Goal: Transaction & Acquisition: Purchase product/service

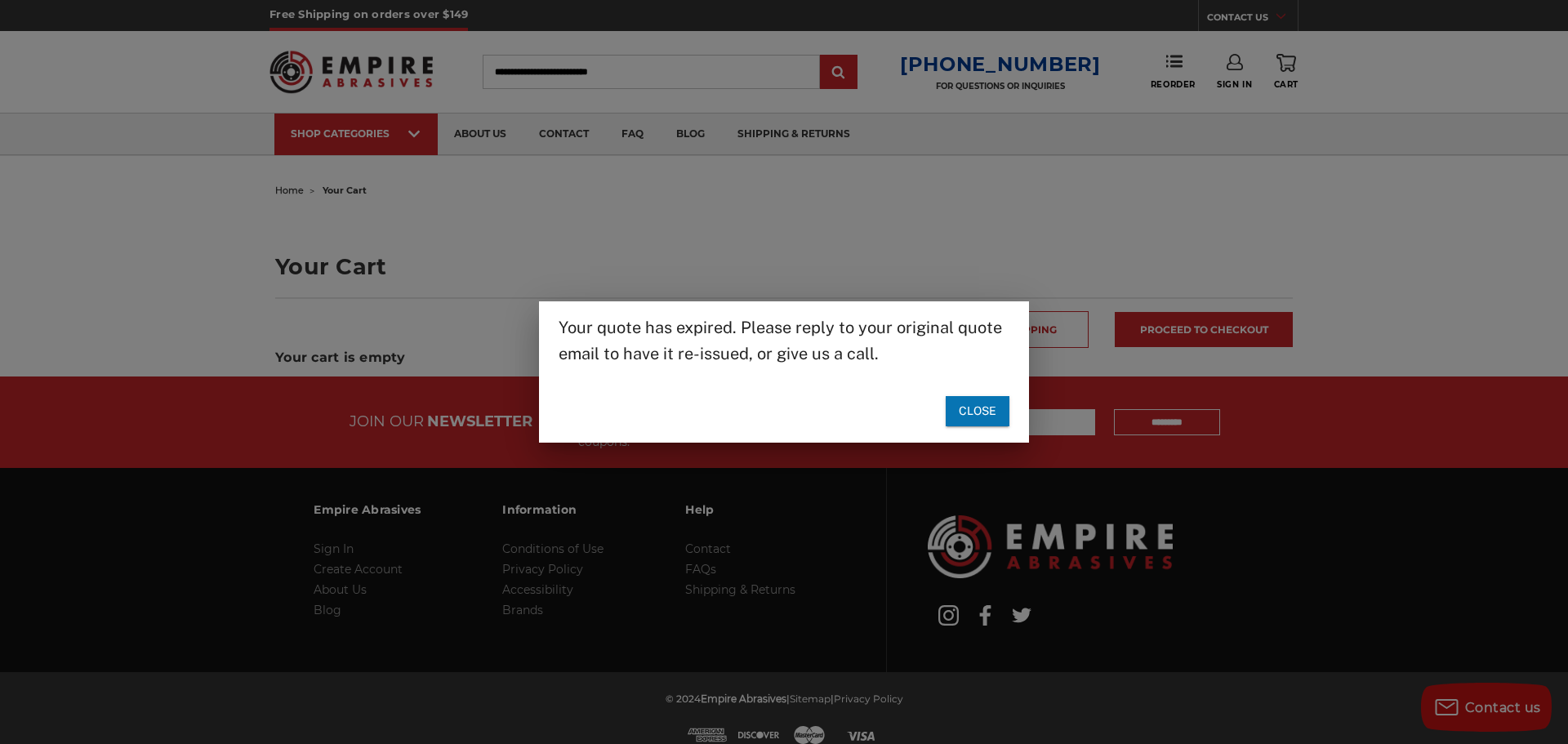
click at [972, 418] on span "Close" at bounding box center [977, 411] width 37 height 21
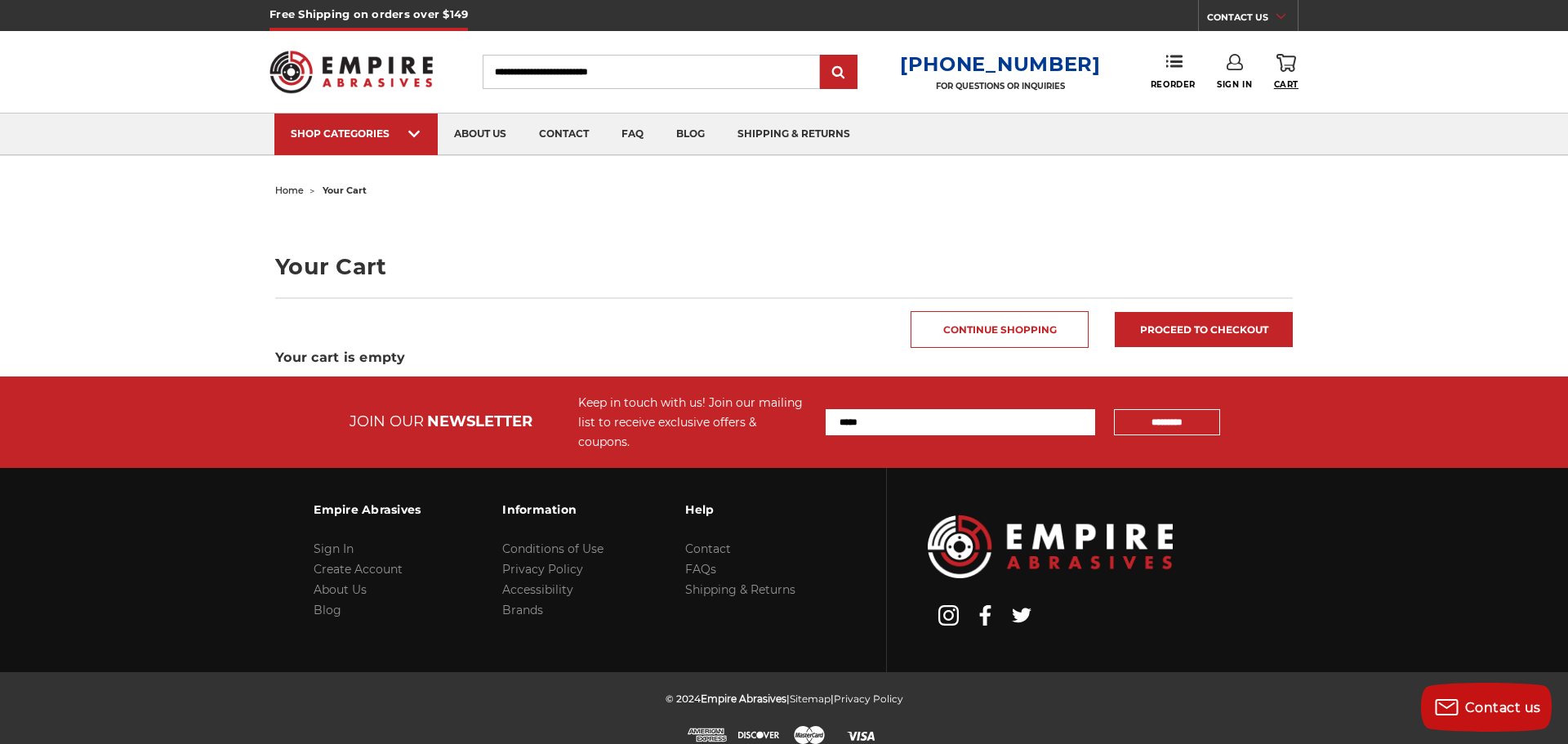
click at [1282, 82] on span "Cart" at bounding box center [1286, 84] width 24 height 11
click at [658, 63] on input "Search" at bounding box center [651, 72] width 337 height 34
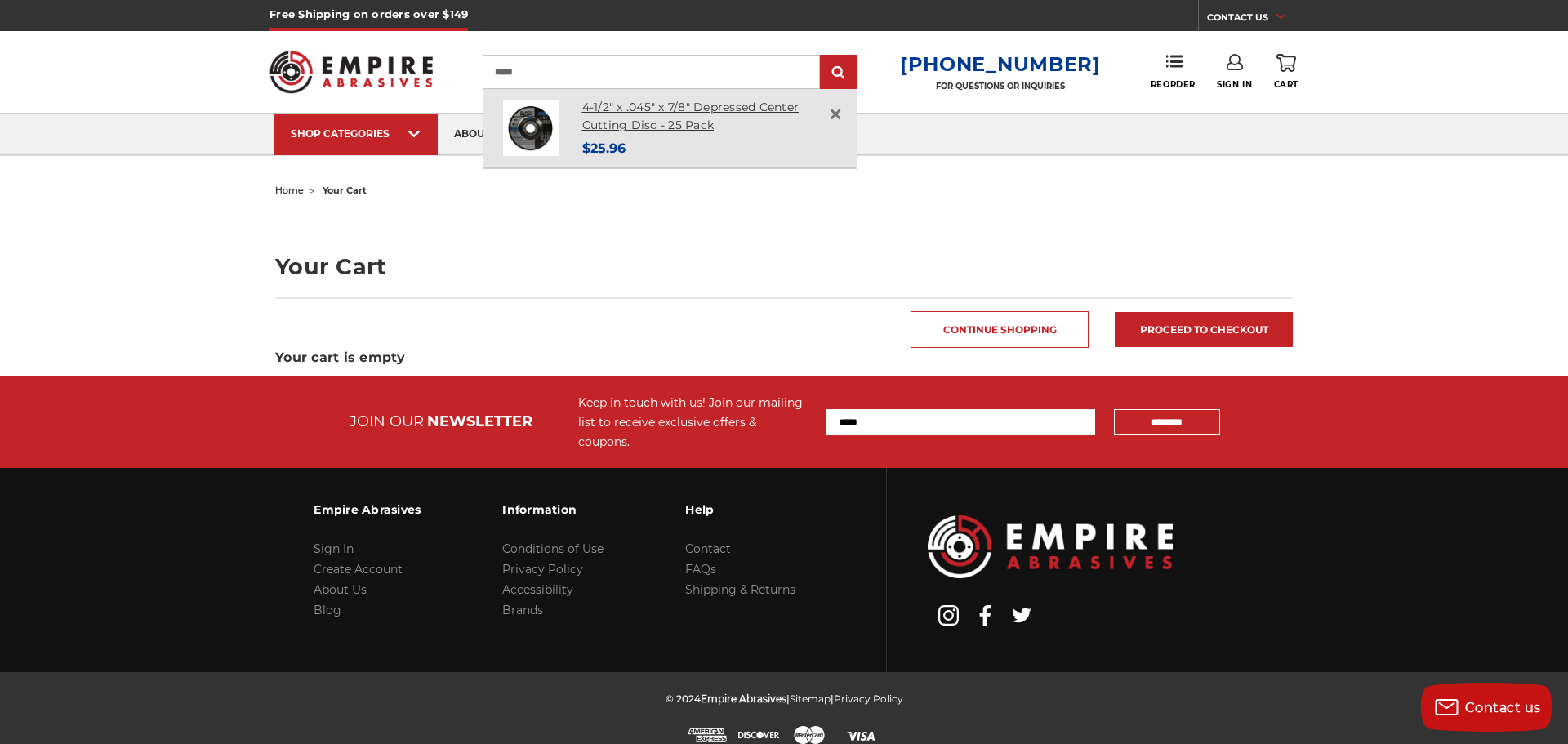
type input "*****"
click at [628, 123] on link "4-1/2" x .045" x 7/8" Depressed Center Cutting Disc - 25 Pack" at bounding box center [691, 117] width 217 height 33
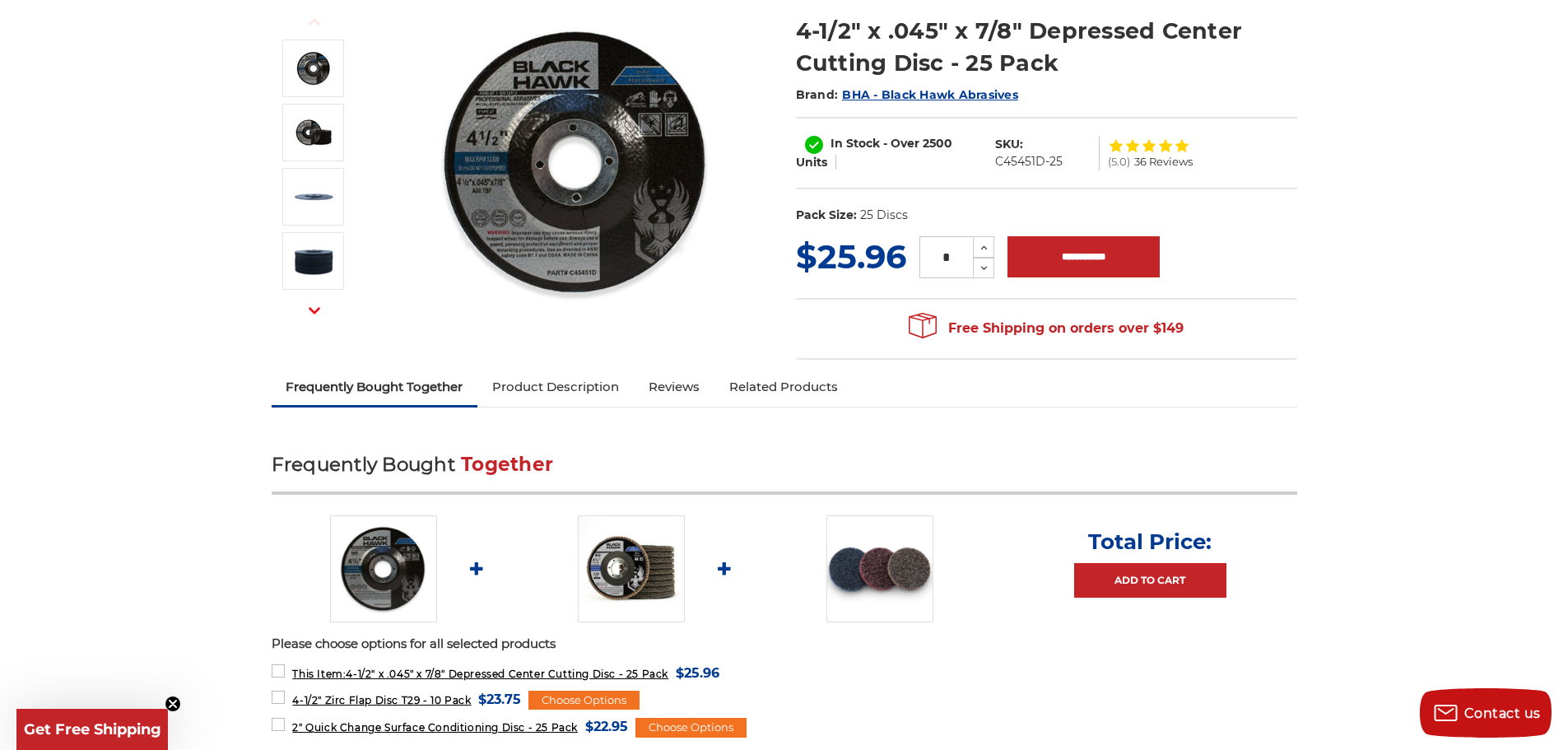
scroll to position [247, 0]
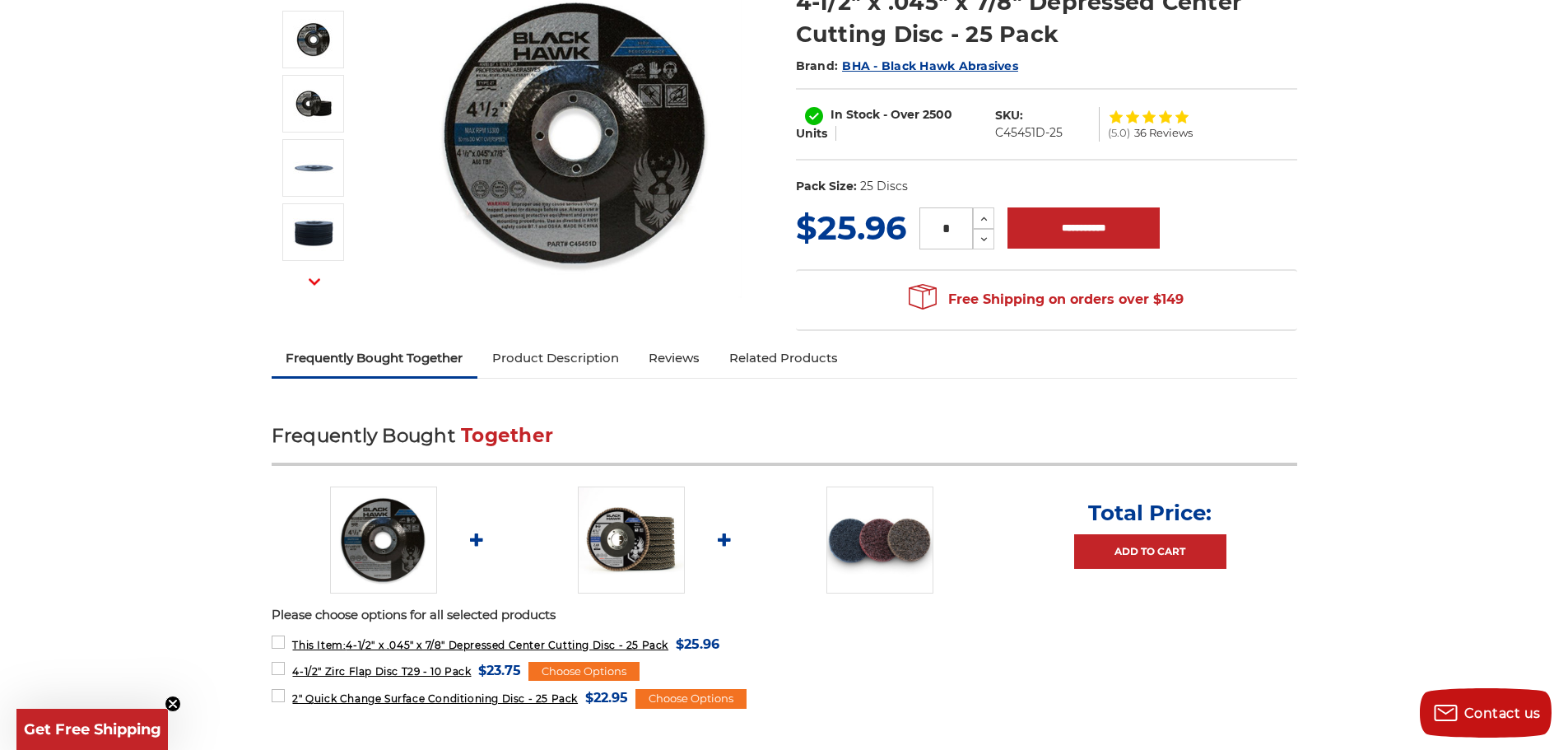
click at [954, 230] on input "*" at bounding box center [946, 228] width 54 height 42
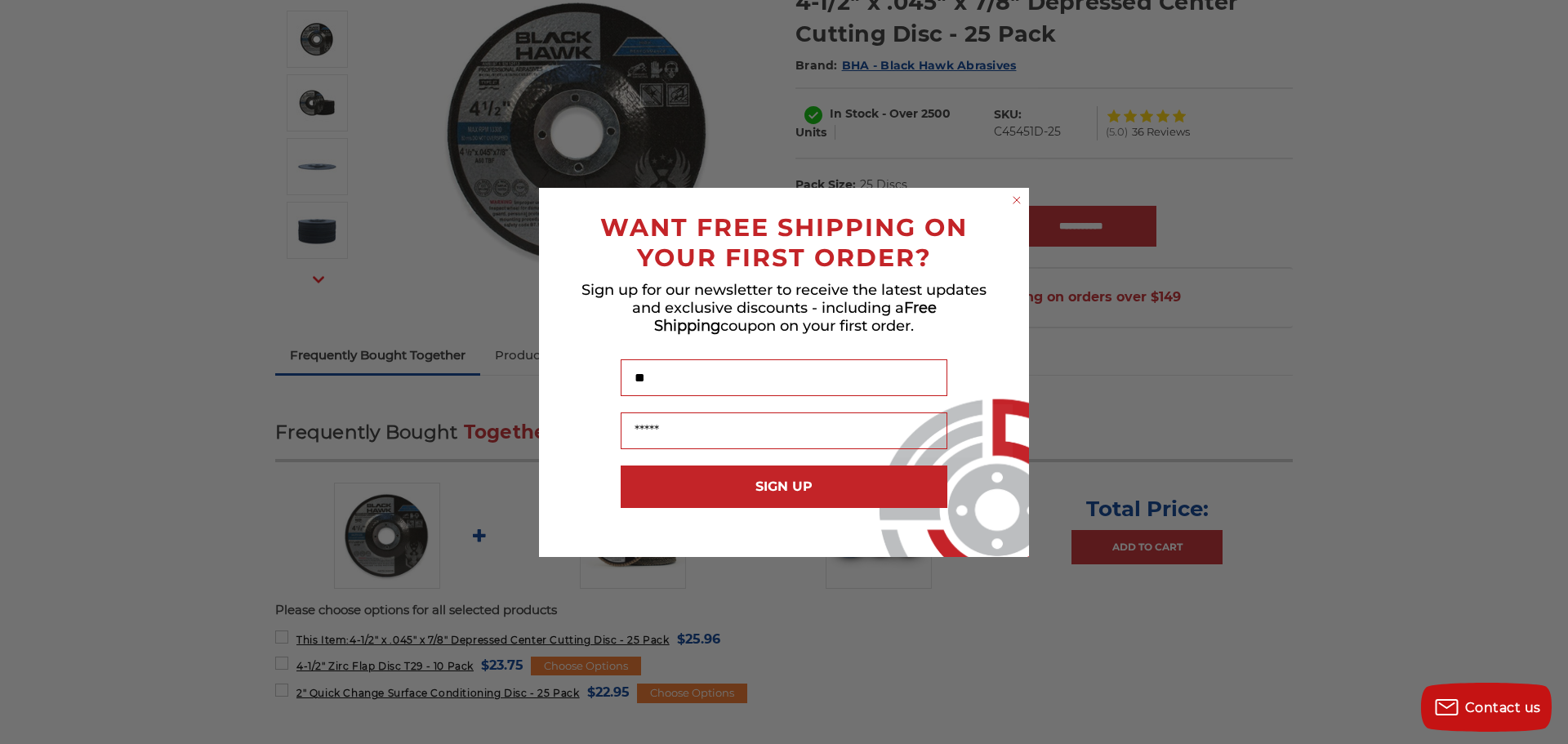
type input "**"
click at [1017, 197] on circle "Close dialog" at bounding box center [1017, 199] width 16 height 16
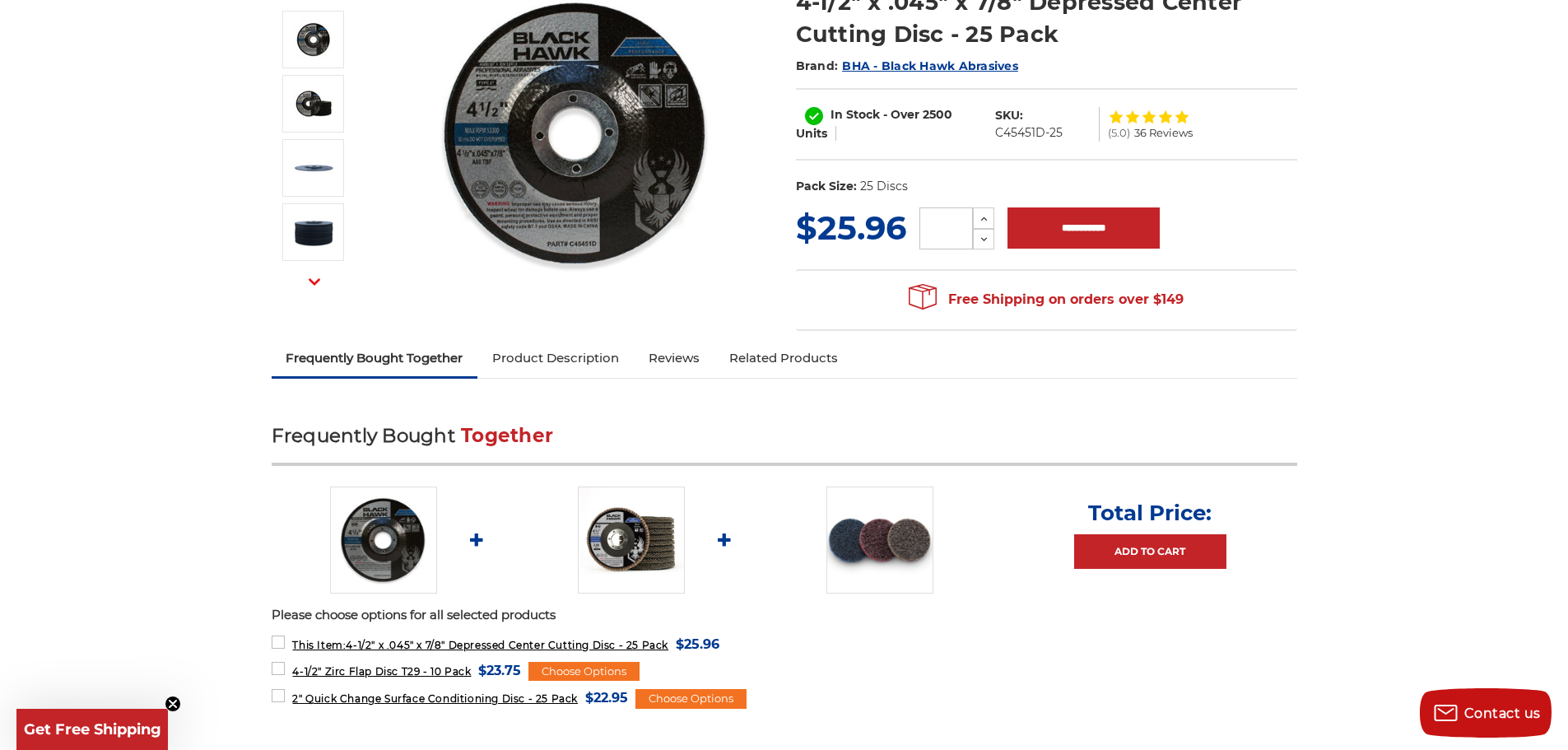
click at [953, 238] on input "tel" at bounding box center [946, 228] width 54 height 42
type input "**"
click at [1036, 239] on input "**********" at bounding box center [1083, 228] width 152 height 41
type input "**********"
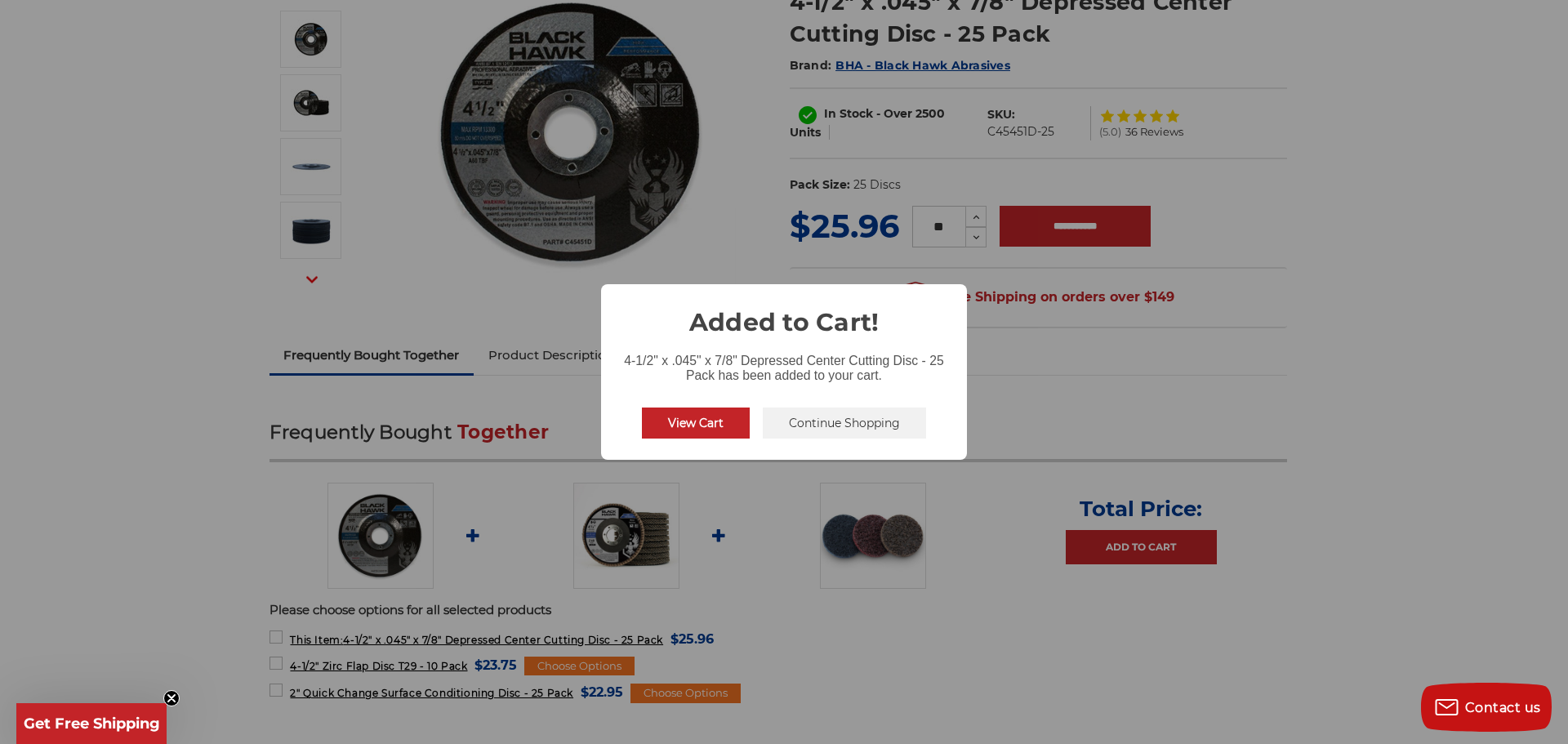
click at [727, 432] on button "View Cart" at bounding box center [696, 422] width 107 height 31
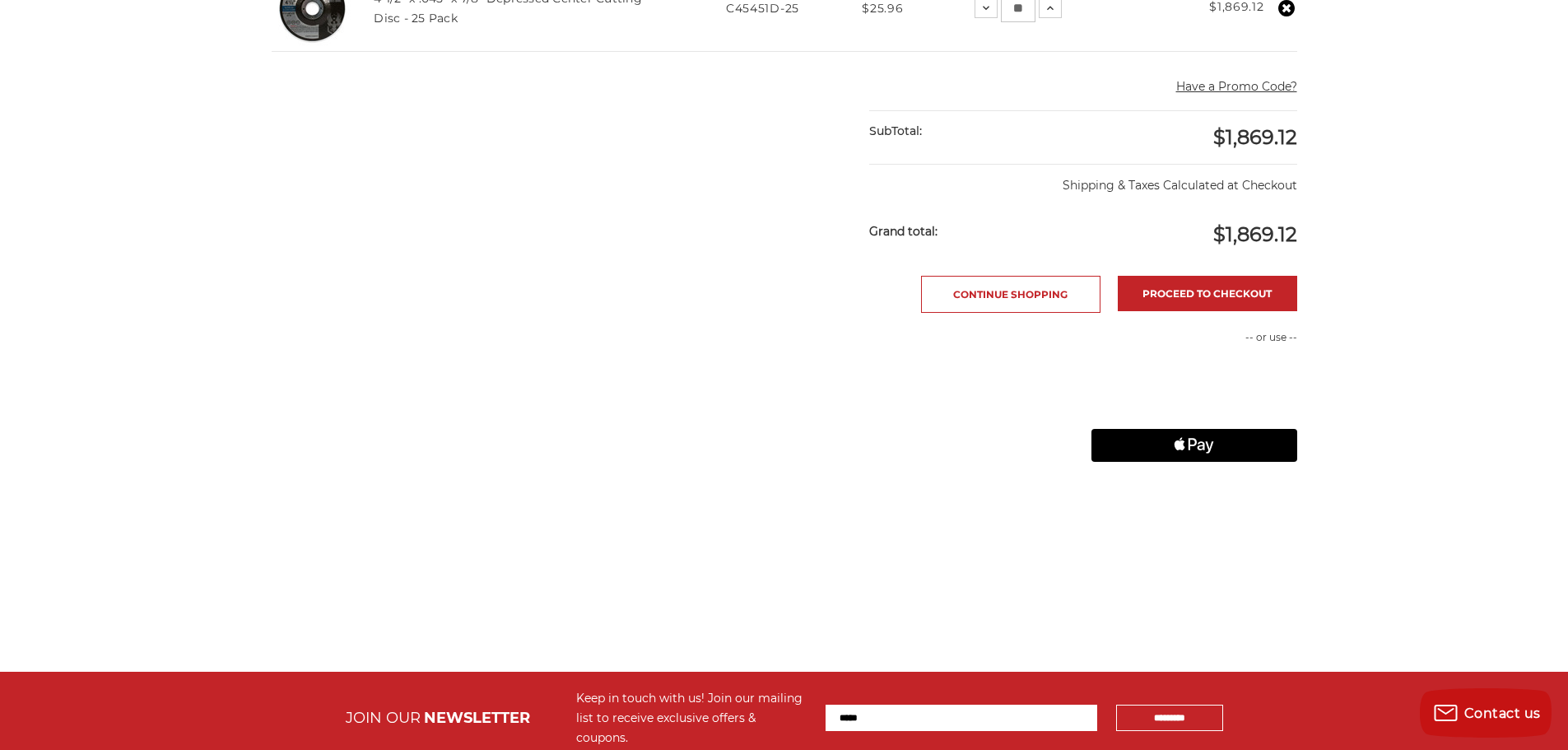
scroll to position [494, 0]
click at [1150, 282] on link "Proceed to checkout" at bounding box center [1207, 292] width 180 height 35
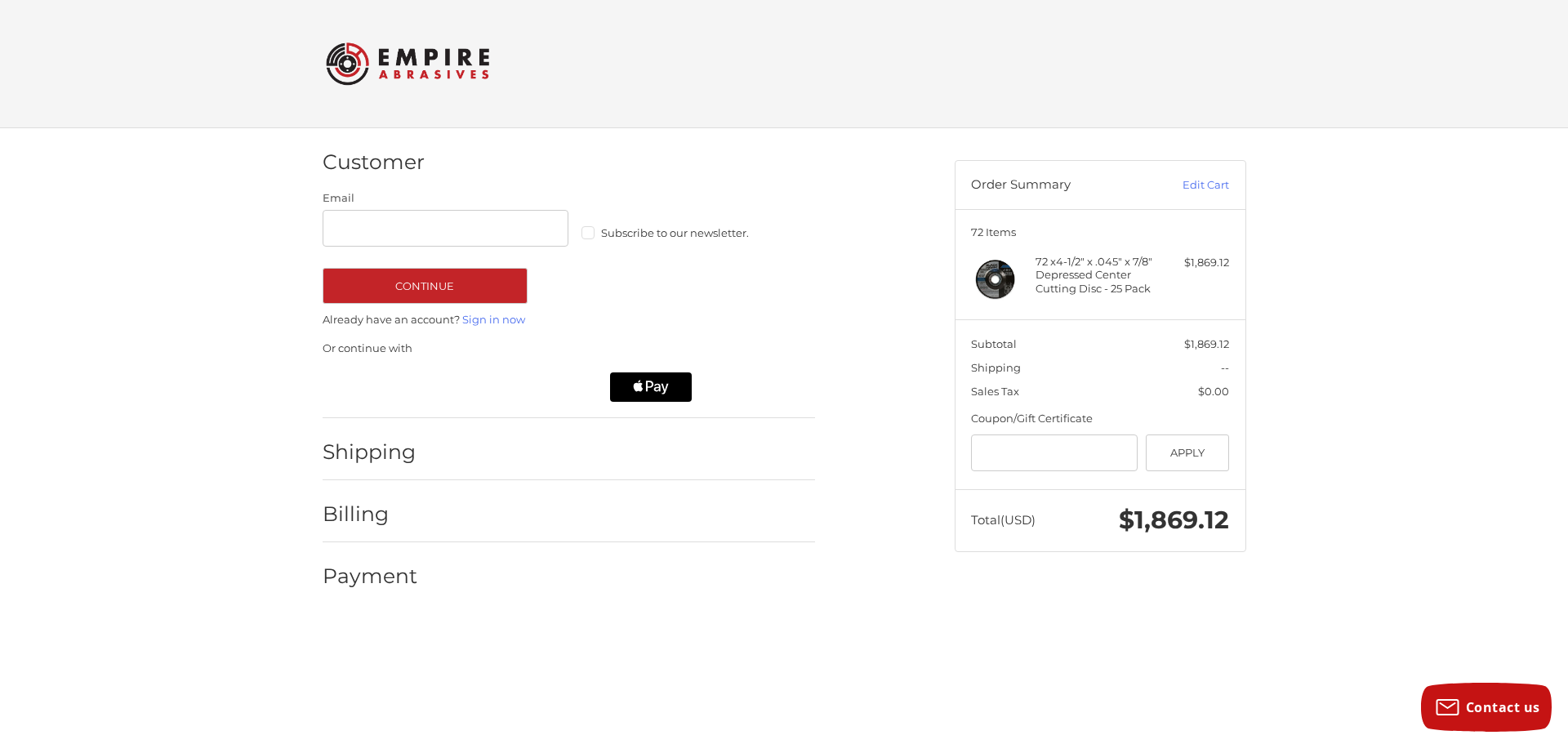
click at [592, 231] on label "Subscribe to our newsletter." at bounding box center [705, 233] width 247 height 13
click at [492, 288] on button "Continue" at bounding box center [425, 286] width 205 height 36
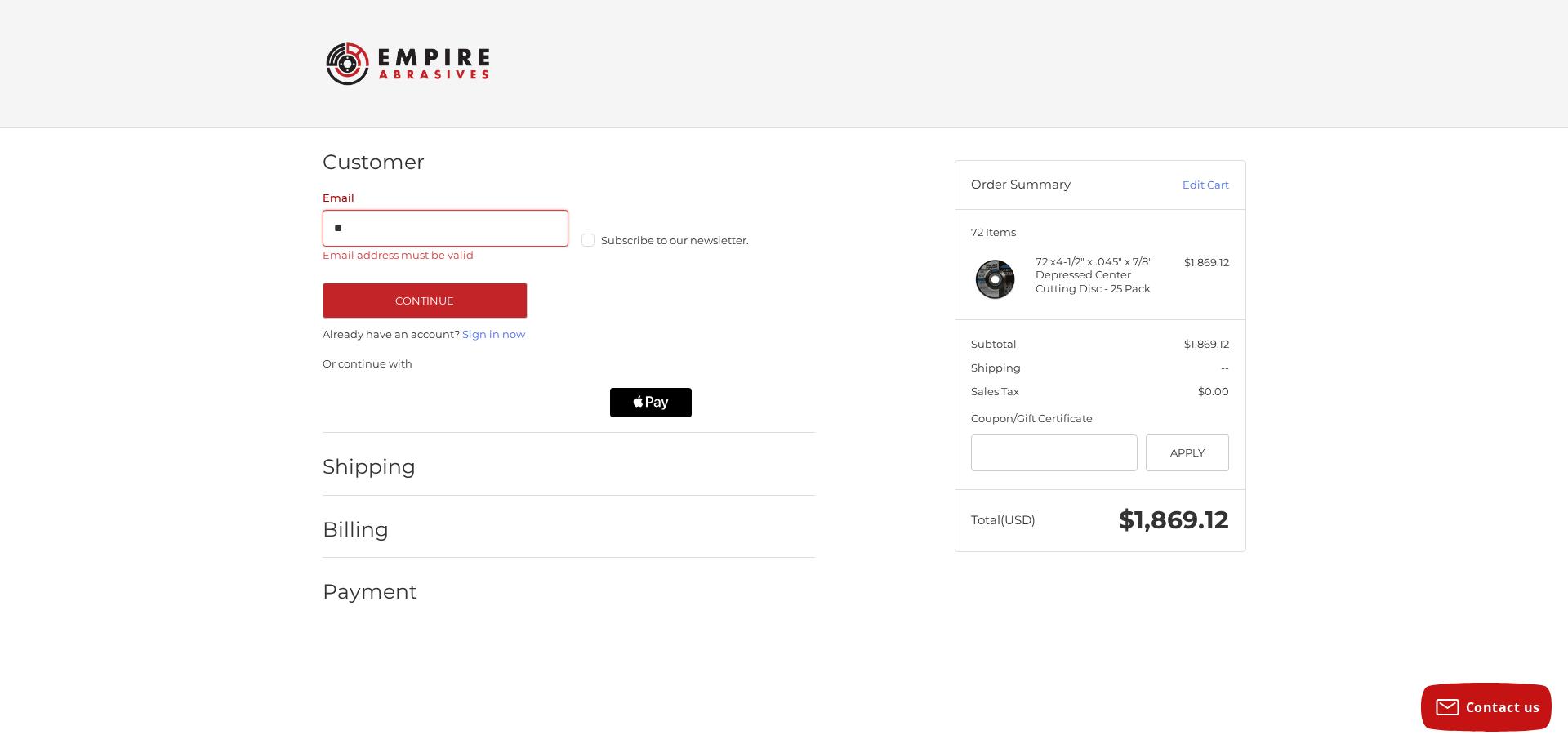
click at [249, 377] on div "Customer Guest Customer Email ** Email address must be valid Subscribe to our n…" at bounding box center [784, 382] width 1568 height 507
click at [372, 237] on input "**" at bounding box center [446, 228] width 247 height 37
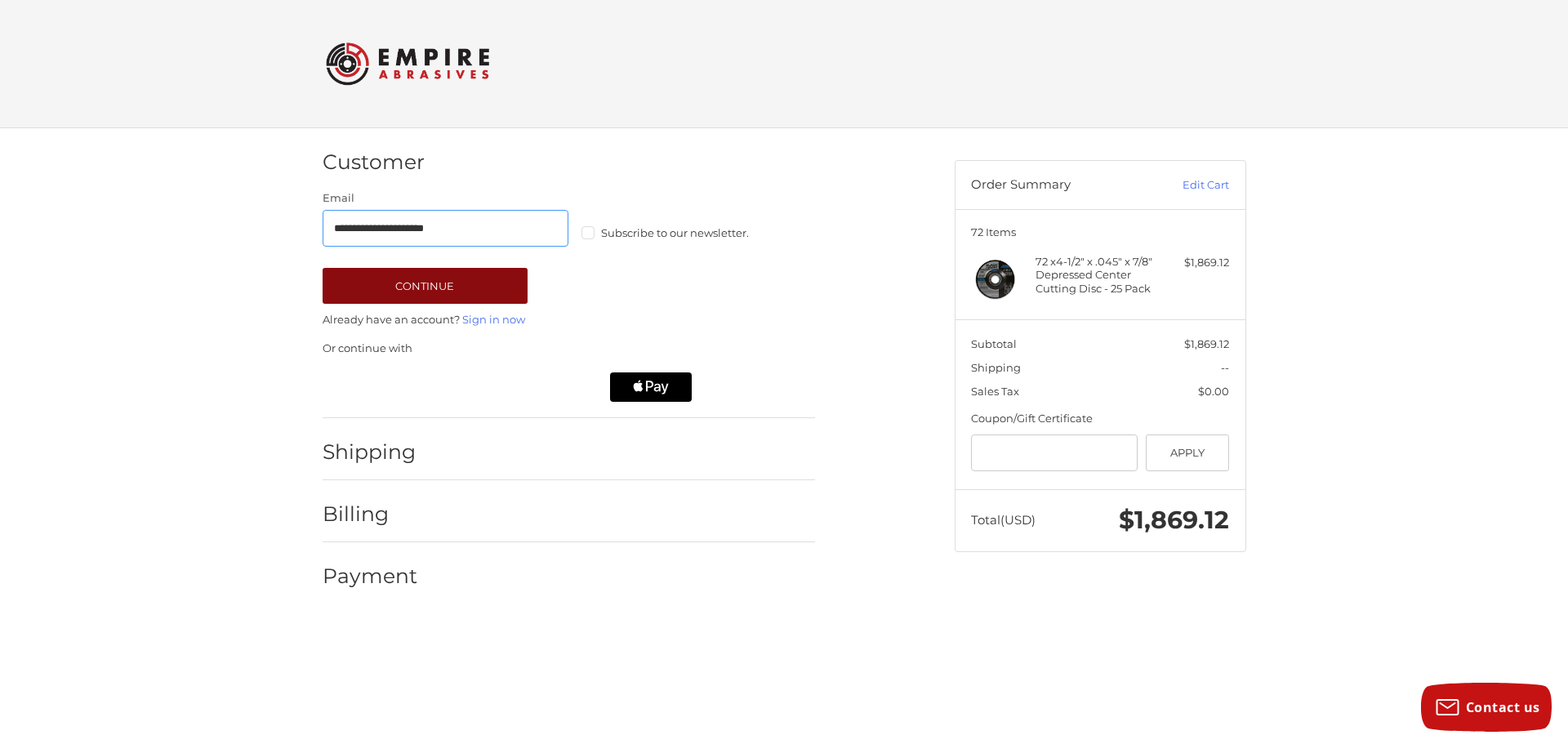
type input "**********"
click at [367, 279] on button "Continue" at bounding box center [425, 286] width 205 height 36
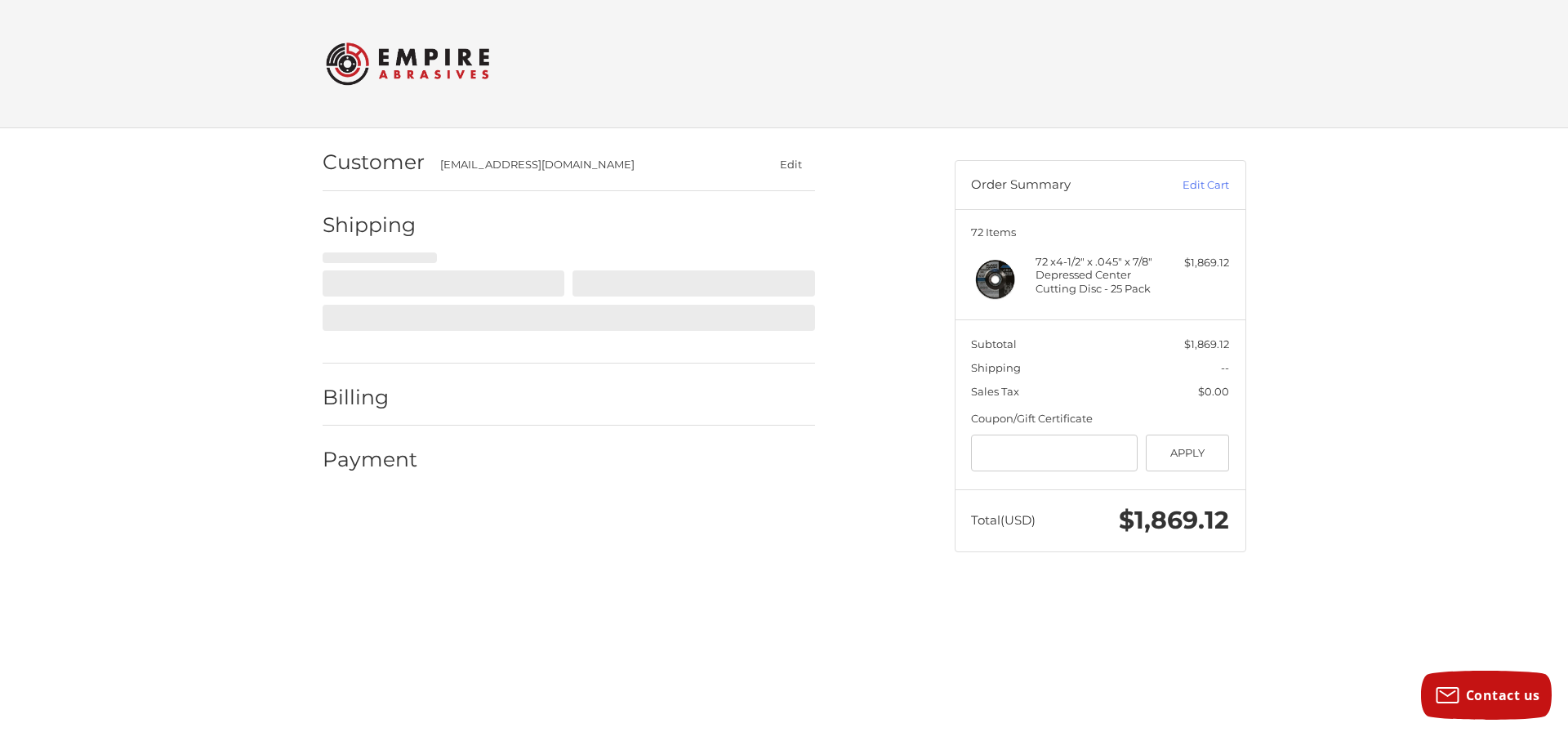
select select "**"
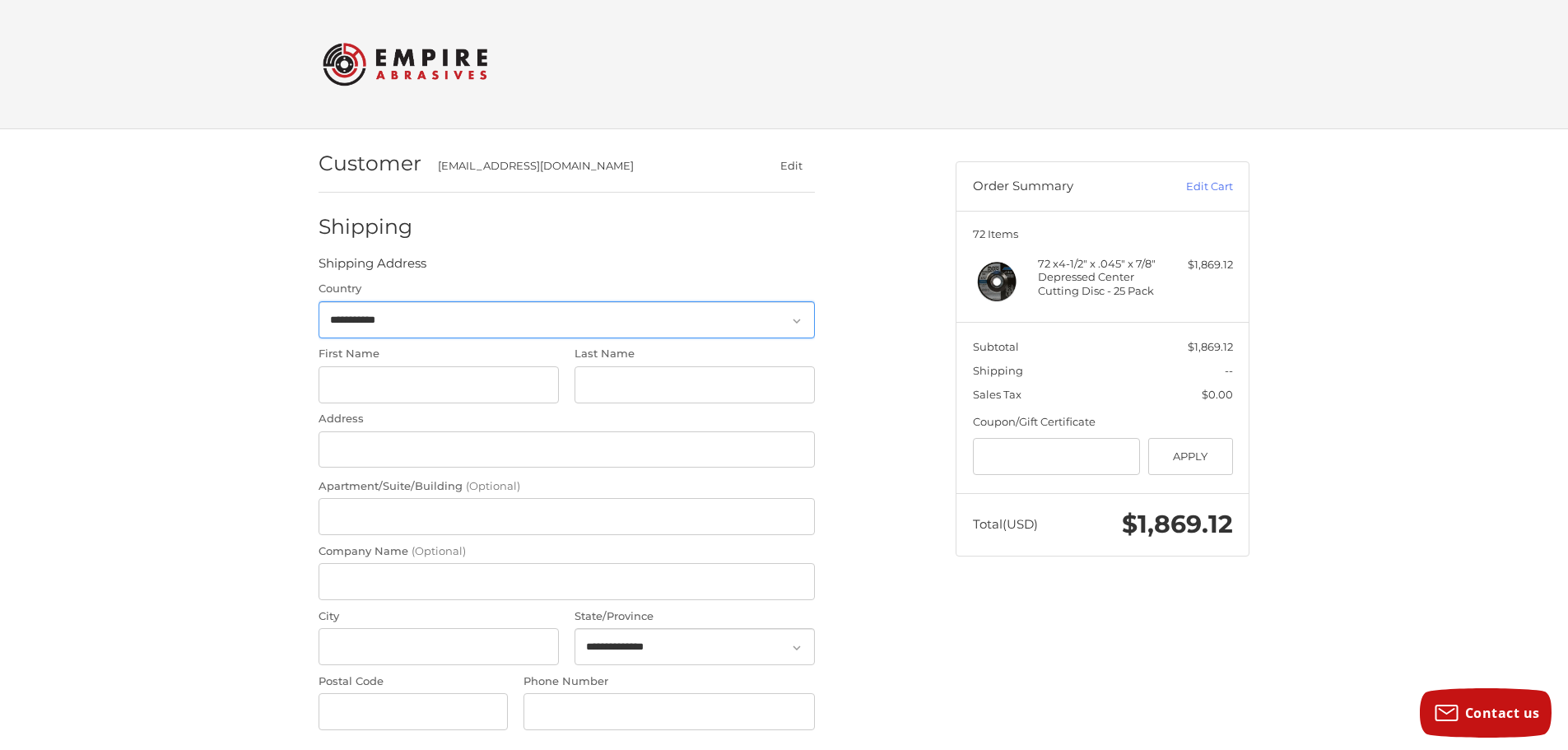
scroll to position [43, 0]
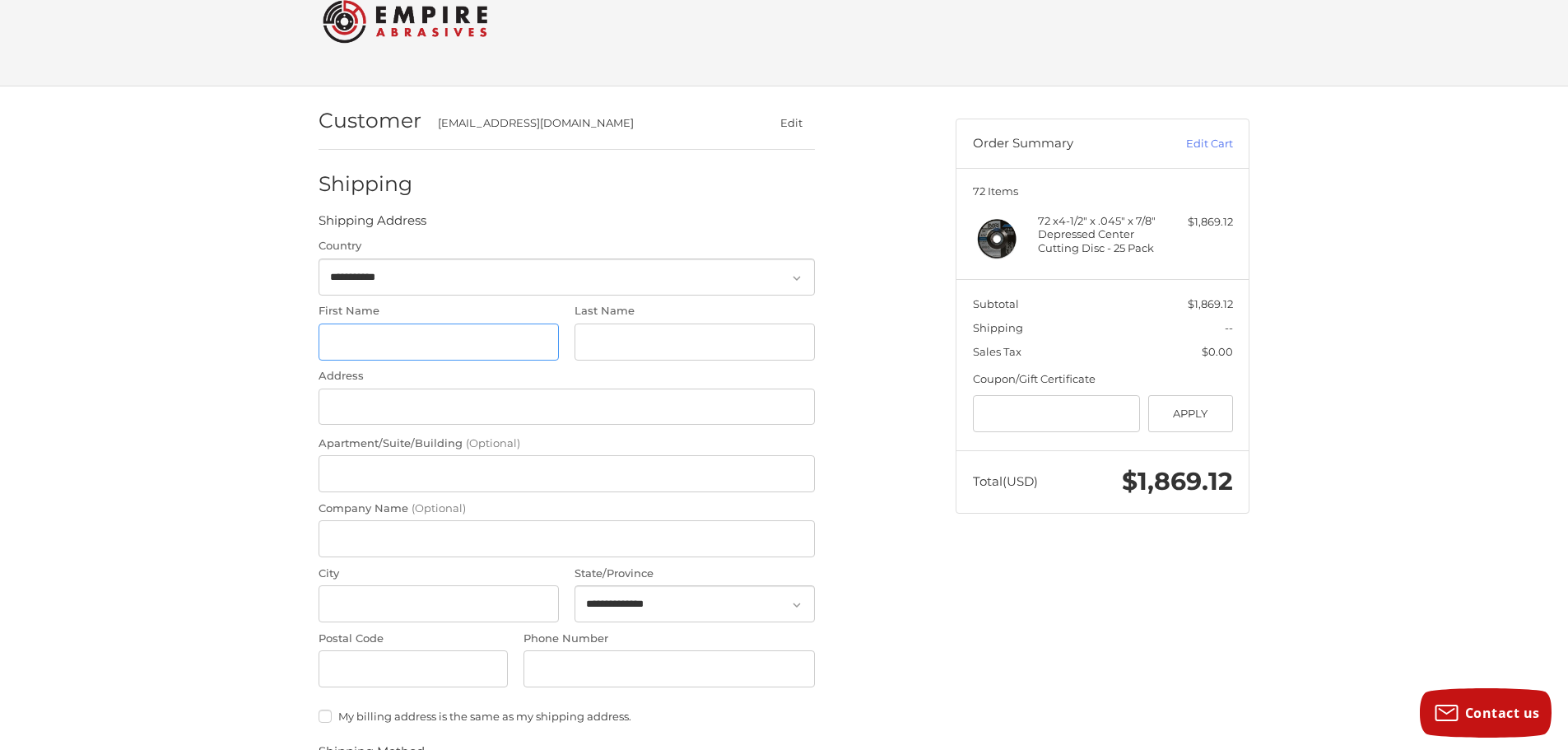
click at [375, 333] on input "First Name" at bounding box center [438, 342] width 240 height 37
type input "*****"
click at [644, 333] on input "Last Name" at bounding box center [694, 342] width 240 height 37
type input "*****"
click at [452, 416] on input "Address" at bounding box center [566, 407] width 496 height 37
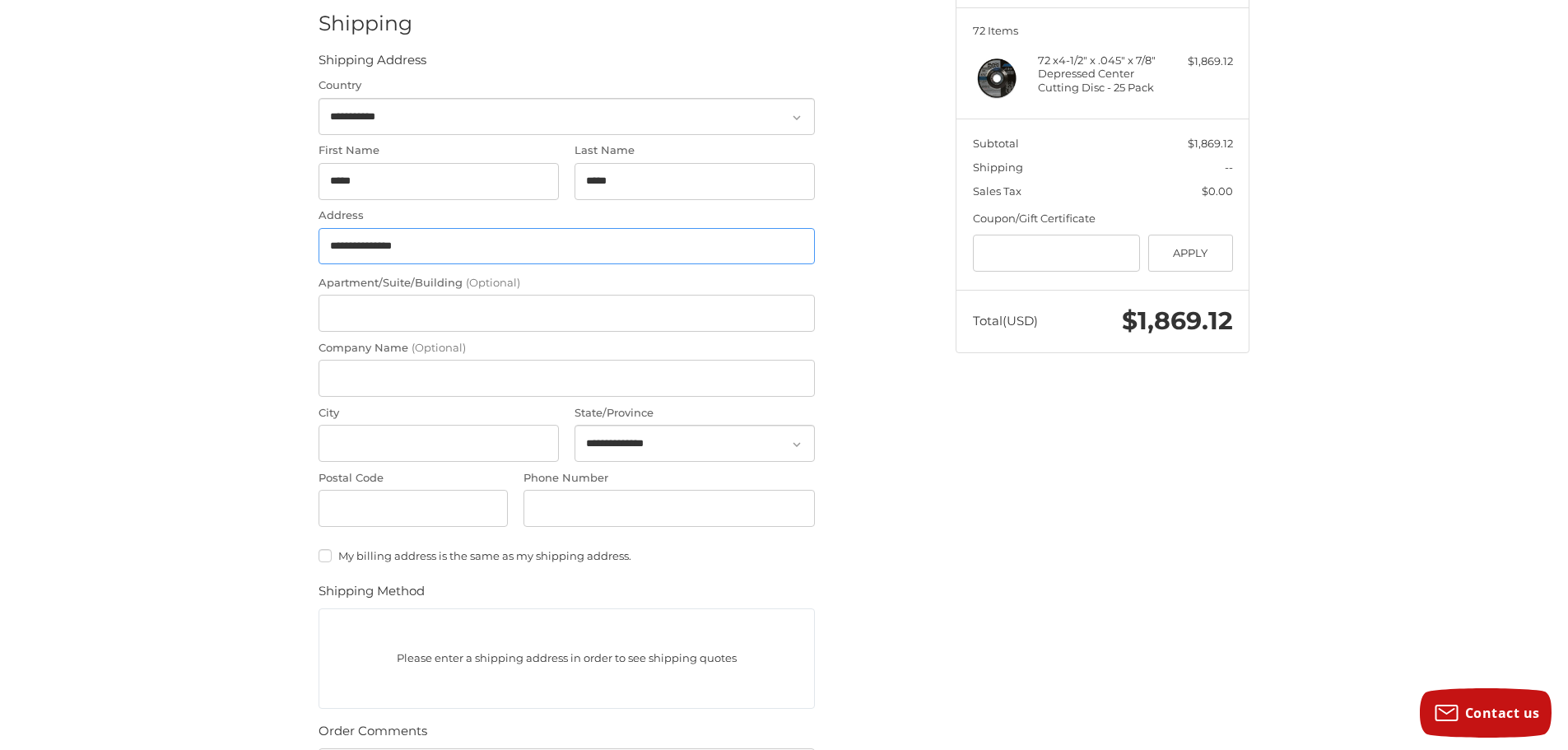
scroll to position [207, 0]
type input "**********"
click at [548, 370] on input "Company Name (Optional)" at bounding box center [566, 375] width 496 height 37
type input "********"
click at [357, 432] on input "City" at bounding box center [438, 439] width 240 height 37
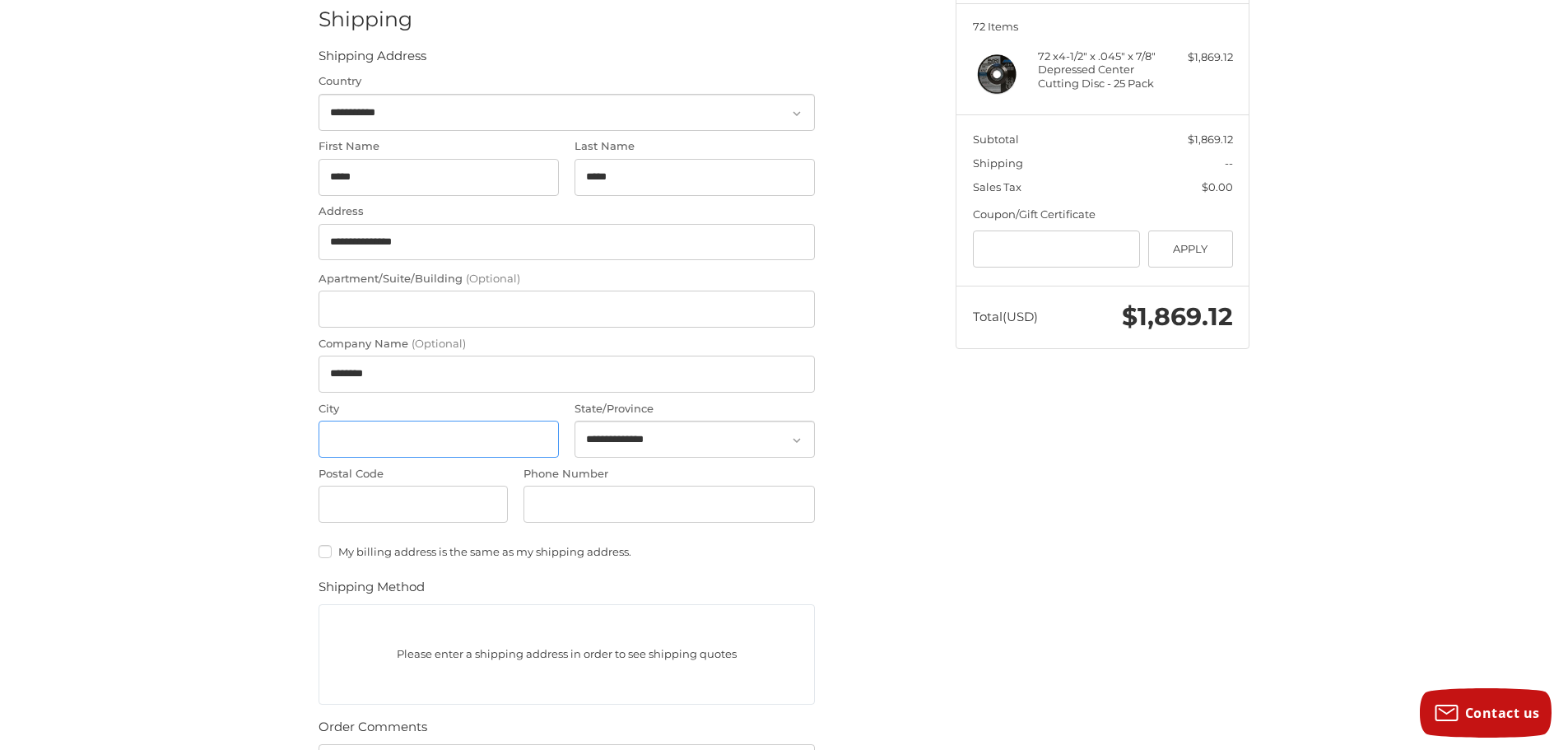
type input "*******"
select select "**"
type input "**********"
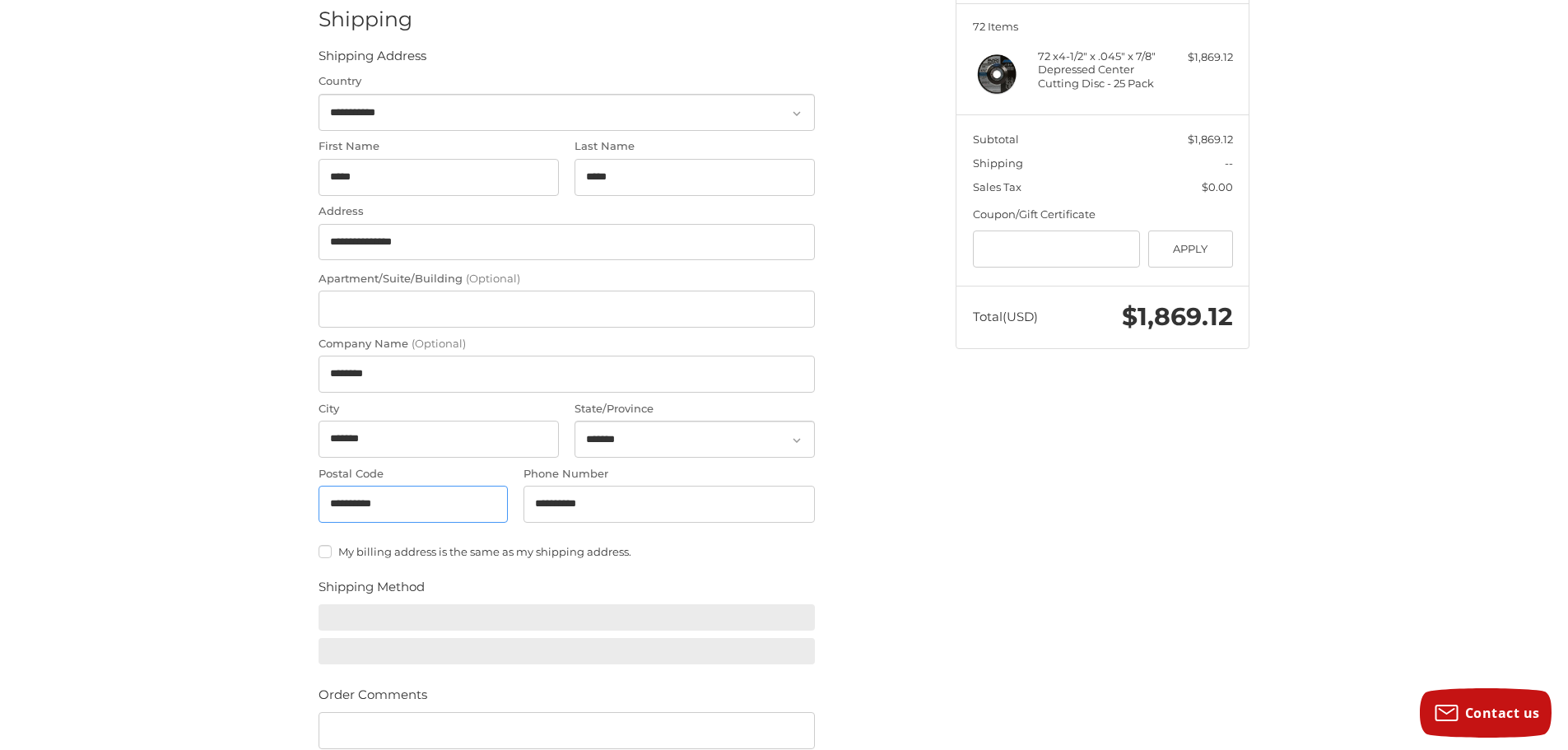
click at [427, 513] on input "**********" at bounding box center [412, 504] width 189 height 37
type input "*"
type input "*****"
click at [863, 489] on ol "**********" at bounding box center [598, 437] width 561 height 1031
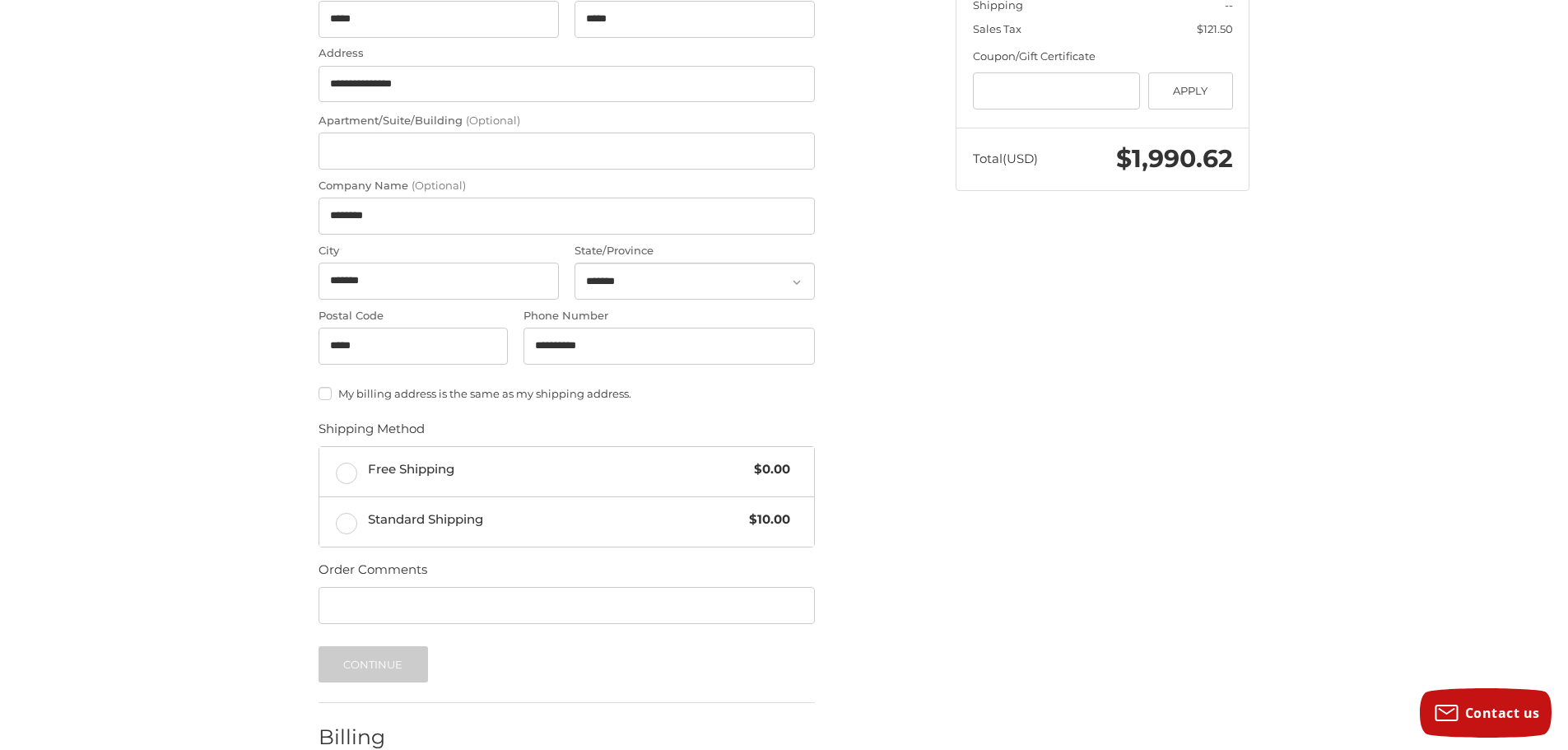
scroll to position [367, 0]
click at [701, 473] on span "Free Shipping" at bounding box center [557, 468] width 379 height 19
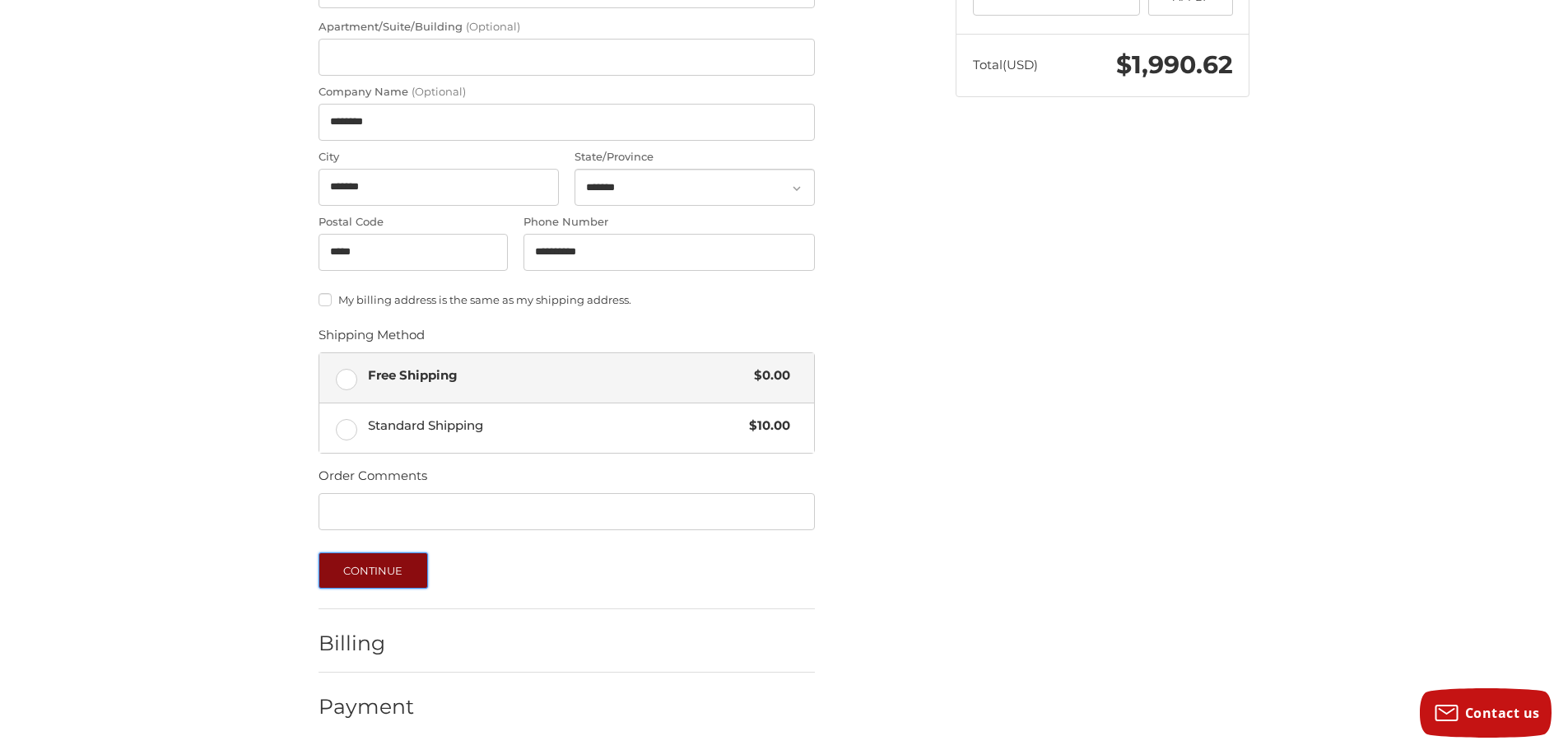
click at [400, 579] on button "Continue" at bounding box center [373, 570] width 109 height 36
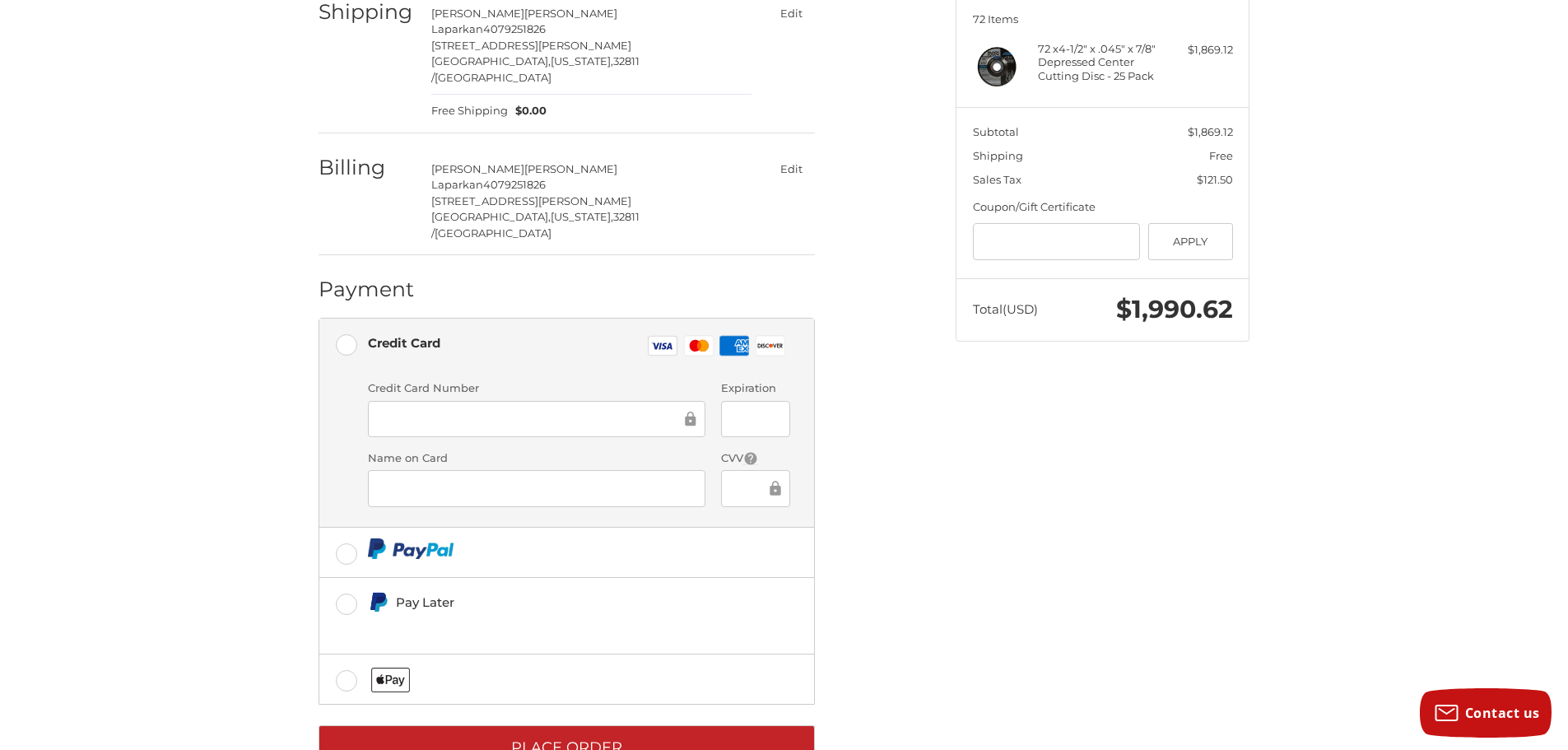
scroll to position [239, 0]
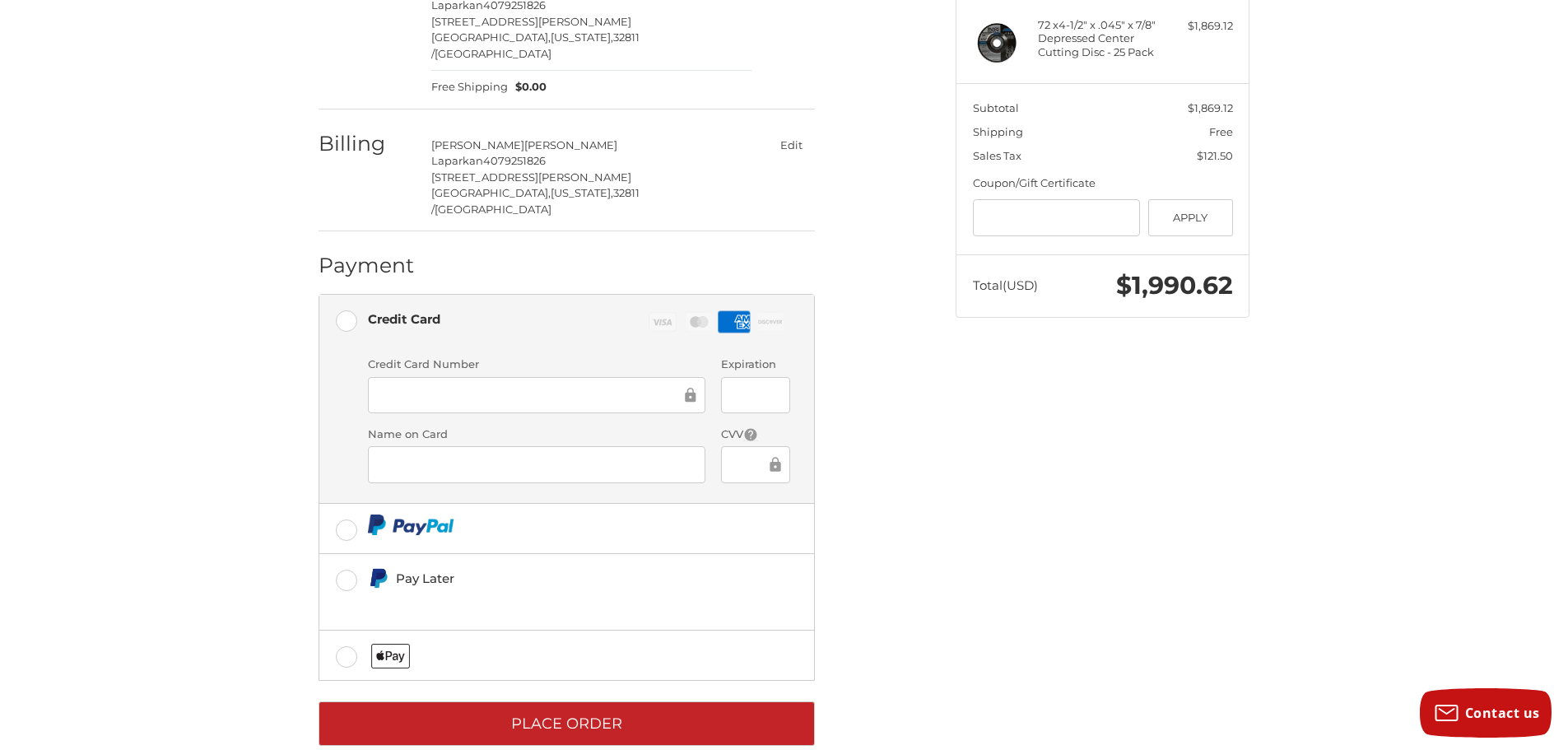
click at [937, 475] on div "Customer singhsarah89@yahoo.com Edit Shipping Sarah Singh Laparkan 4079251826 4…" at bounding box center [625, 328] width 637 height 875
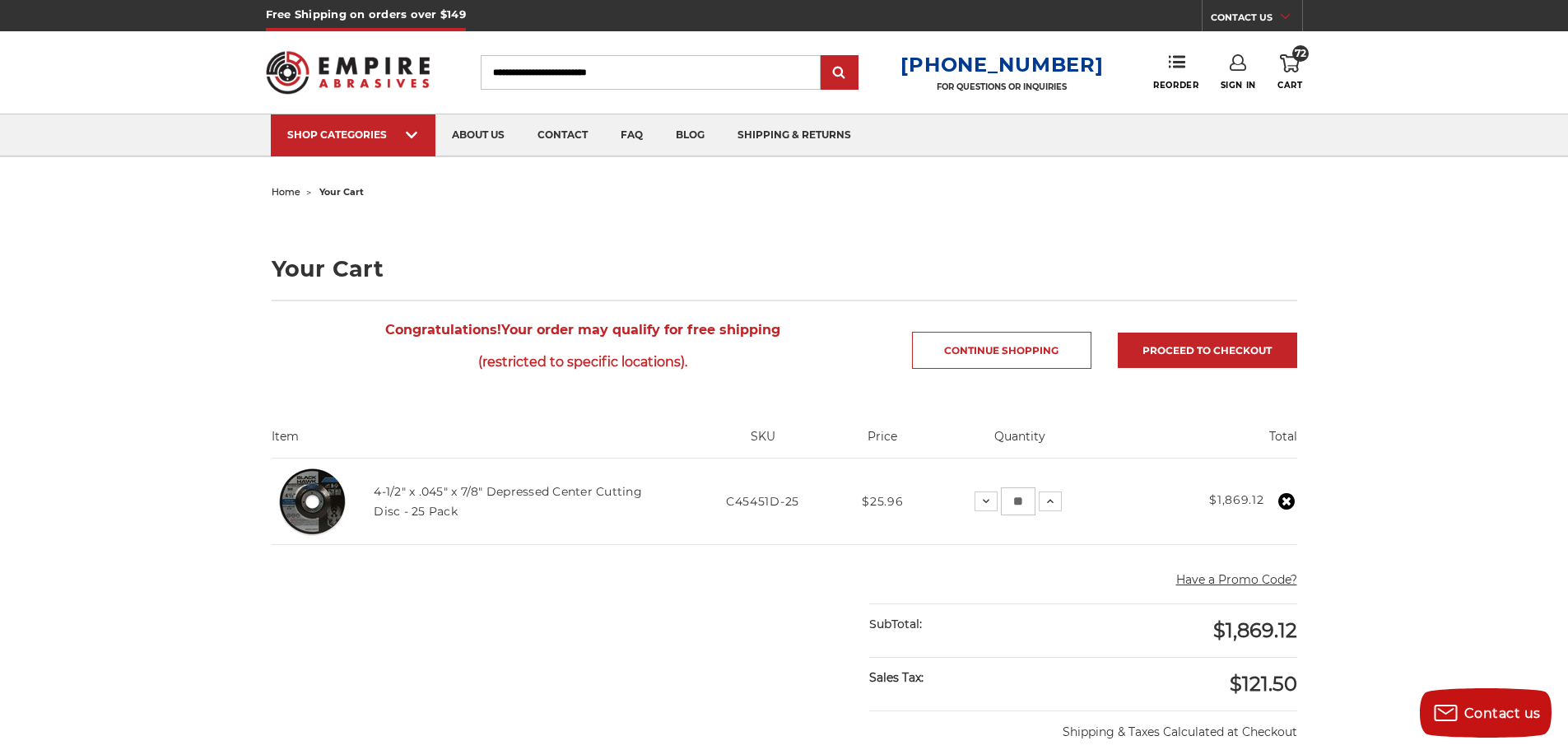
click at [1244, 74] on link "Sign In" at bounding box center [1238, 72] width 35 height 36
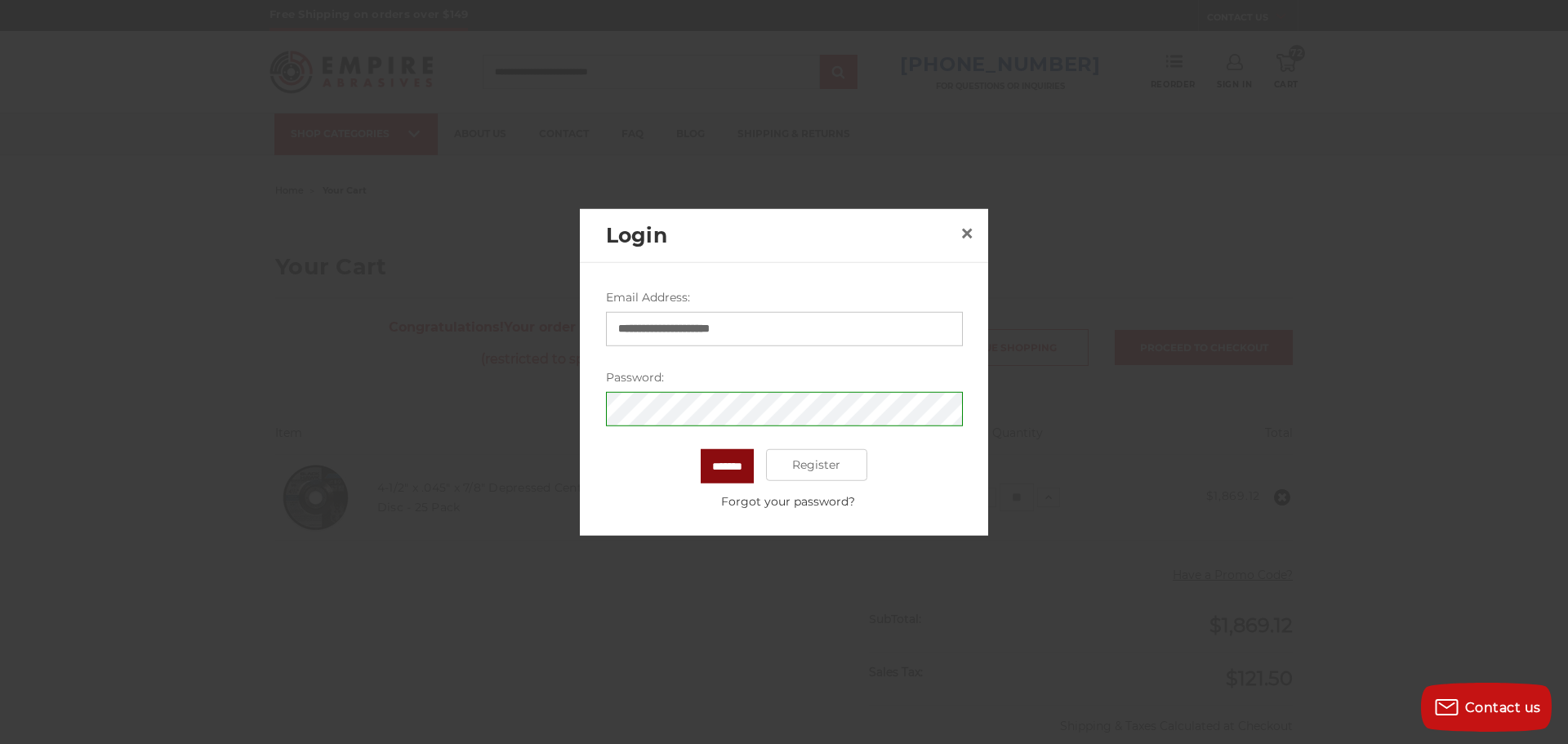
click at [738, 466] on input "*******" at bounding box center [727, 465] width 53 height 34
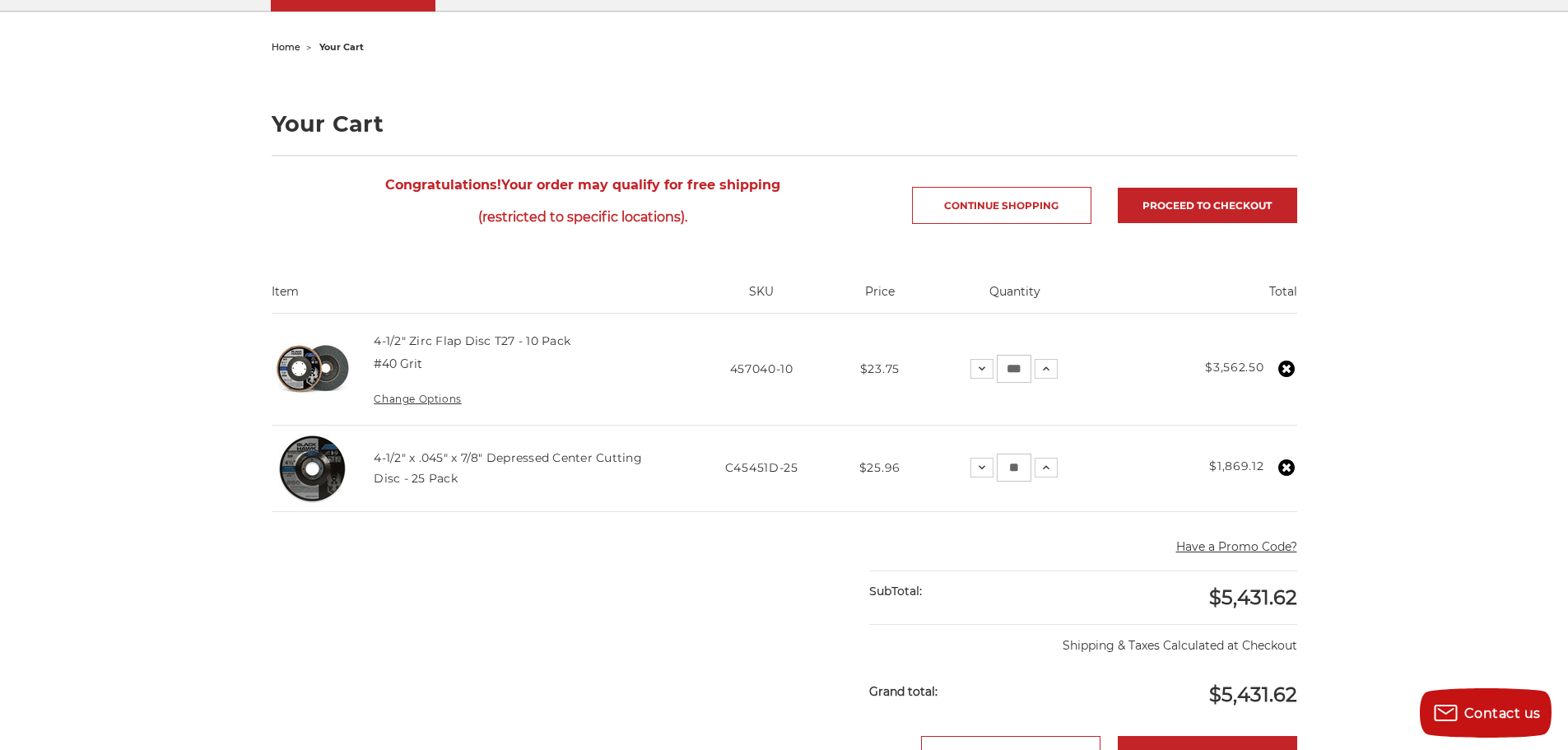
scroll to position [165, 0]
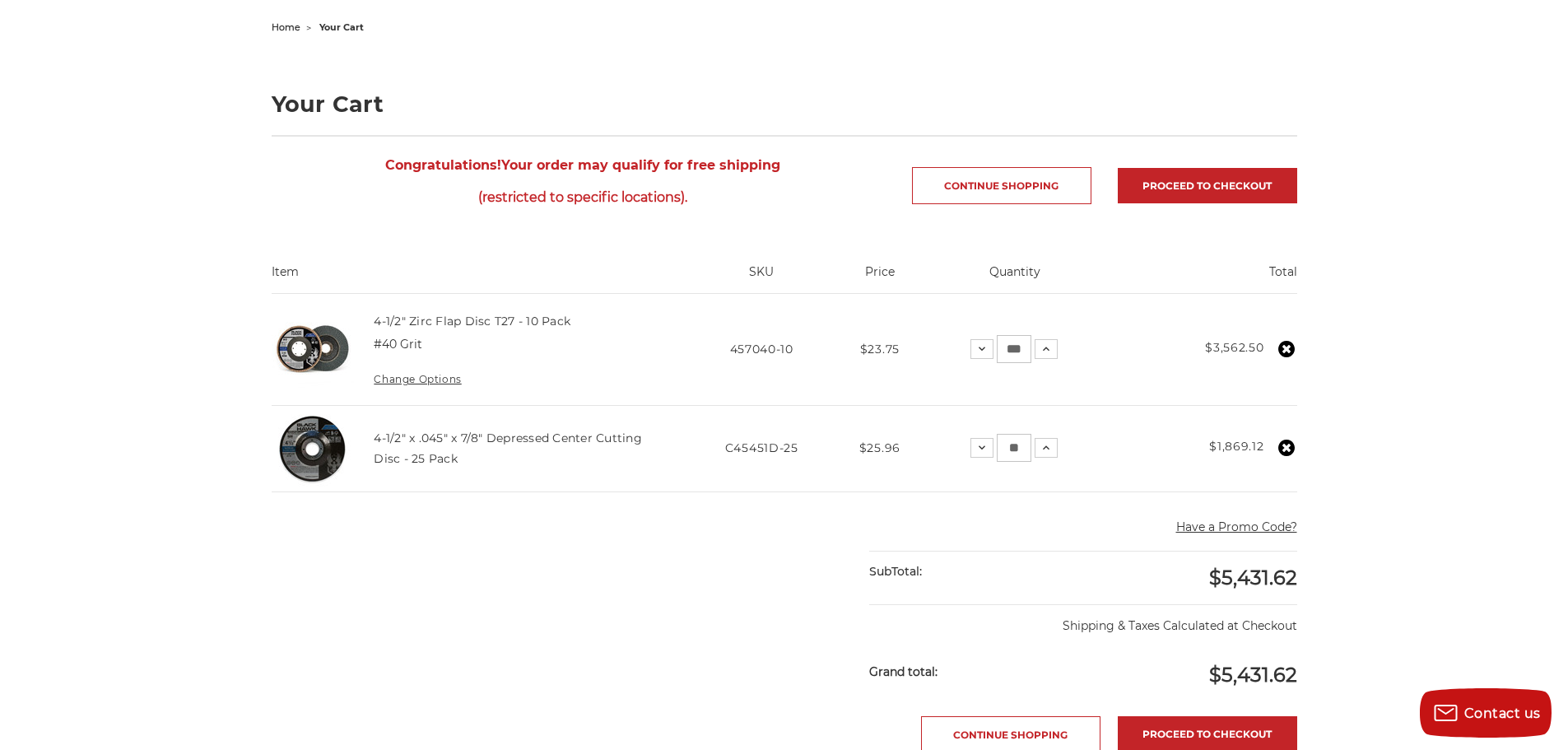
click at [1285, 354] on use at bounding box center [1286, 349] width 17 height 17
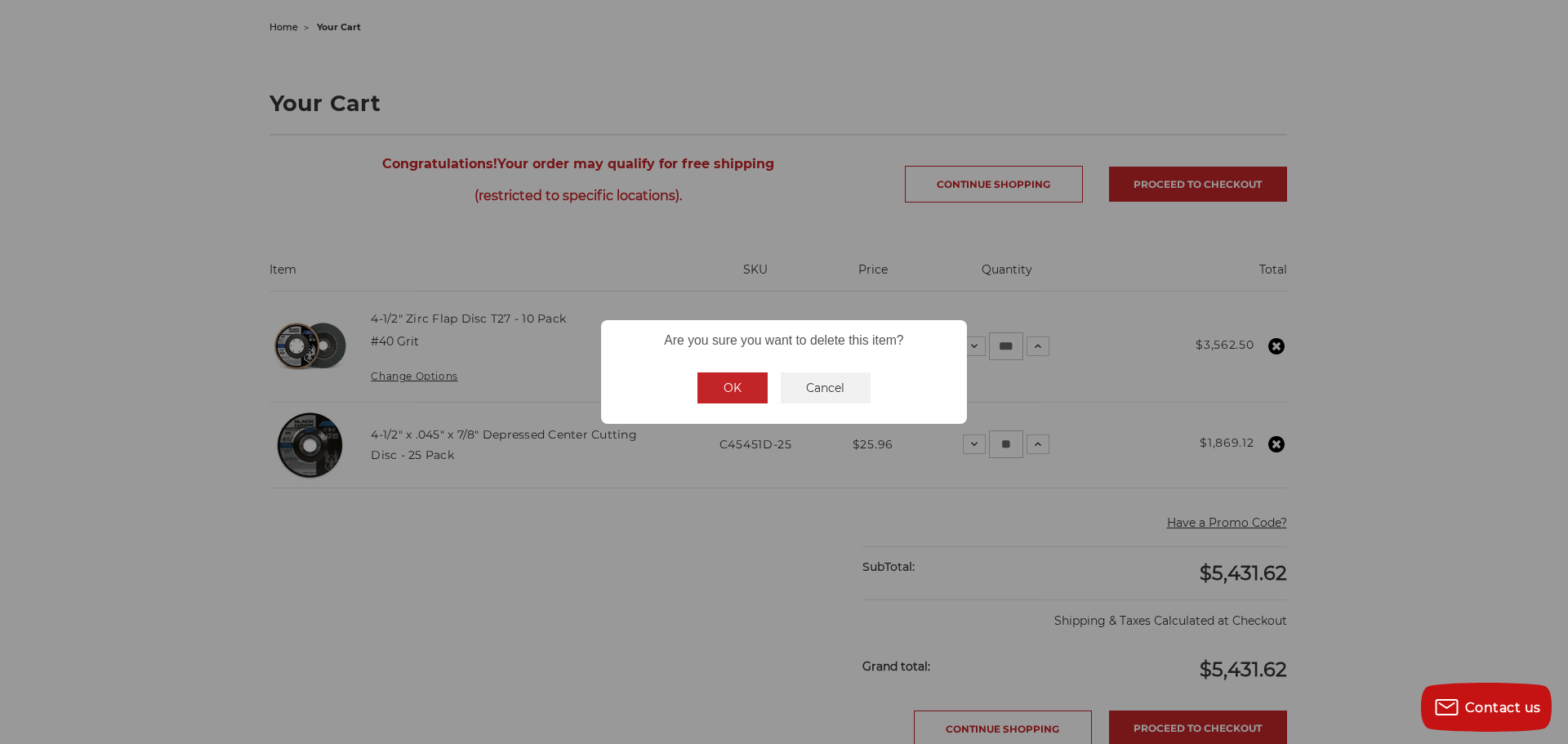
click at [732, 379] on button "OK" at bounding box center [732, 387] width 70 height 31
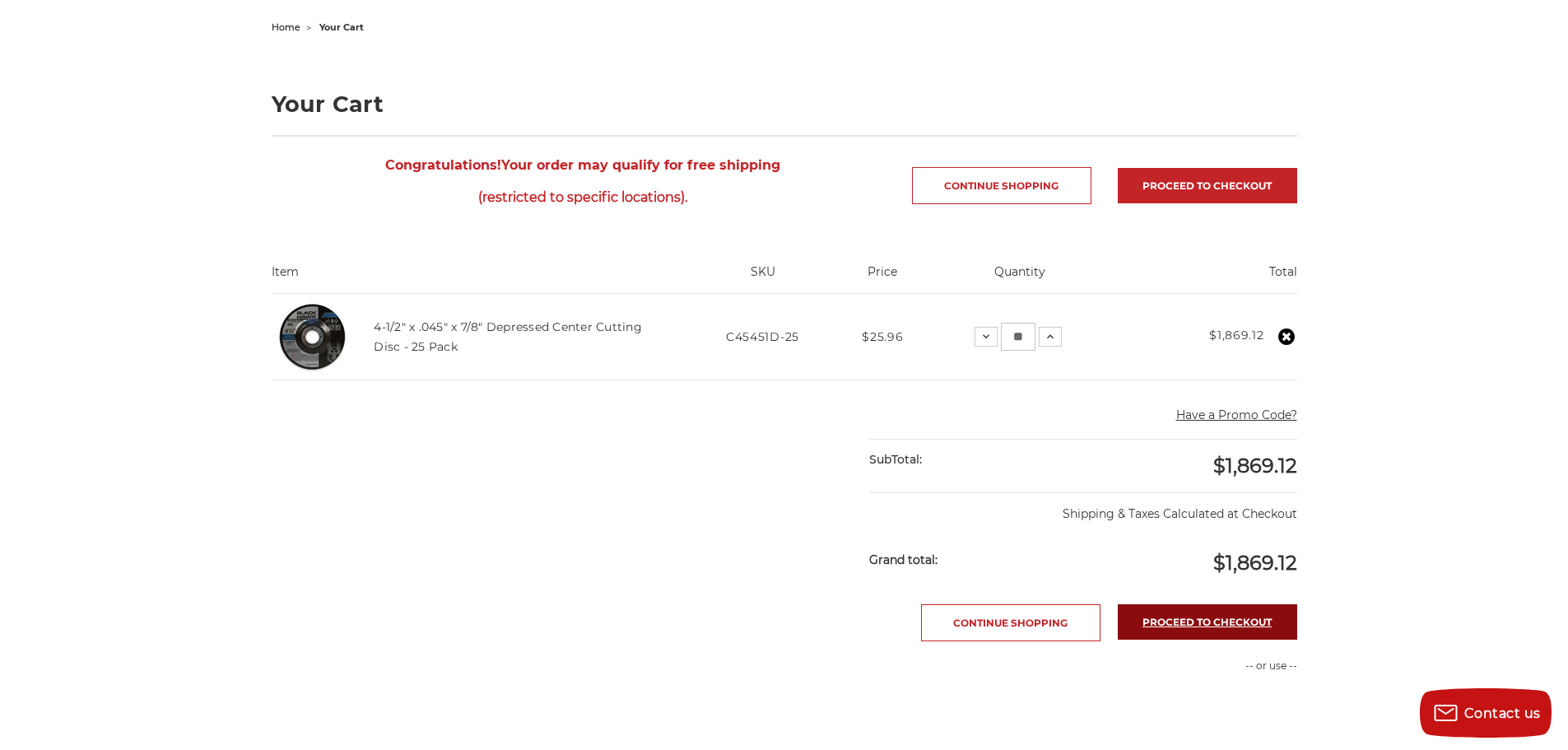
click at [1168, 637] on link "Proceed to checkout" at bounding box center [1207, 622] width 180 height 35
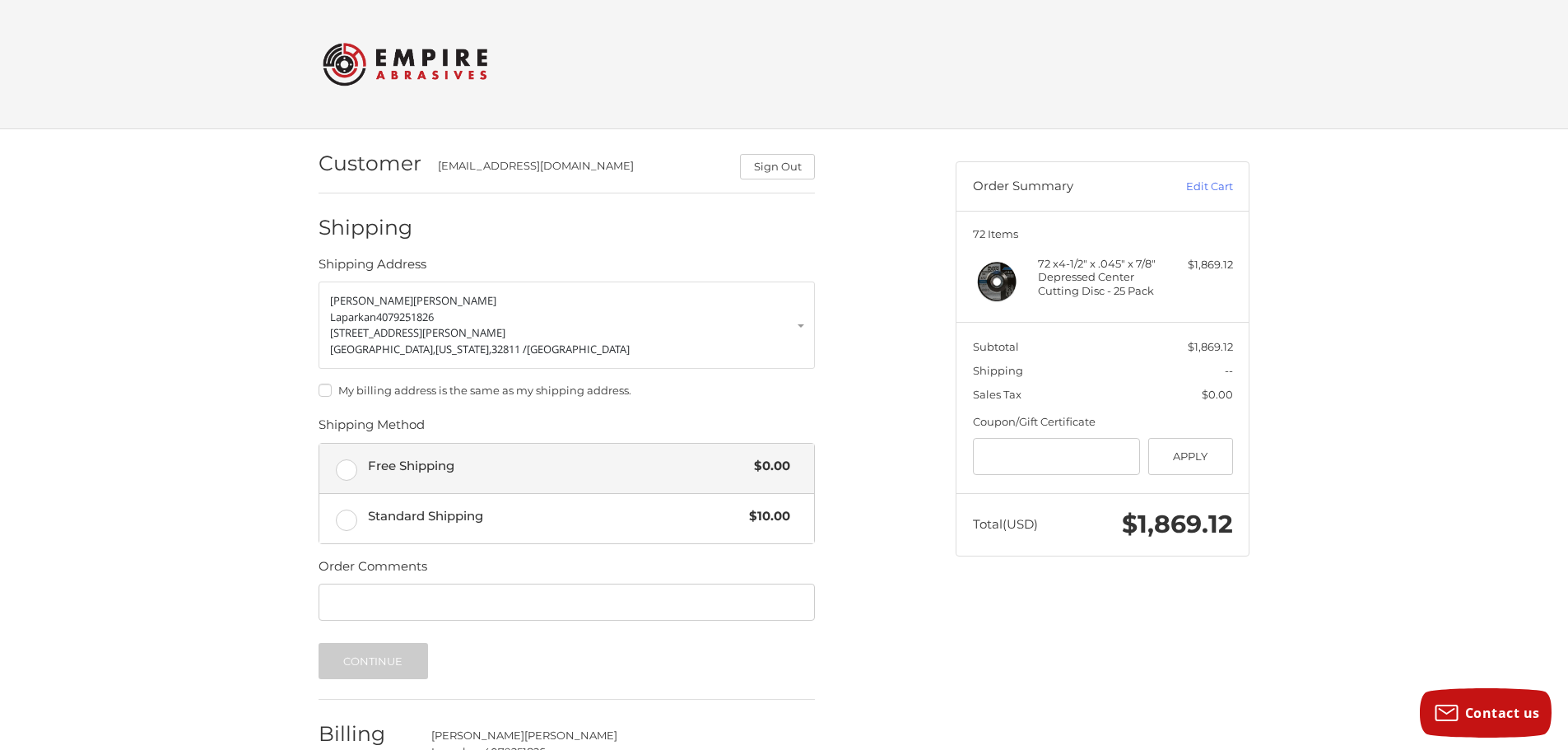
click at [541, 462] on span "Free Shipping" at bounding box center [557, 466] width 379 height 19
click at [321, 392] on label "My billing address is the same as my shipping address." at bounding box center [566, 391] width 496 height 13
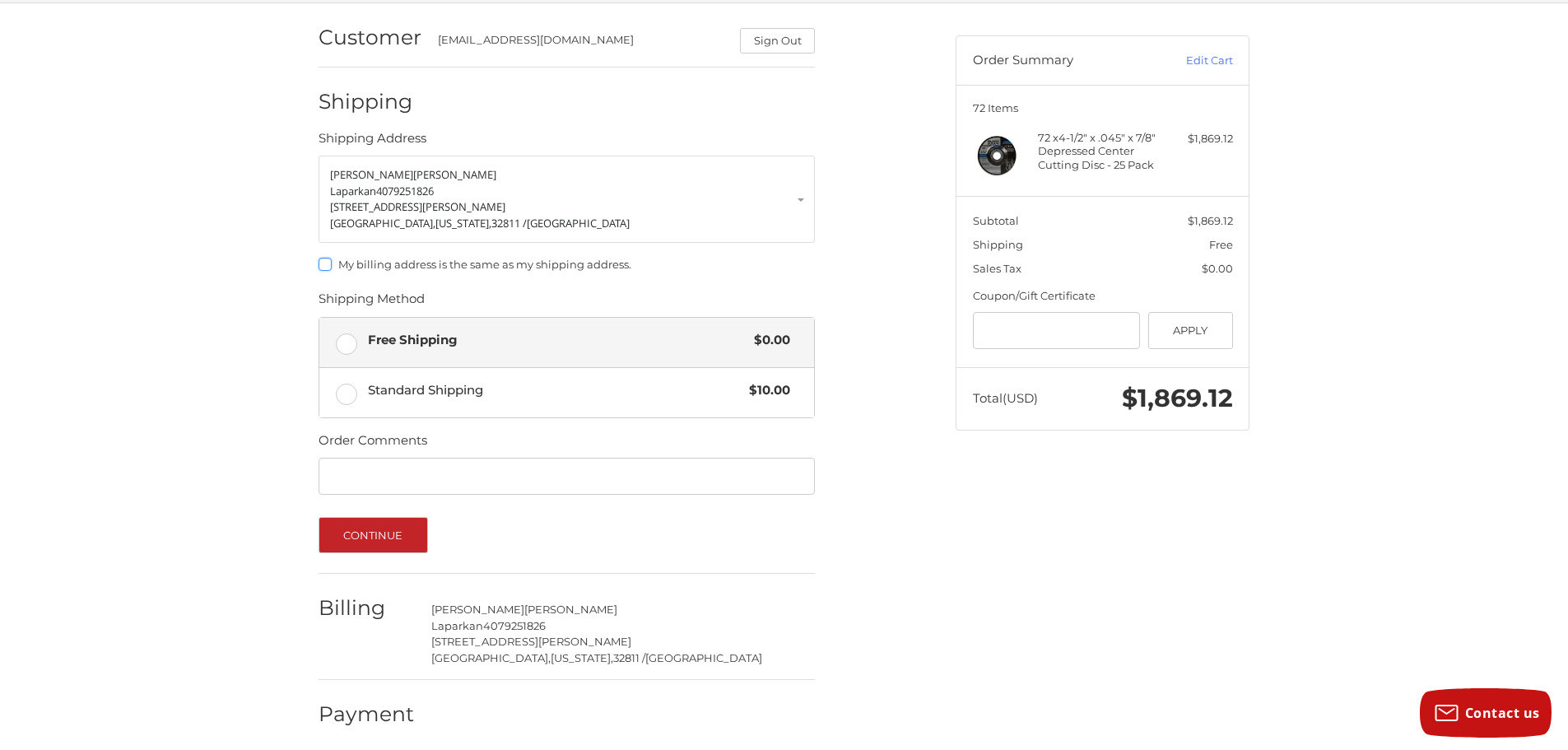
scroll to position [134, 0]
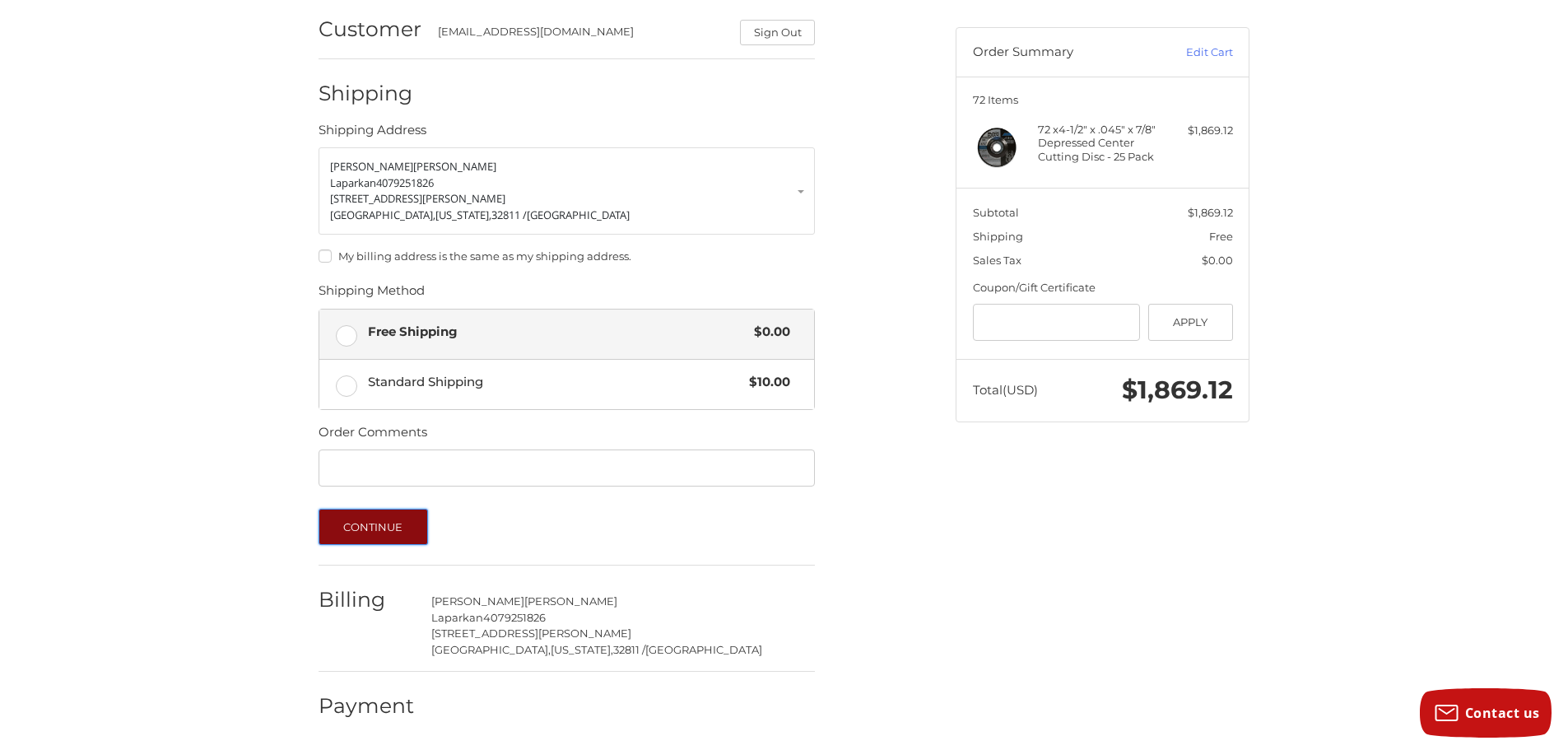
click at [354, 533] on button "Continue" at bounding box center [373, 527] width 109 height 36
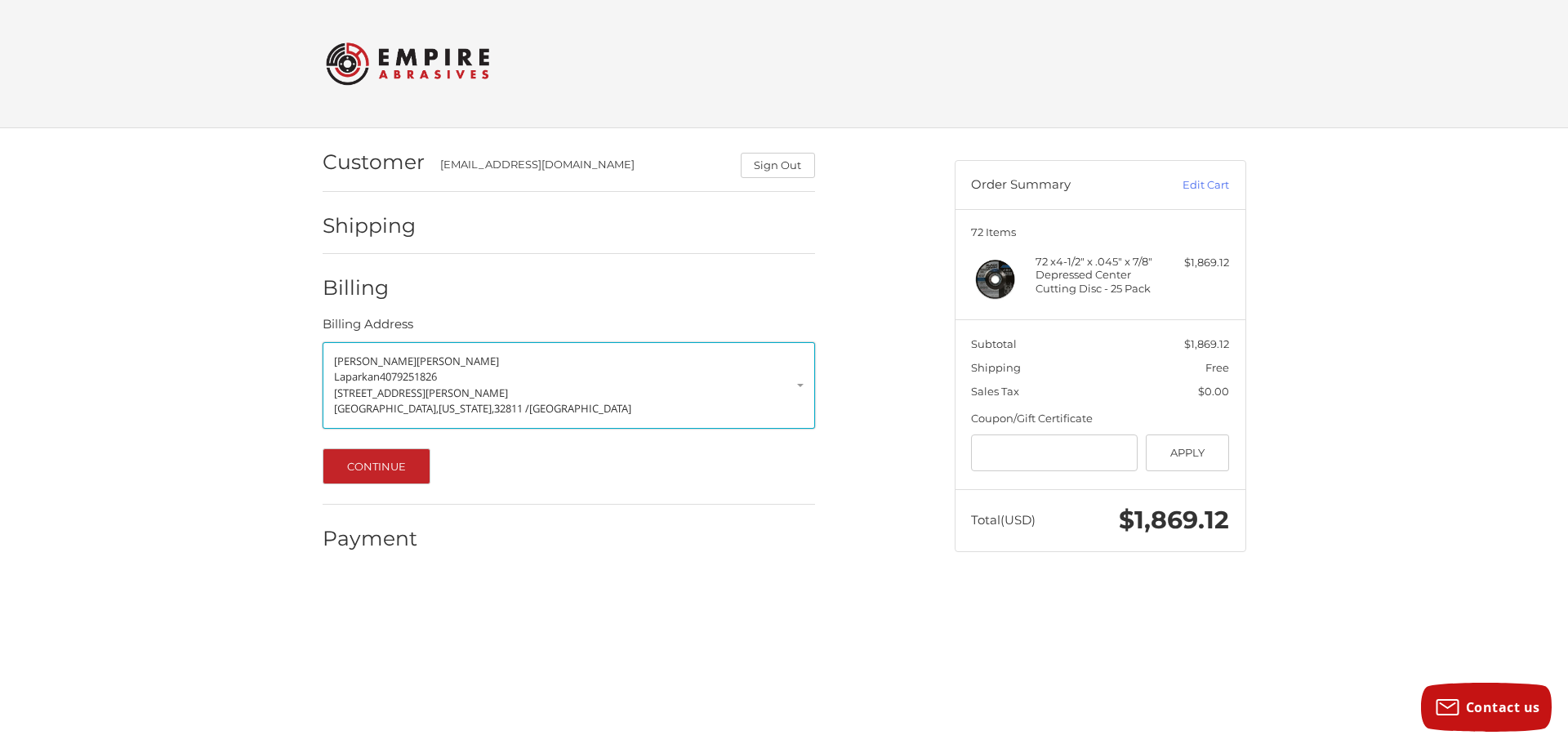
click at [756, 388] on p "[STREET_ADDRESS][PERSON_NAME]" at bounding box center [569, 394] width 470 height 17
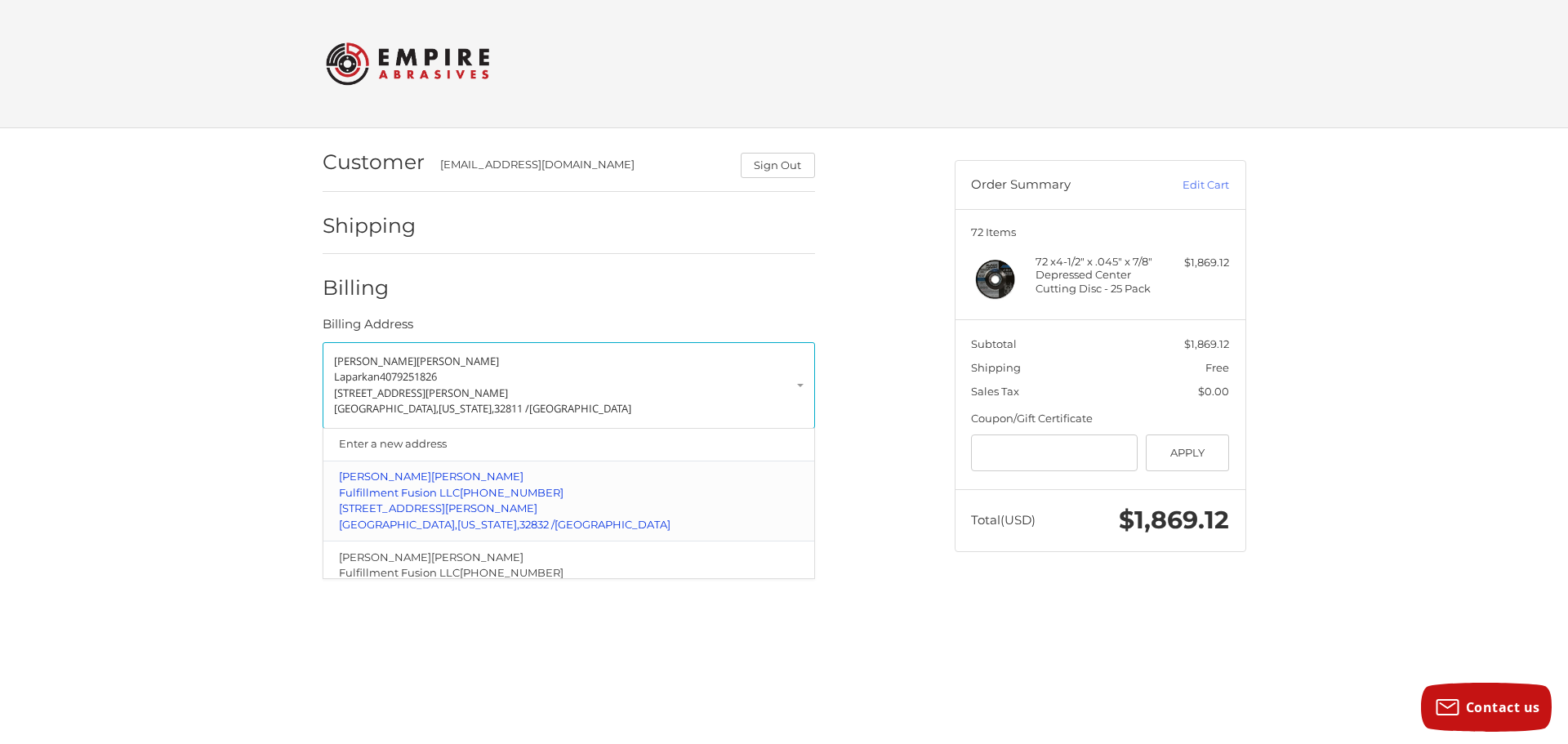
click at [562, 504] on p "[STREET_ADDRESS][PERSON_NAME]" at bounding box center [568, 509] width 459 height 17
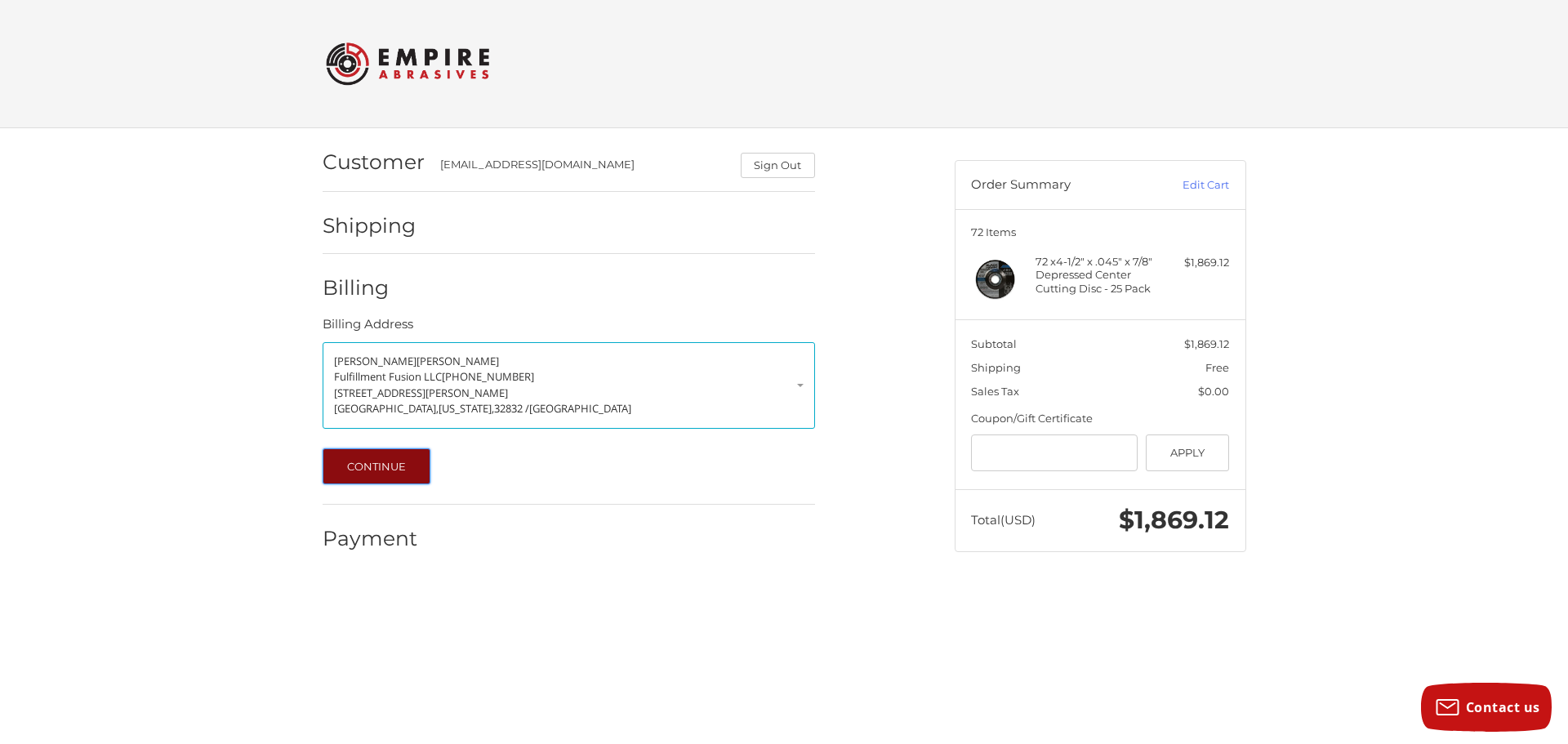
click at [400, 481] on button "Continue" at bounding box center [377, 466] width 108 height 36
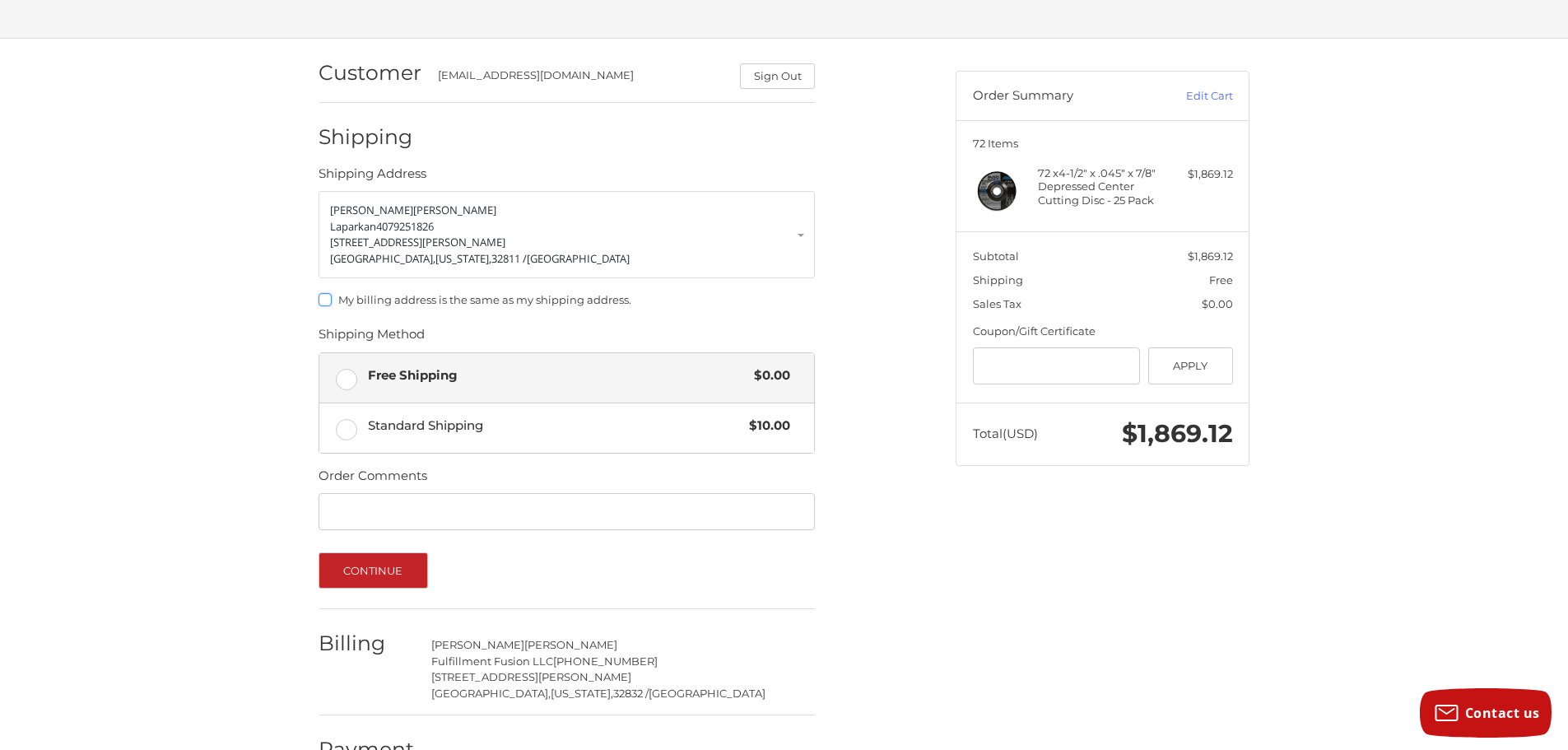
scroll to position [134, 0]
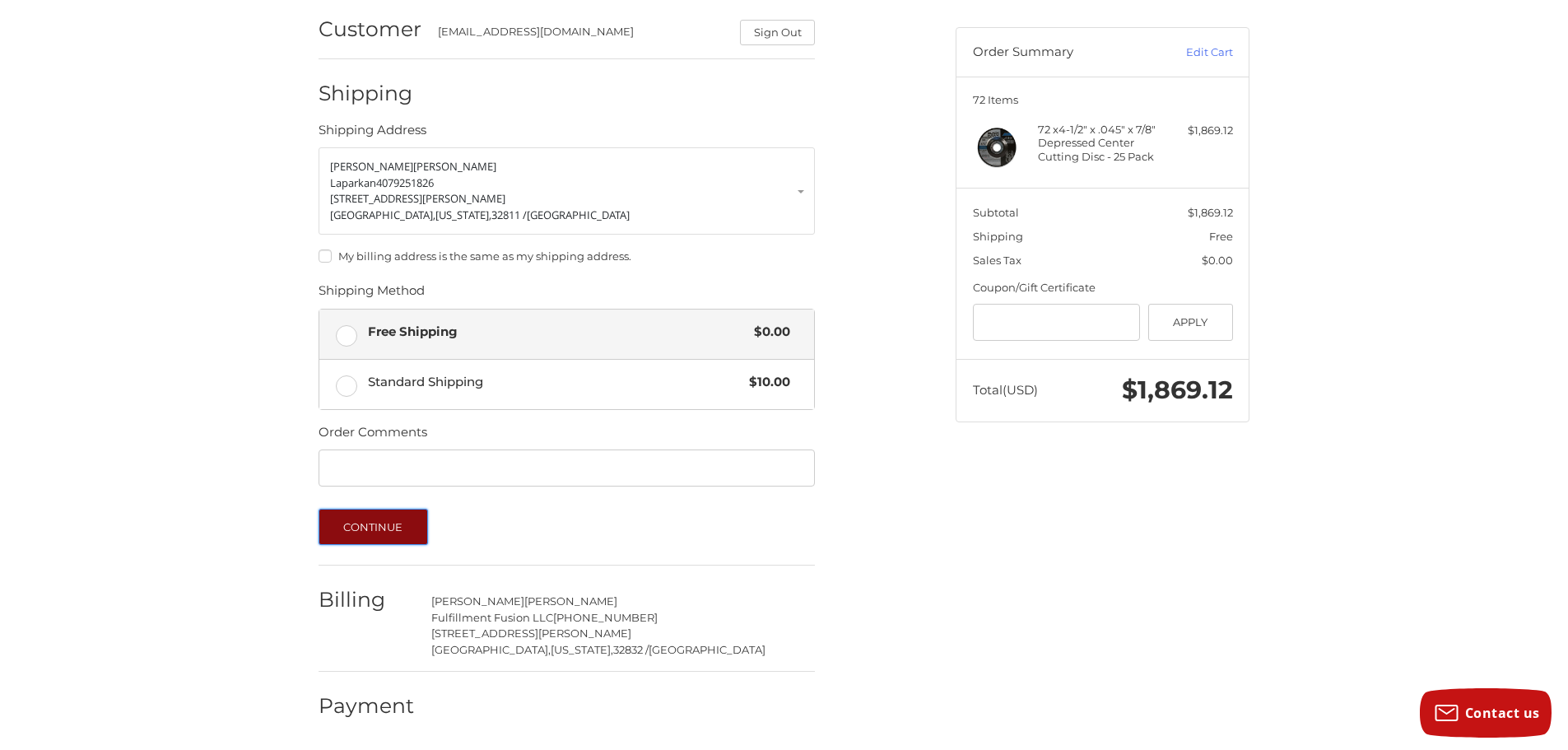
click at [384, 532] on button "Continue" at bounding box center [373, 527] width 109 height 36
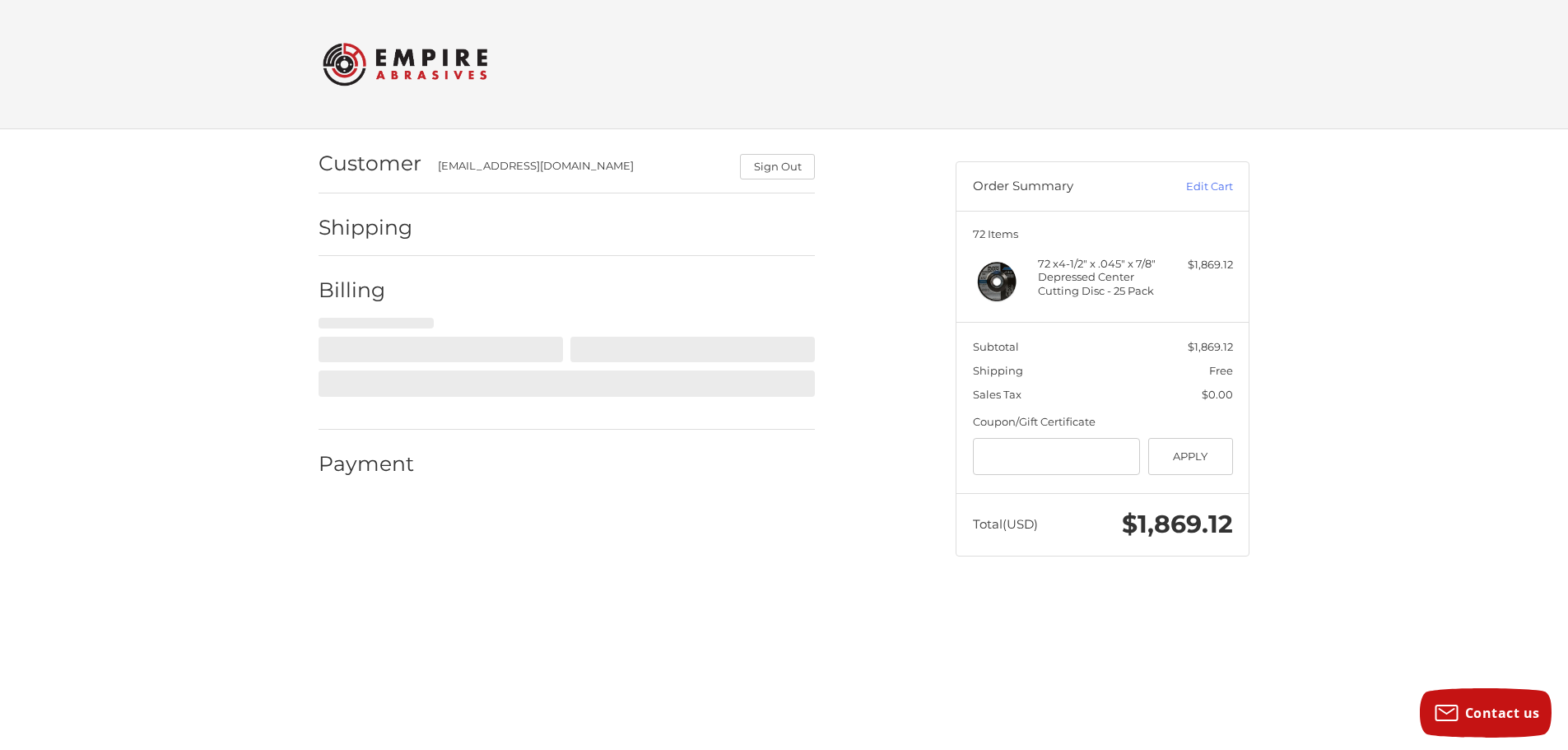
scroll to position [0, 0]
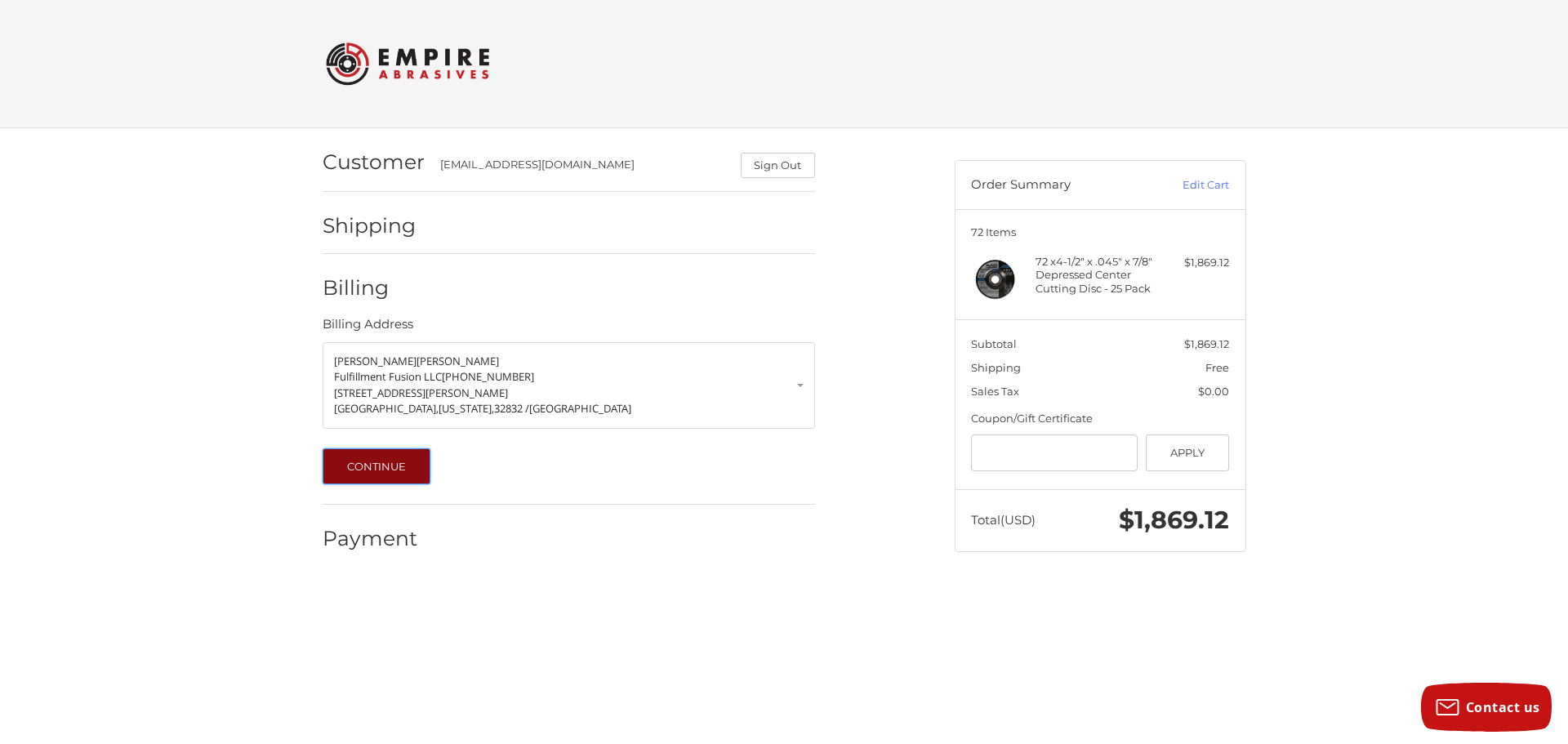
click at [375, 465] on button "Continue" at bounding box center [377, 466] width 108 height 36
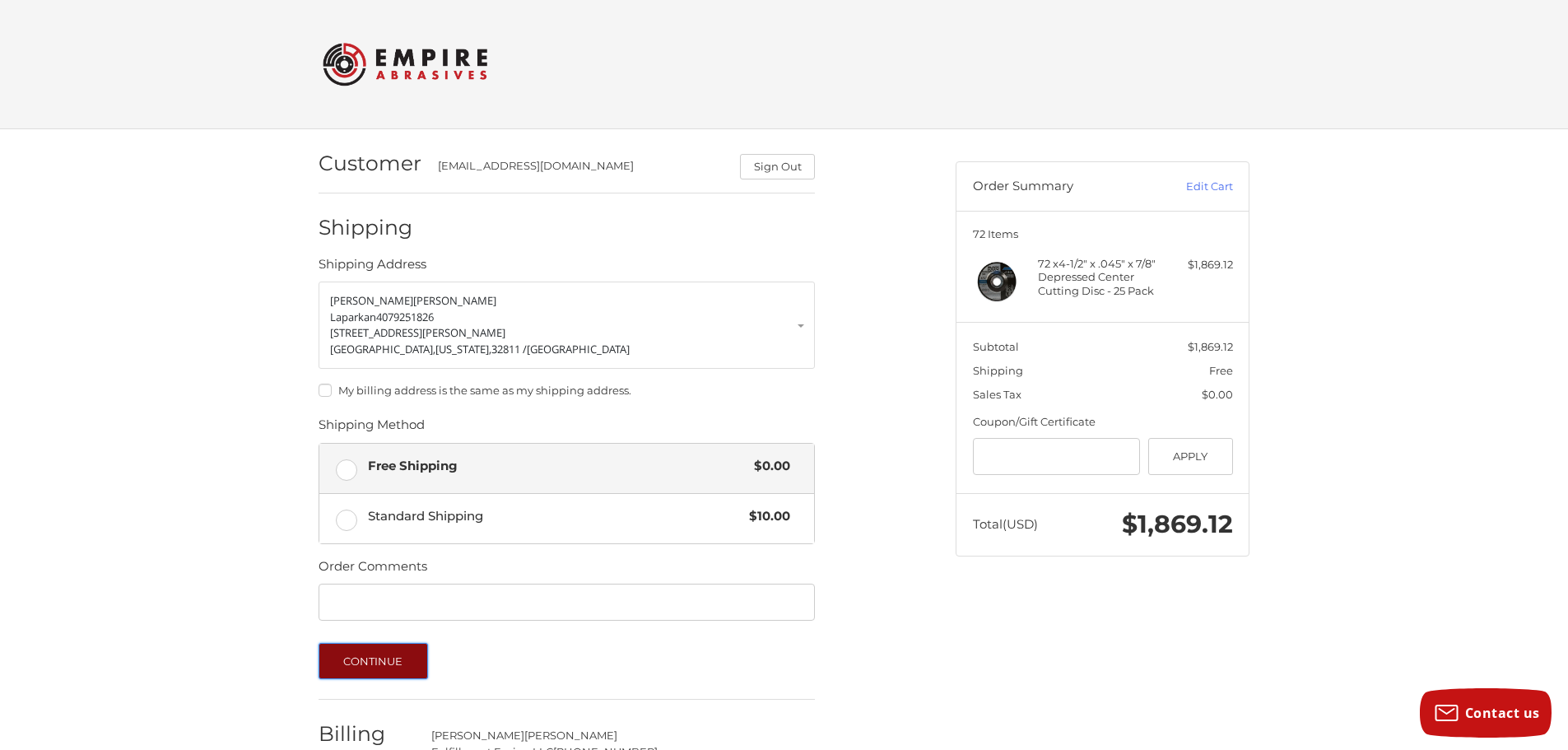
click at [403, 663] on button "Continue" at bounding box center [373, 661] width 109 height 36
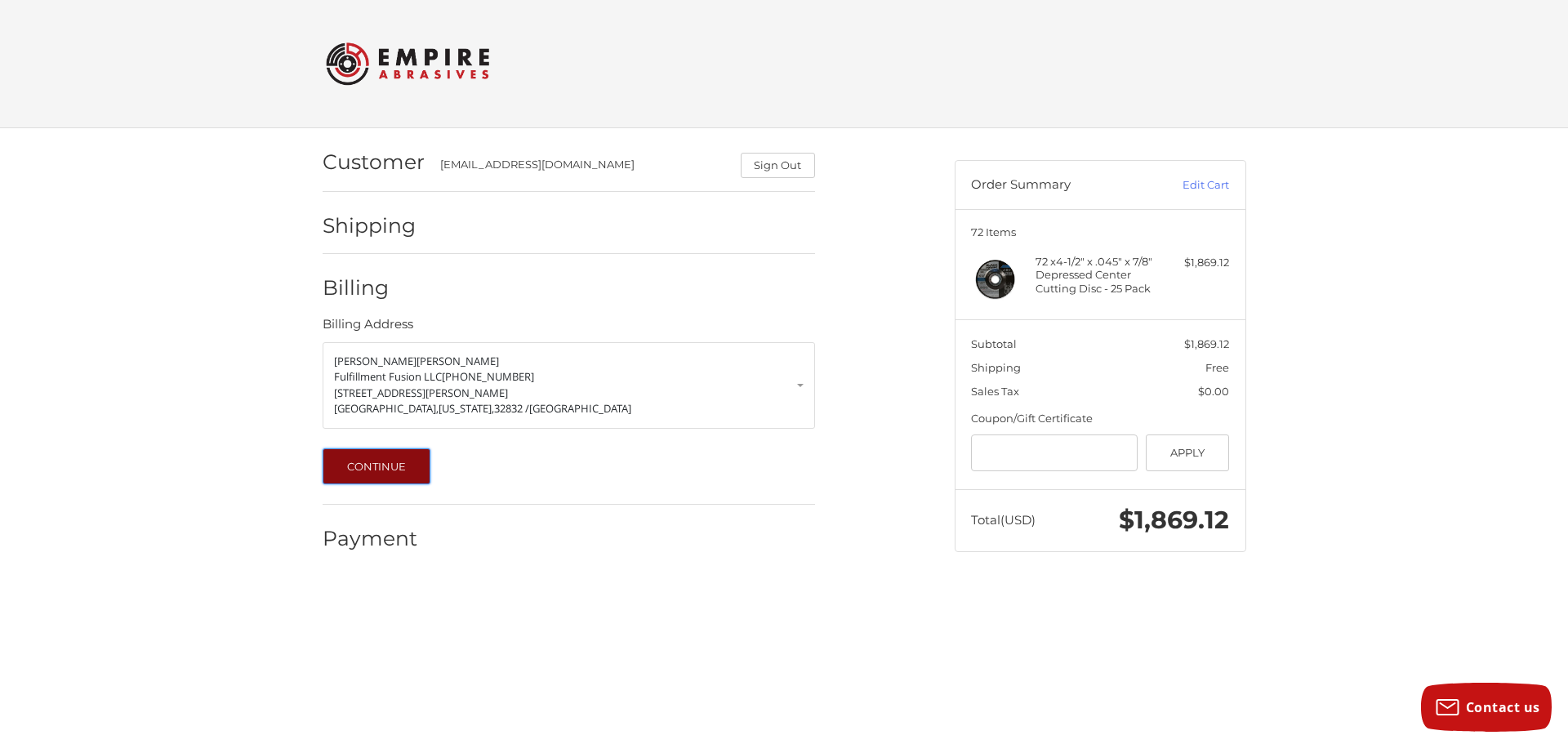
click at [403, 462] on button "Continue" at bounding box center [377, 466] width 108 height 36
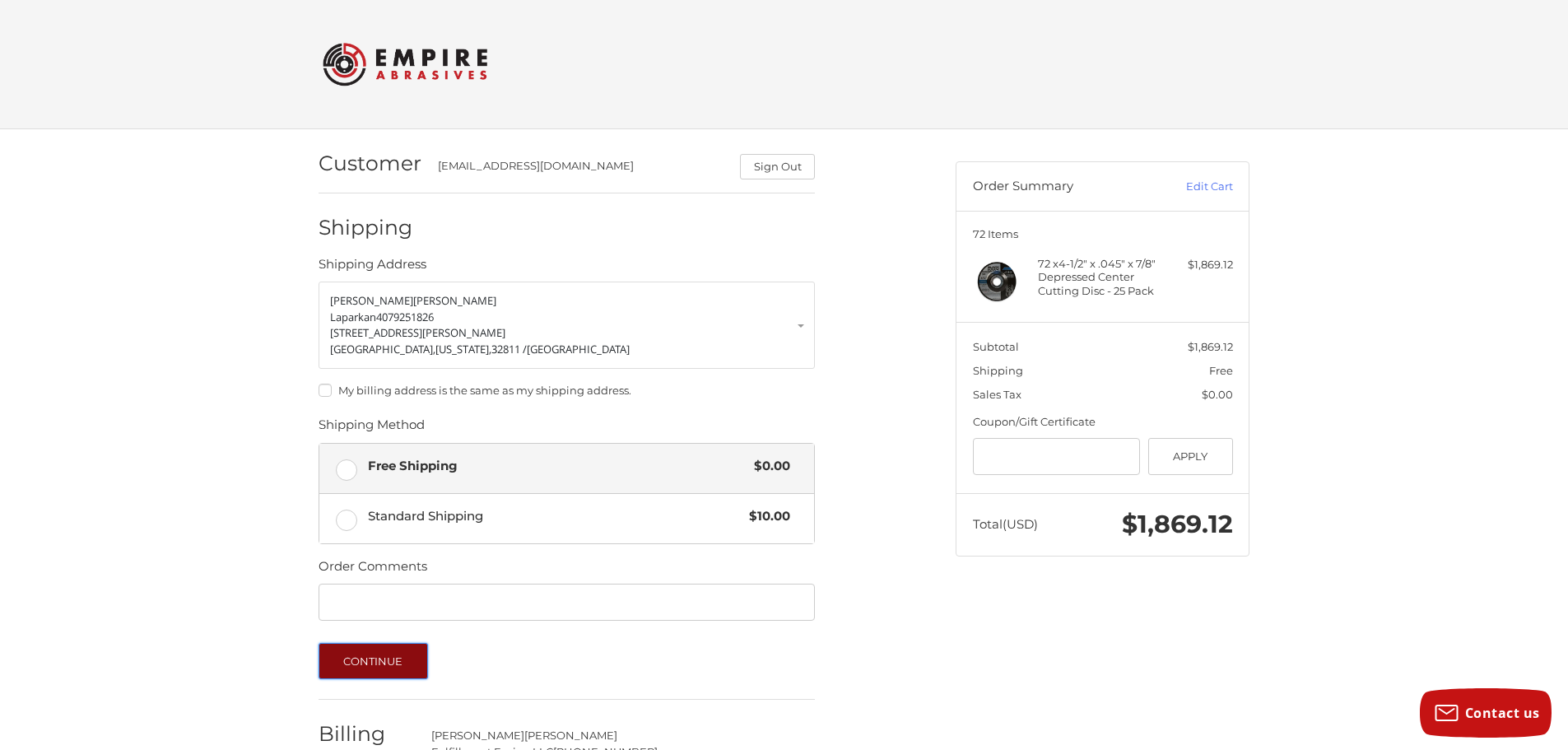
click at [379, 649] on button "Continue" at bounding box center [373, 661] width 109 height 36
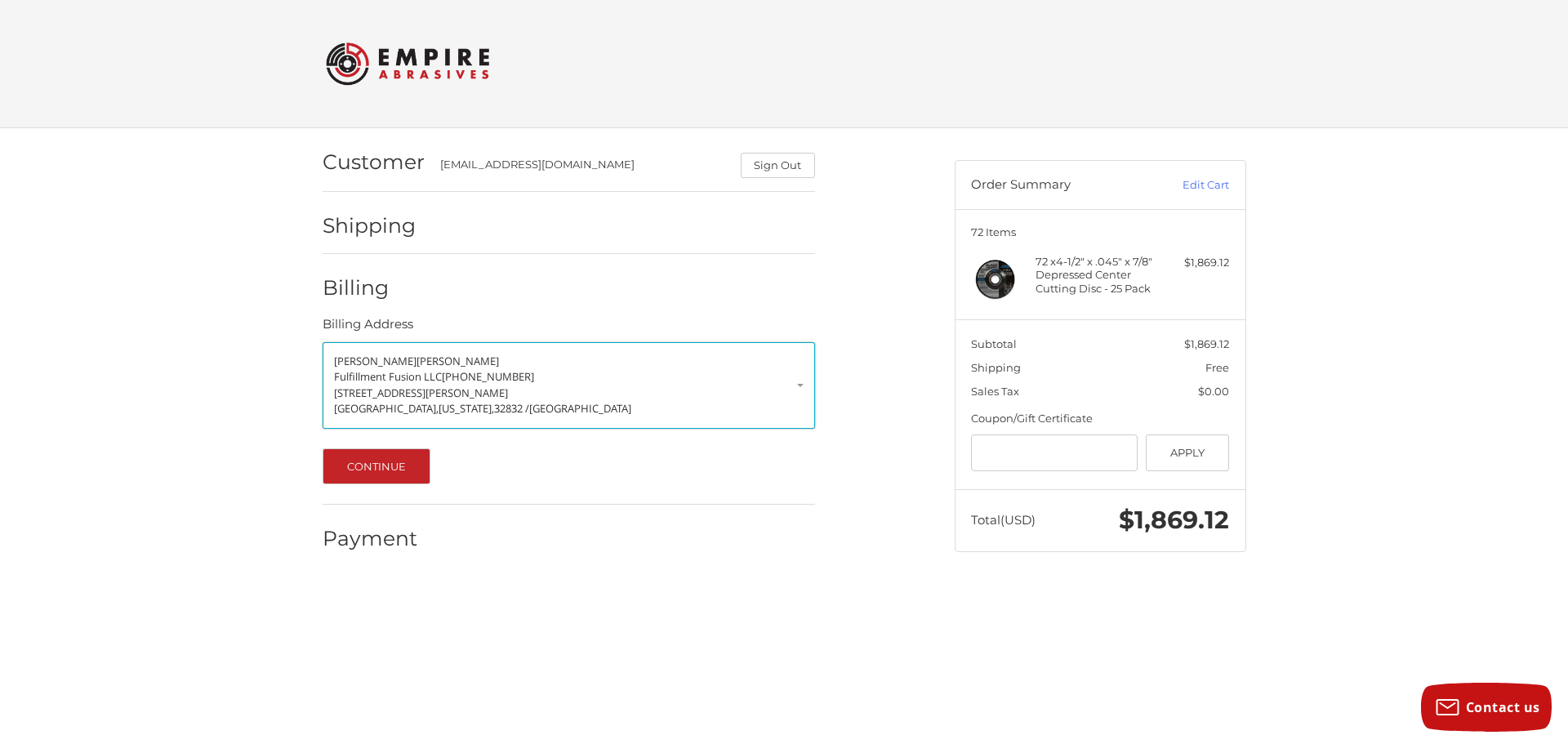
click at [529, 407] on span "[GEOGRAPHIC_DATA]" at bounding box center [580, 408] width 102 height 15
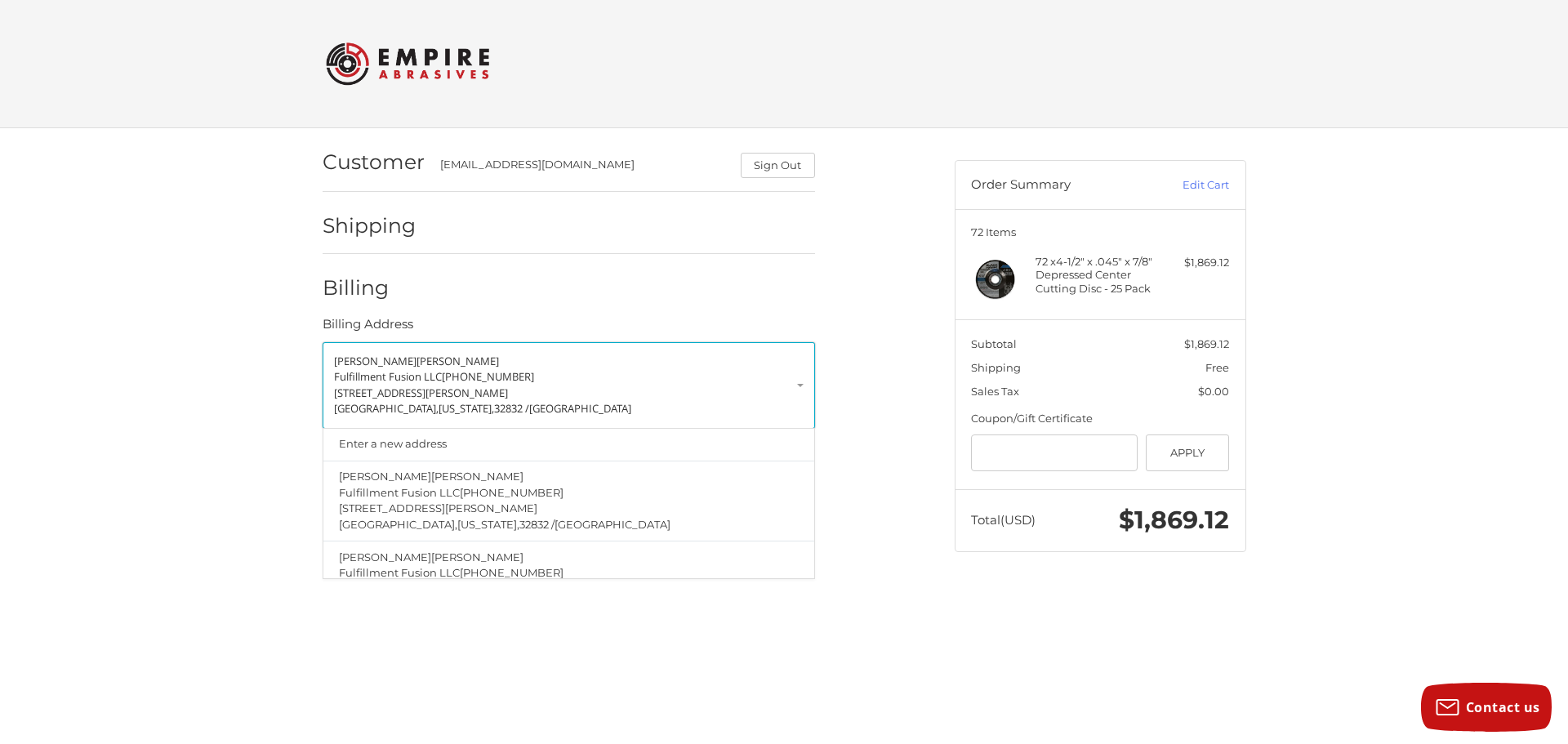
click at [428, 383] on span "Fulfillment Fusion LLC" at bounding box center [387, 377] width 107 height 15
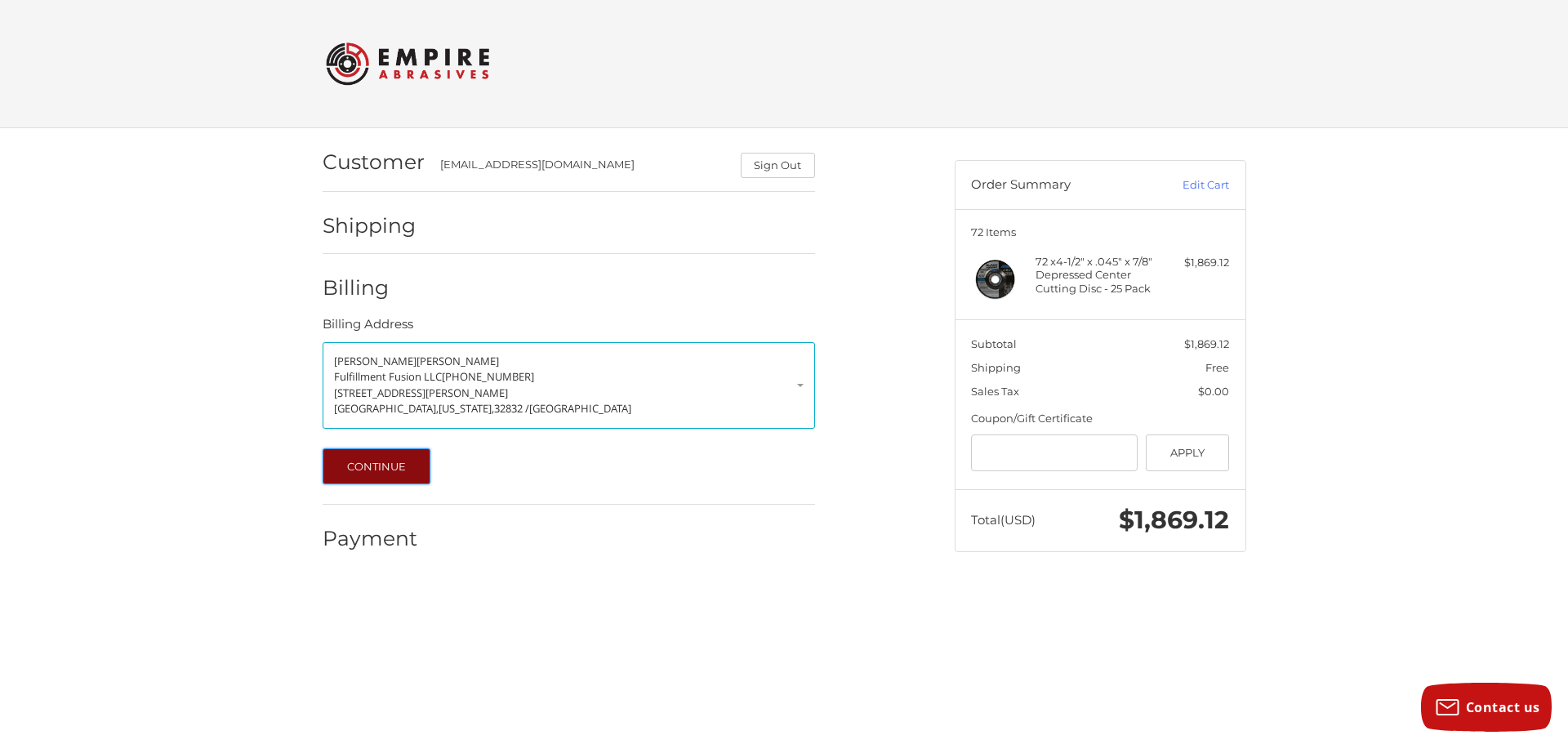
click at [347, 461] on button "Continue" at bounding box center [377, 466] width 108 height 36
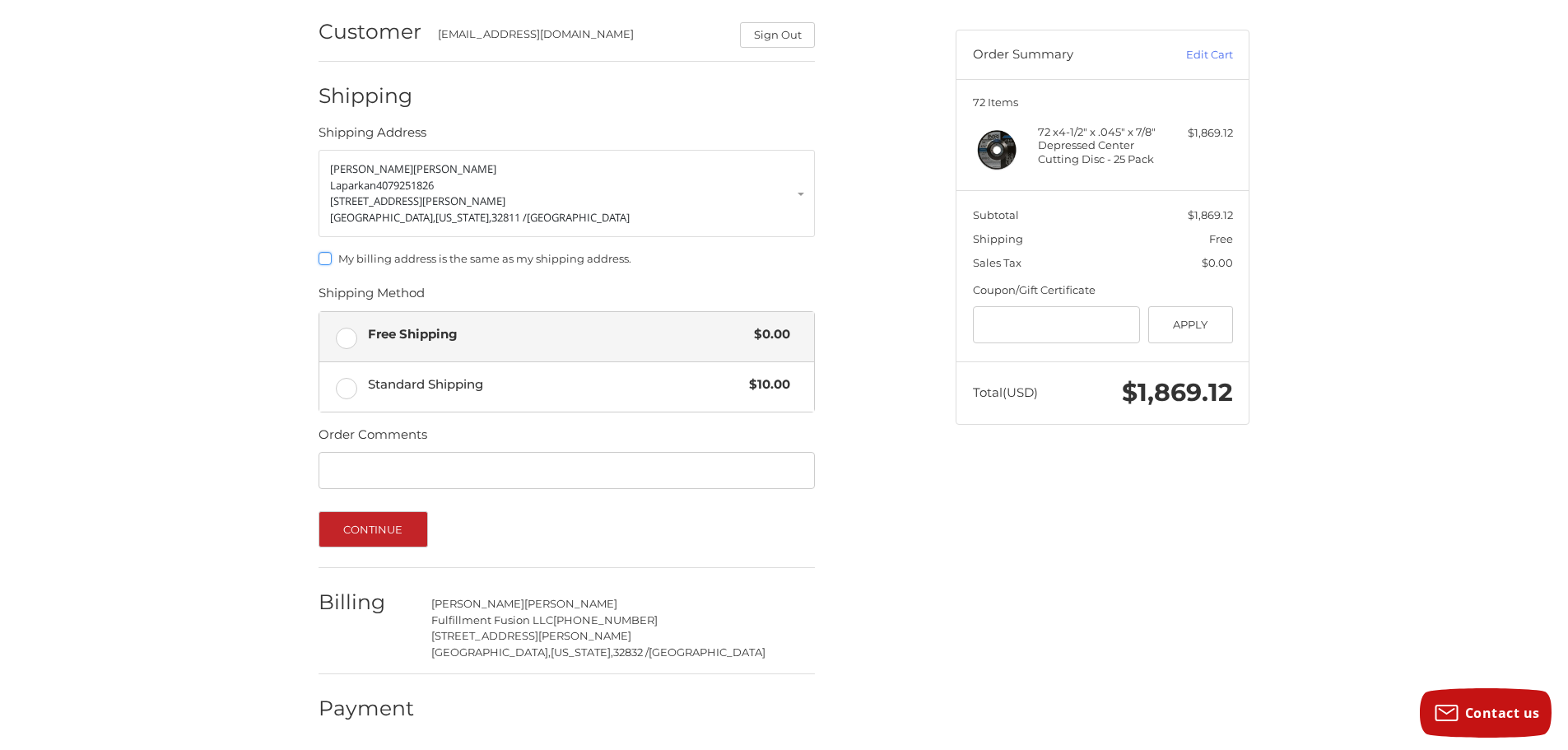
scroll to position [134, 0]
click at [425, 333] on span "Free Shipping" at bounding box center [557, 332] width 379 height 19
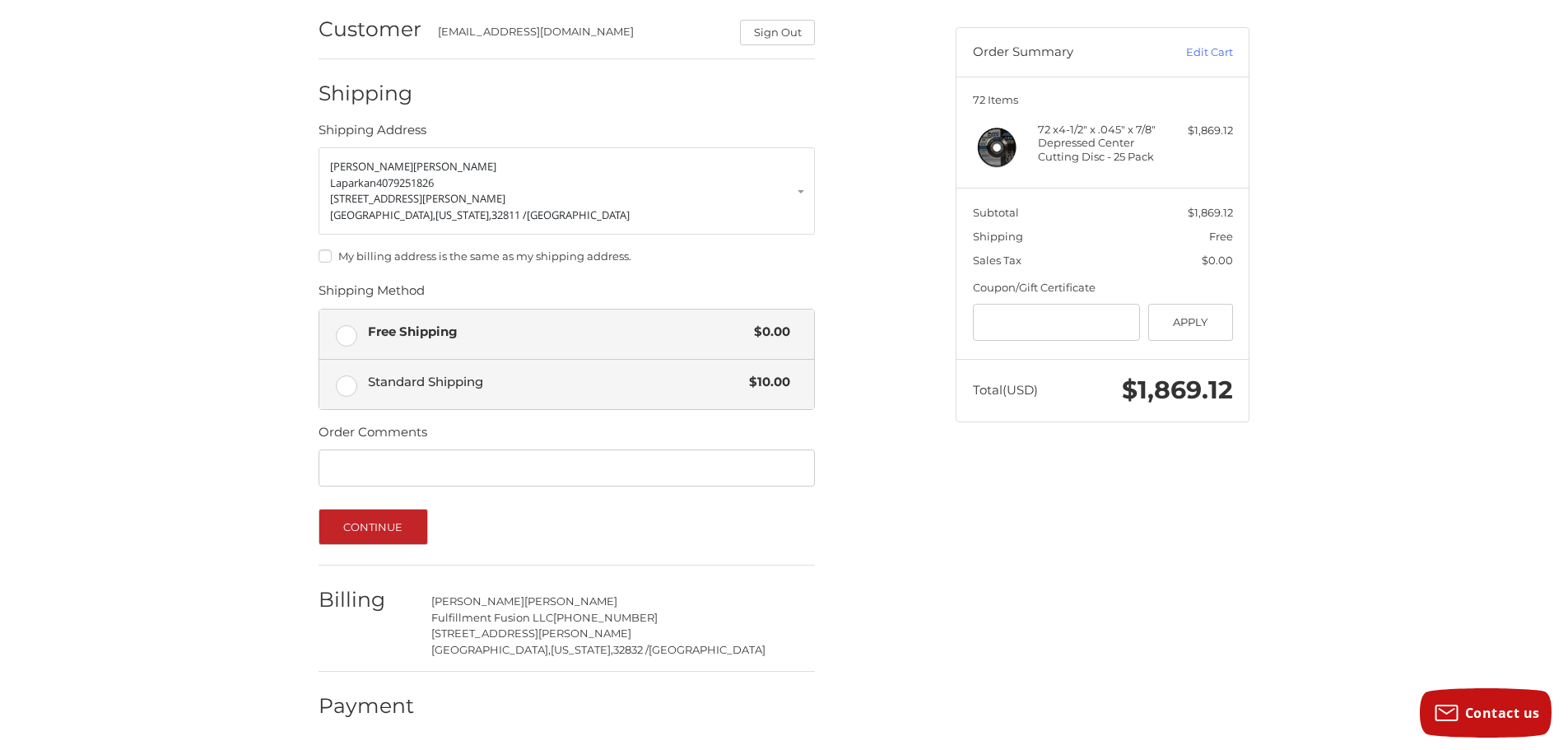
click at [429, 381] on span "Standard Shipping" at bounding box center [554, 382] width 374 height 19
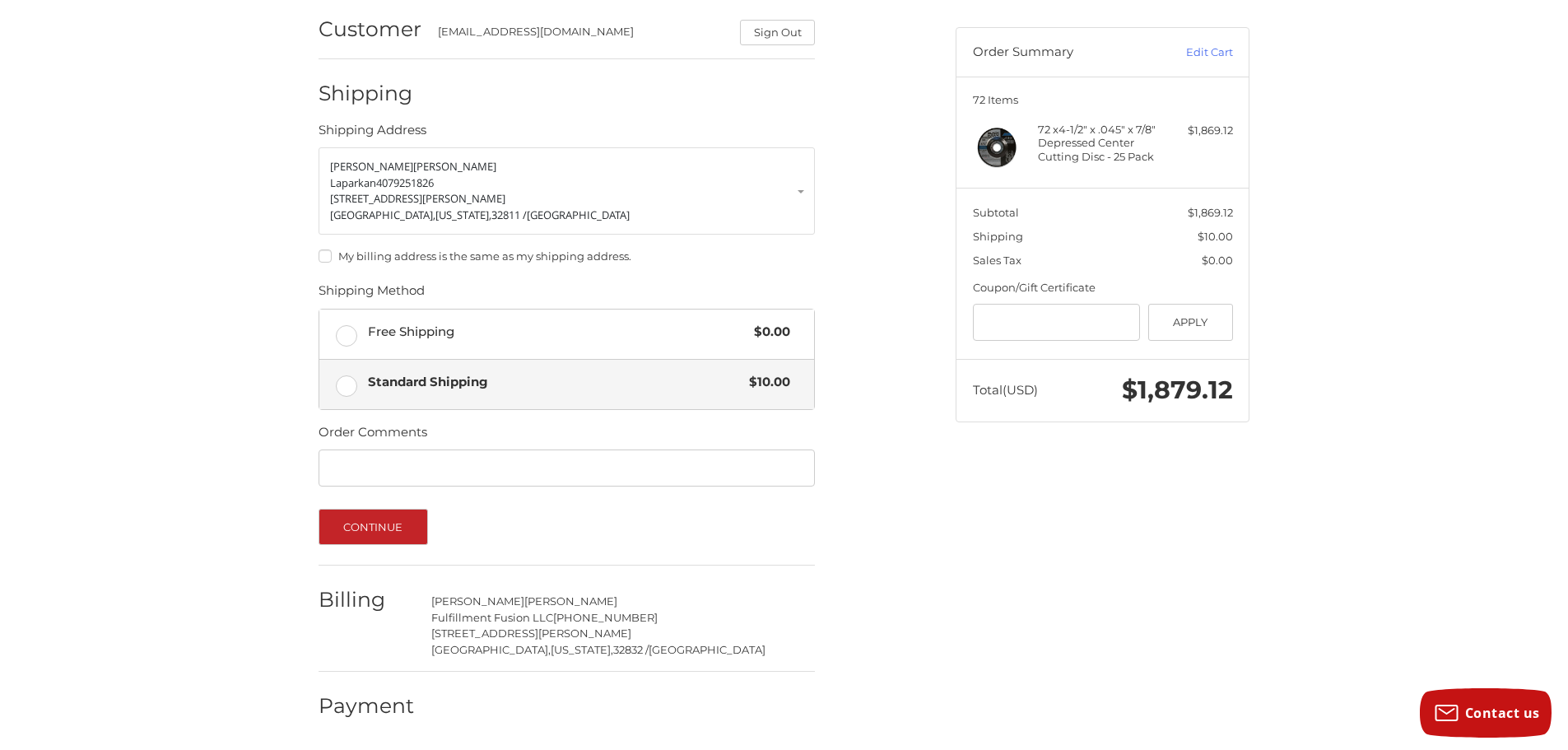
click at [415, 323] on span "Free Shipping" at bounding box center [557, 332] width 379 height 19
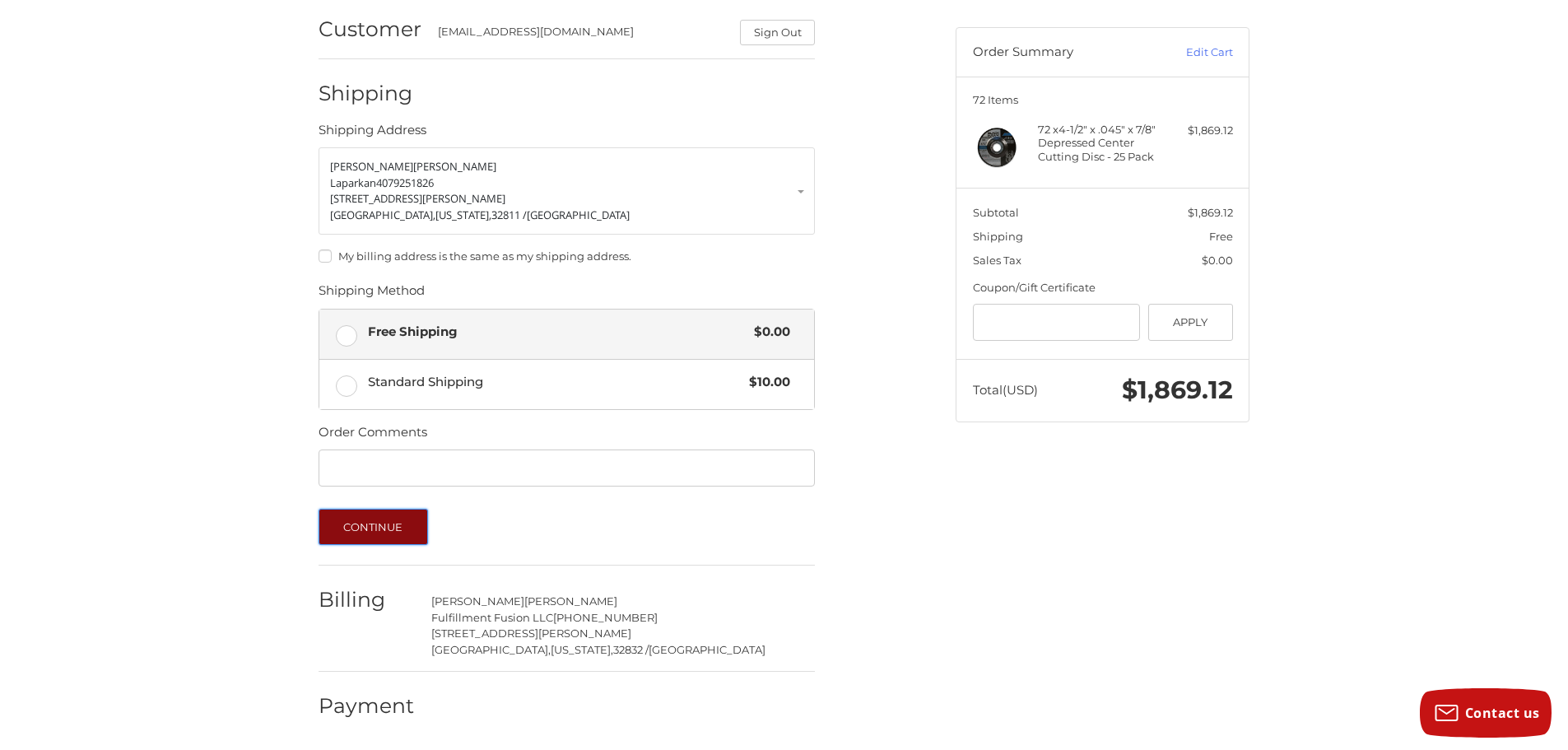
click at [398, 520] on button "Continue" at bounding box center [373, 527] width 109 height 36
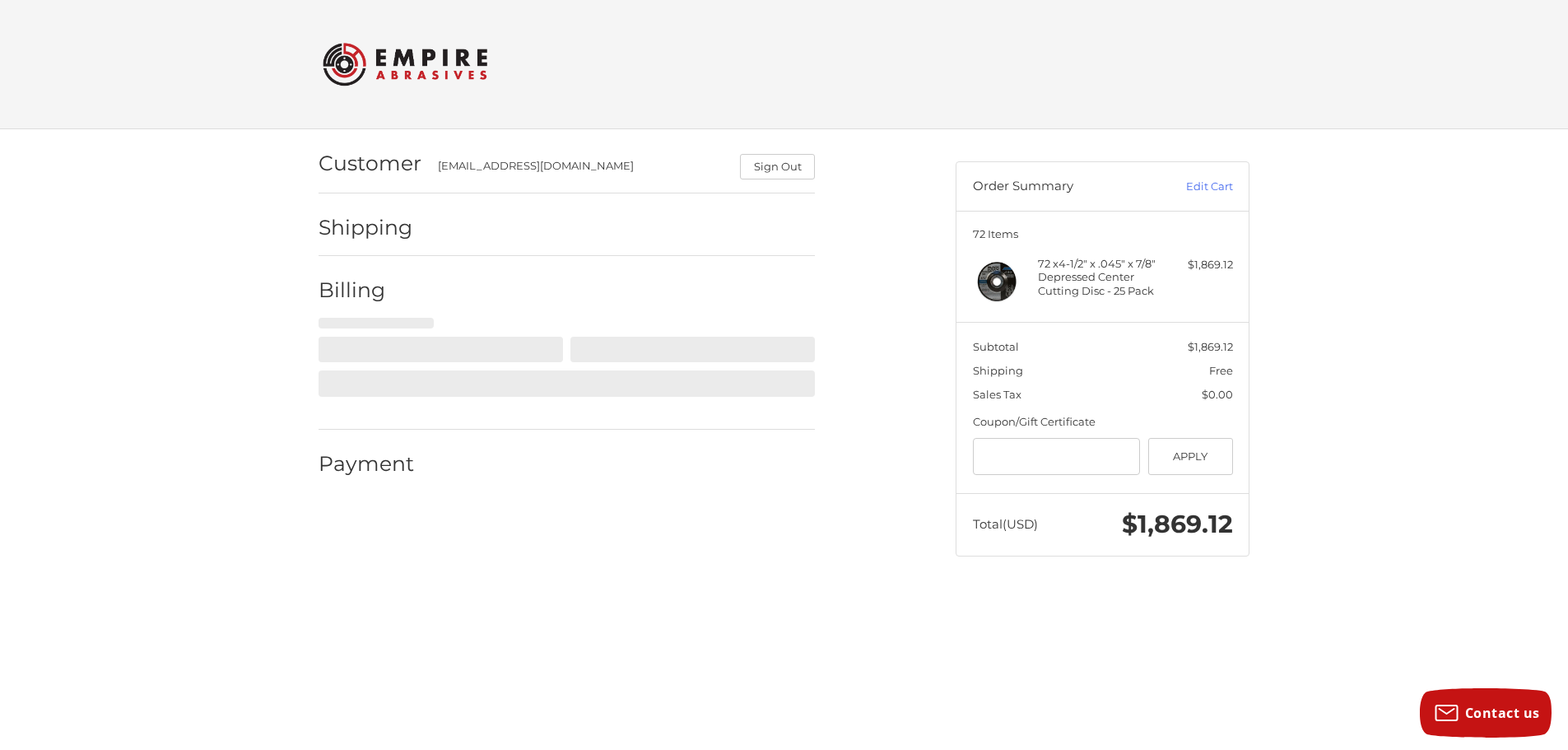
scroll to position [0, 0]
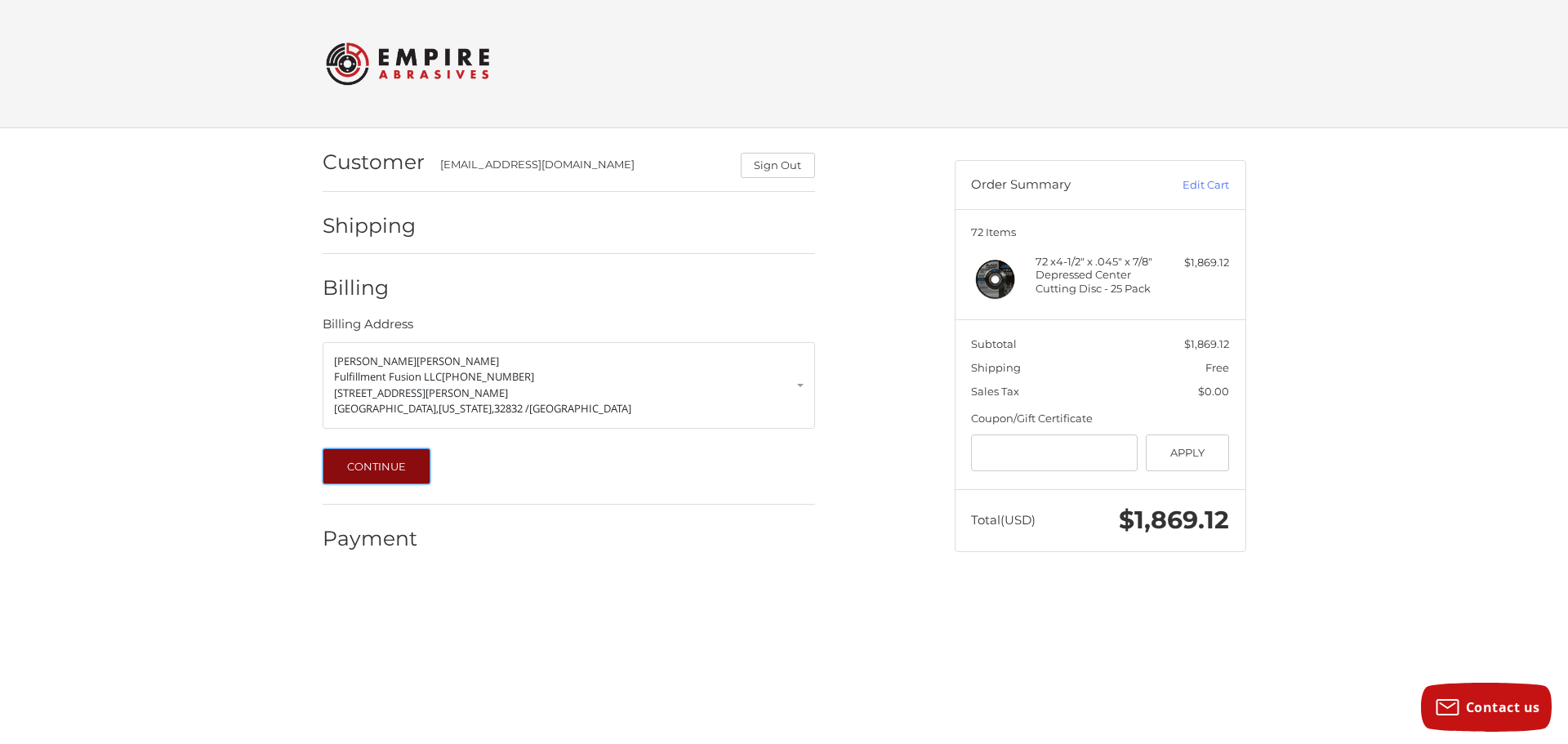
click at [394, 462] on button "Continue" at bounding box center [377, 466] width 108 height 36
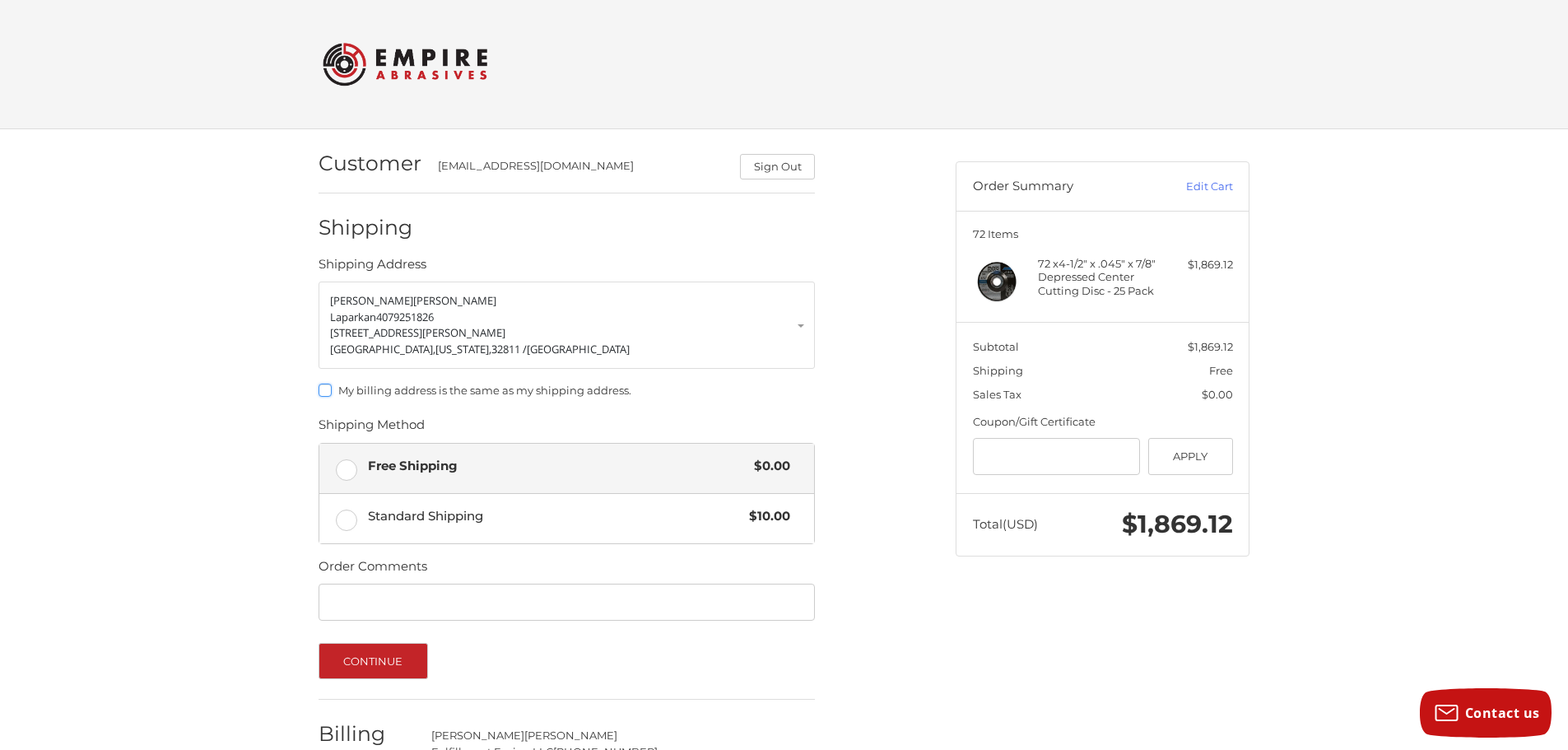
scroll to position [134, 0]
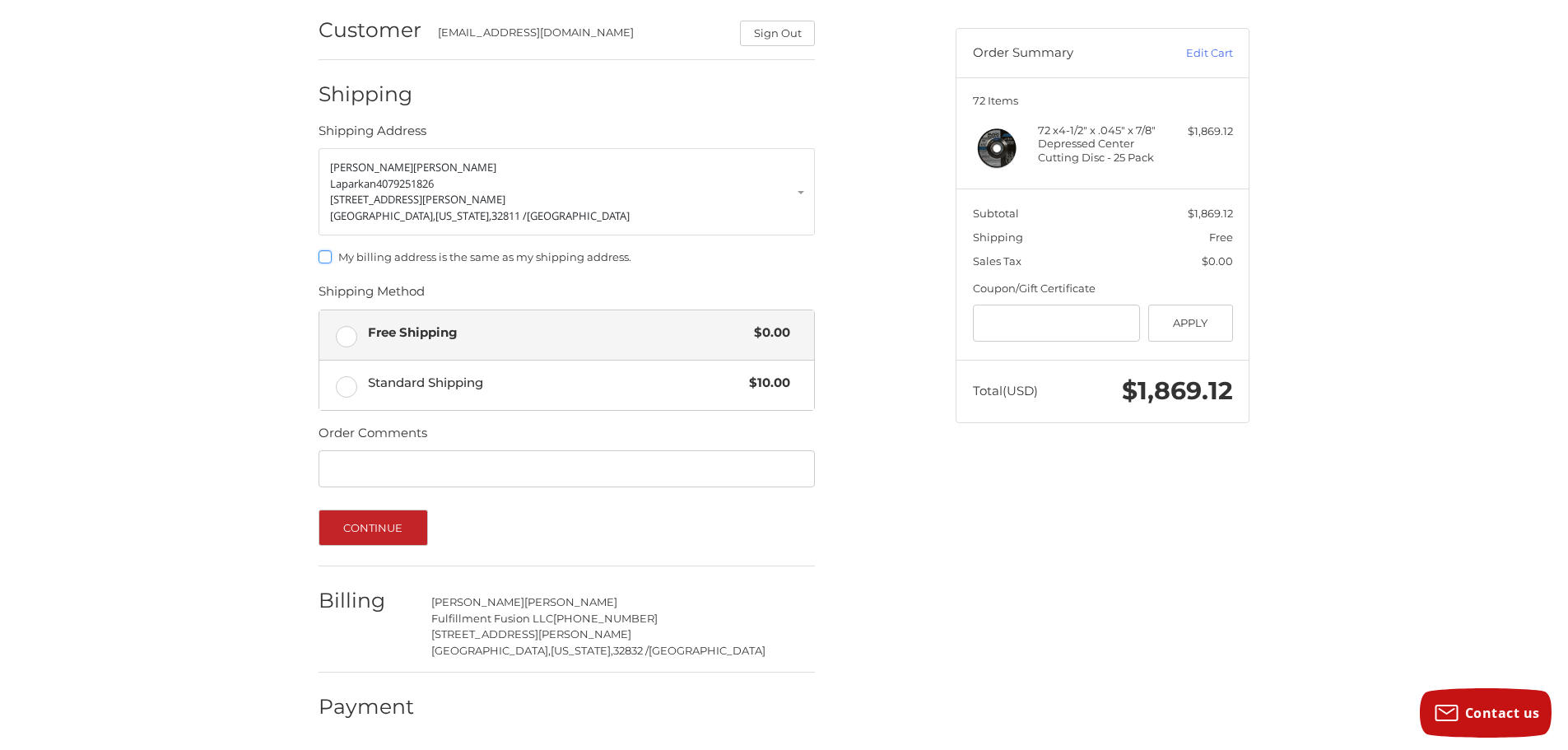
scroll to position [134, 0]
click at [338, 512] on button "Continue" at bounding box center [373, 527] width 109 height 36
click at [365, 518] on button "Continue" at bounding box center [373, 527] width 109 height 36
click at [404, 459] on input "Order Comments" at bounding box center [566, 468] width 496 height 37
click at [384, 537] on button "Continue" at bounding box center [373, 527] width 109 height 36
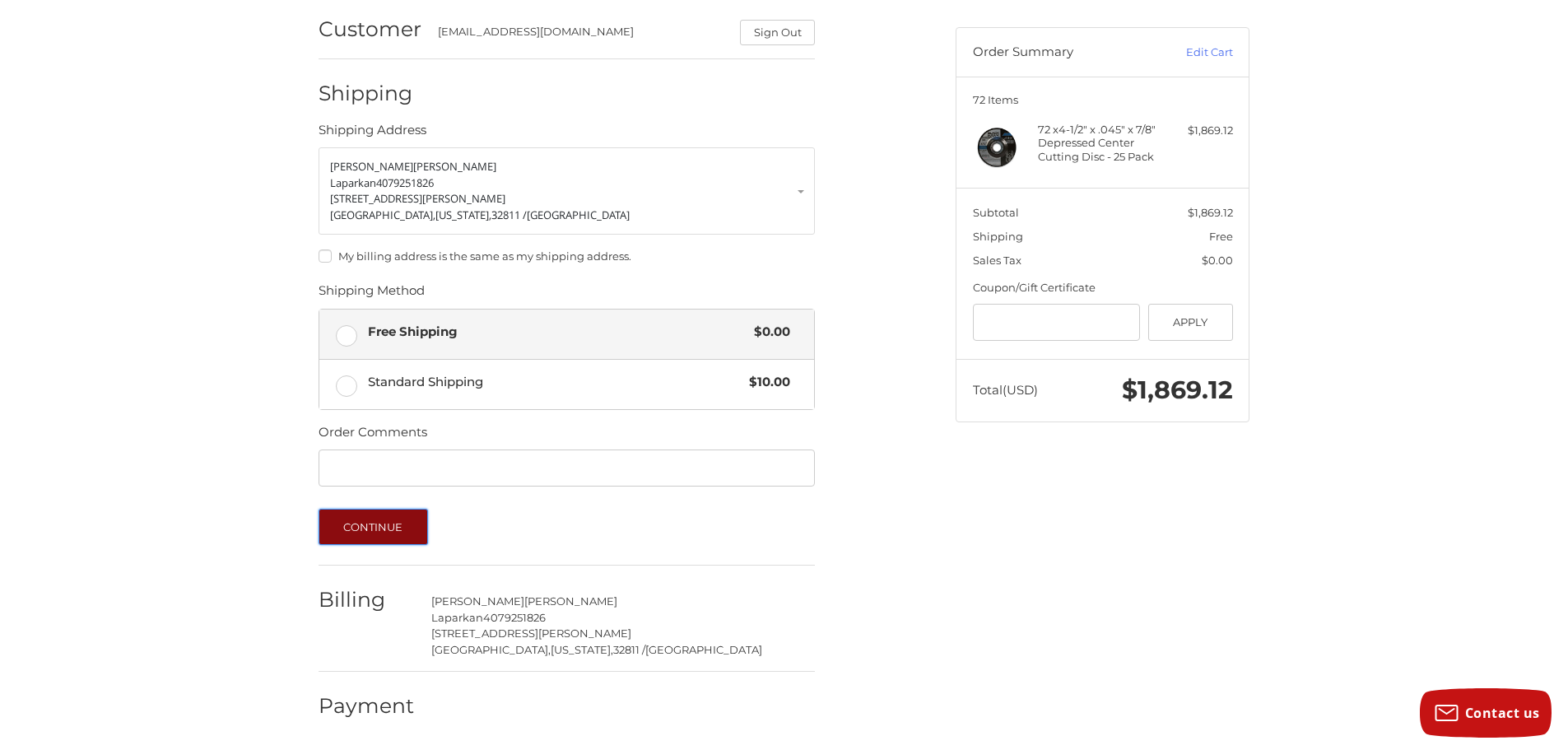
click at [384, 537] on button "Continue" at bounding box center [373, 527] width 109 height 36
click at [369, 529] on button "Continue" at bounding box center [373, 527] width 109 height 36
click at [399, 345] on label "Free Shipping $0.00" at bounding box center [566, 334] width 494 height 50
click at [391, 514] on button "Continue" at bounding box center [373, 527] width 109 height 36
click at [395, 529] on button "Continue" at bounding box center [373, 527] width 109 height 36
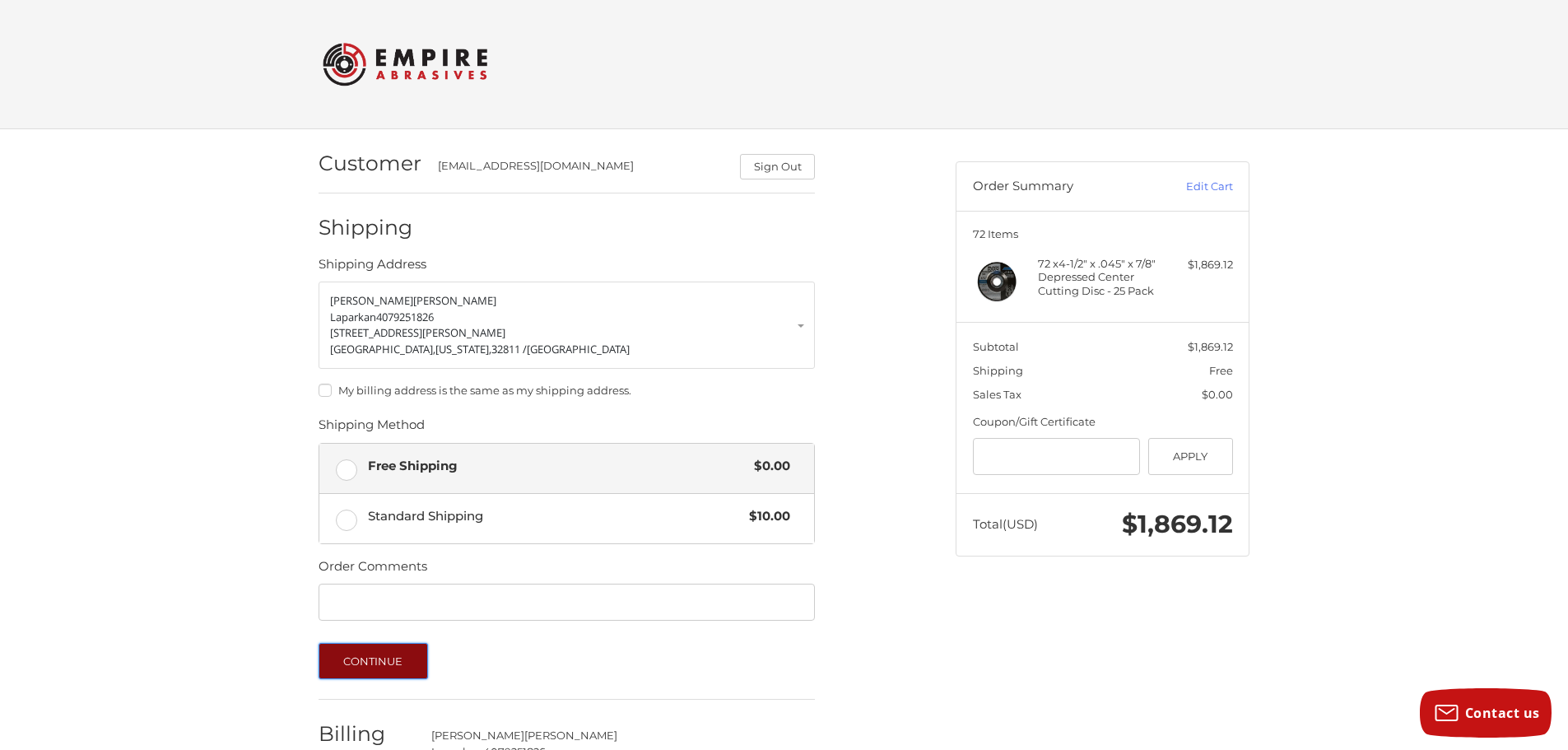
click at [404, 669] on button "Continue" at bounding box center [373, 661] width 109 height 36
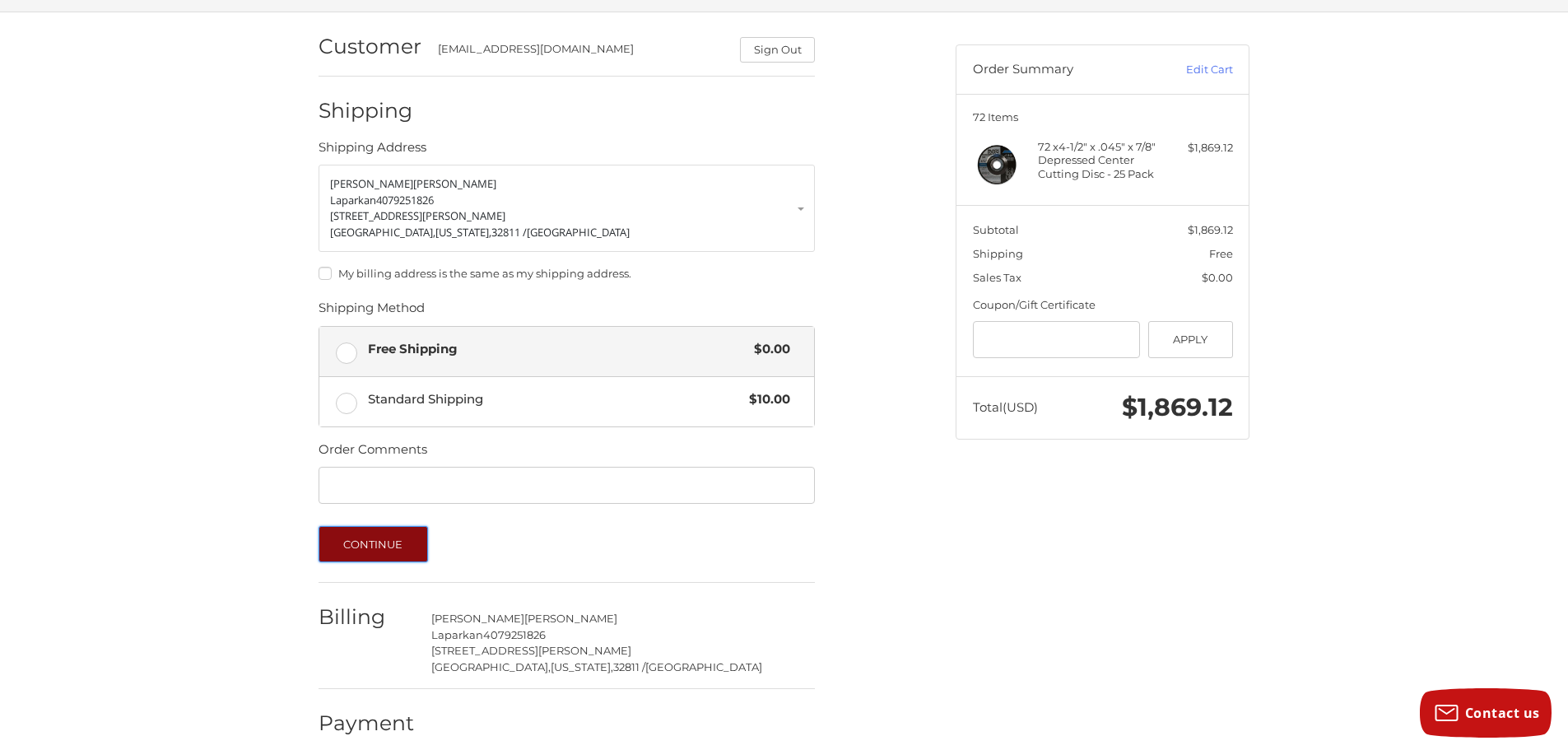
scroll to position [118, 0]
click at [364, 540] on button "Continue" at bounding box center [373, 543] width 109 height 36
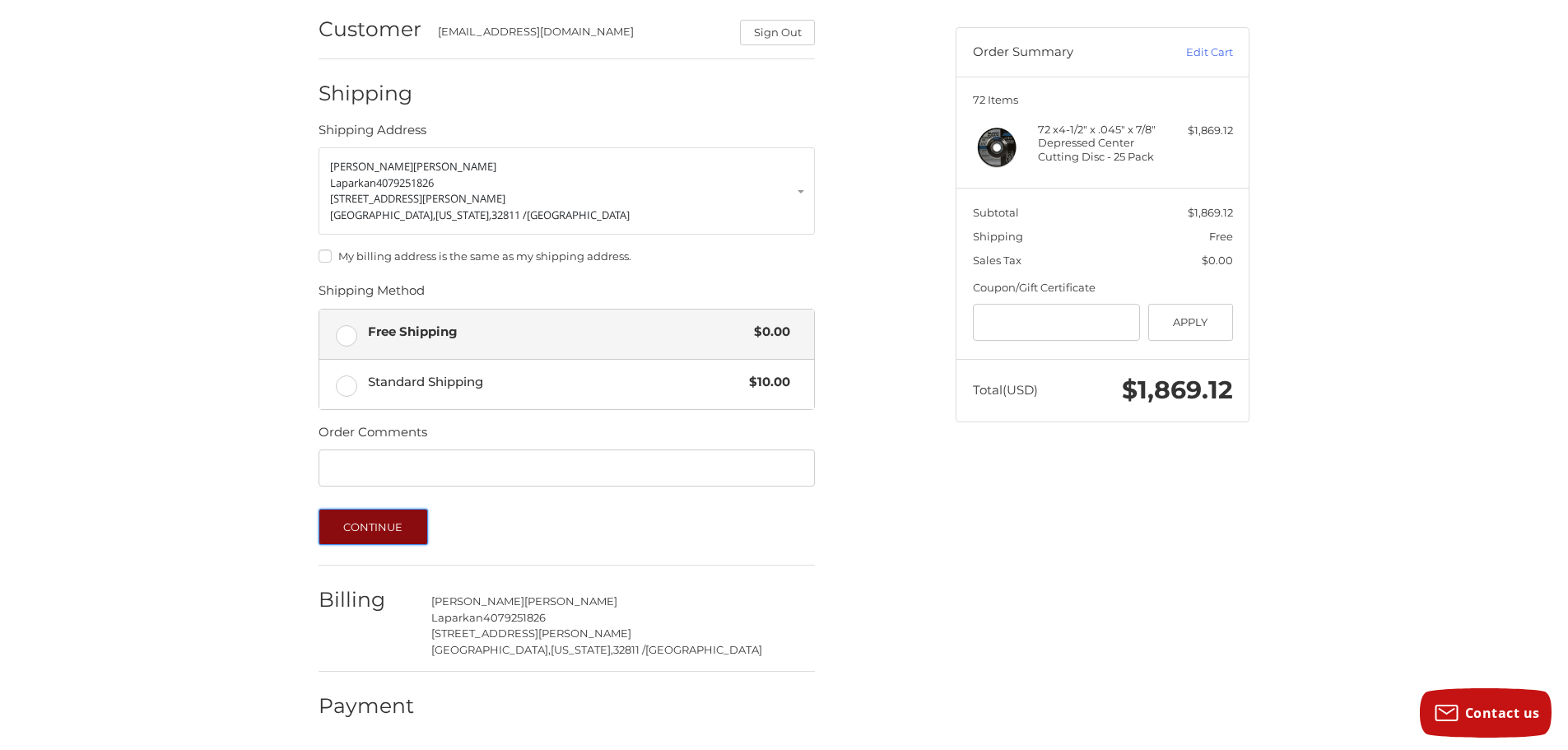
scroll to position [0, 0]
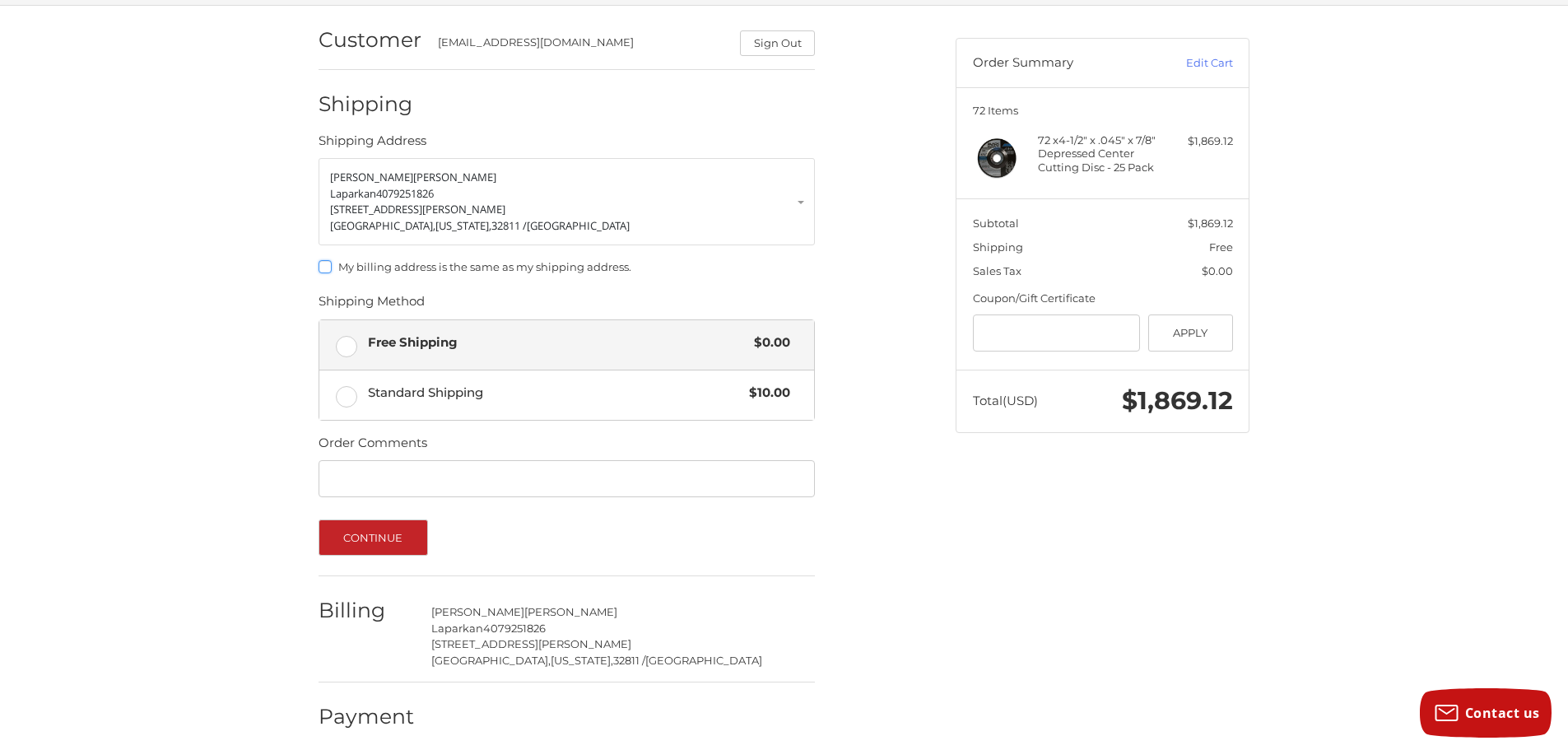
scroll to position [134, 0]
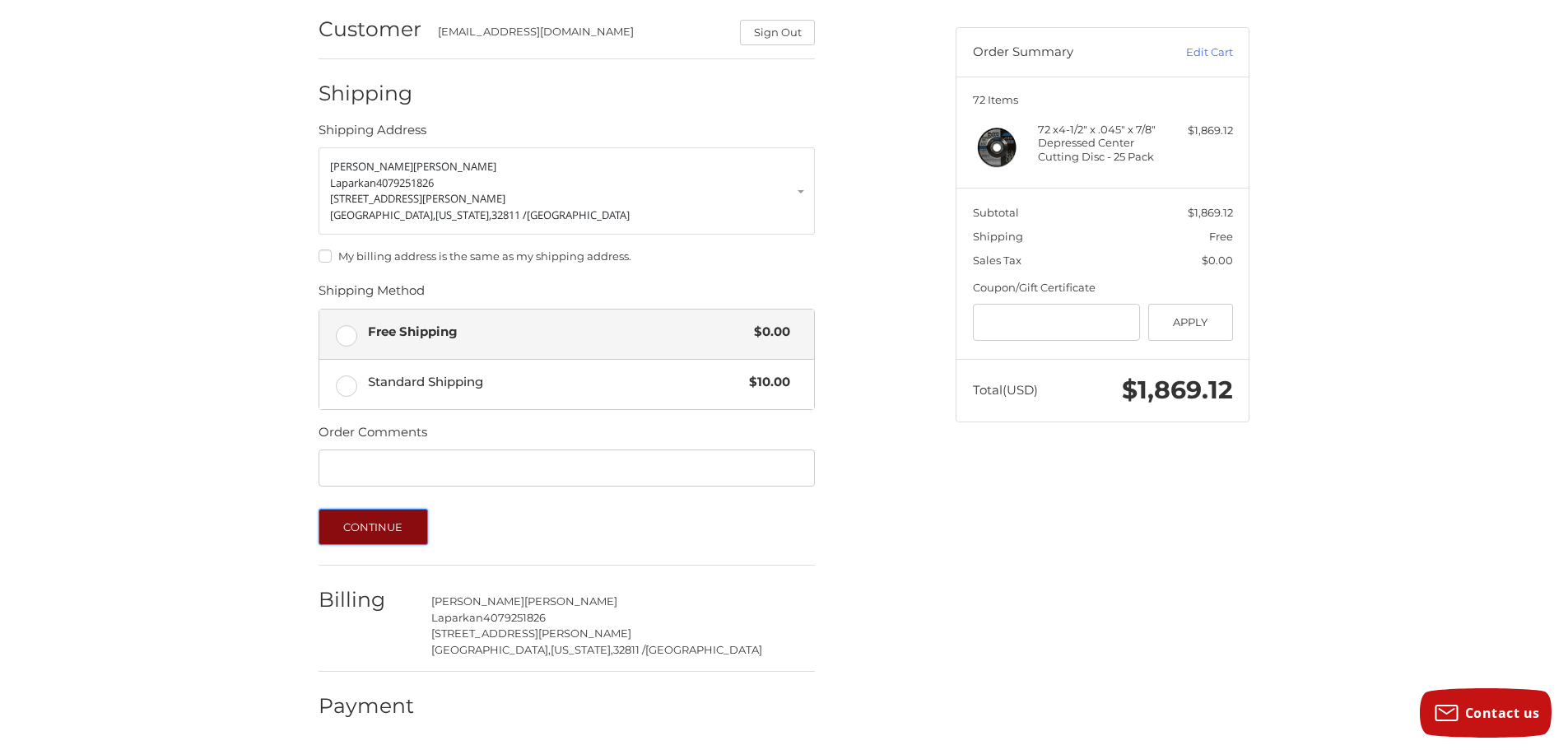
click at [346, 527] on button "Continue" at bounding box center [373, 527] width 109 height 36
click at [341, 517] on button "Continue" at bounding box center [373, 527] width 109 height 36
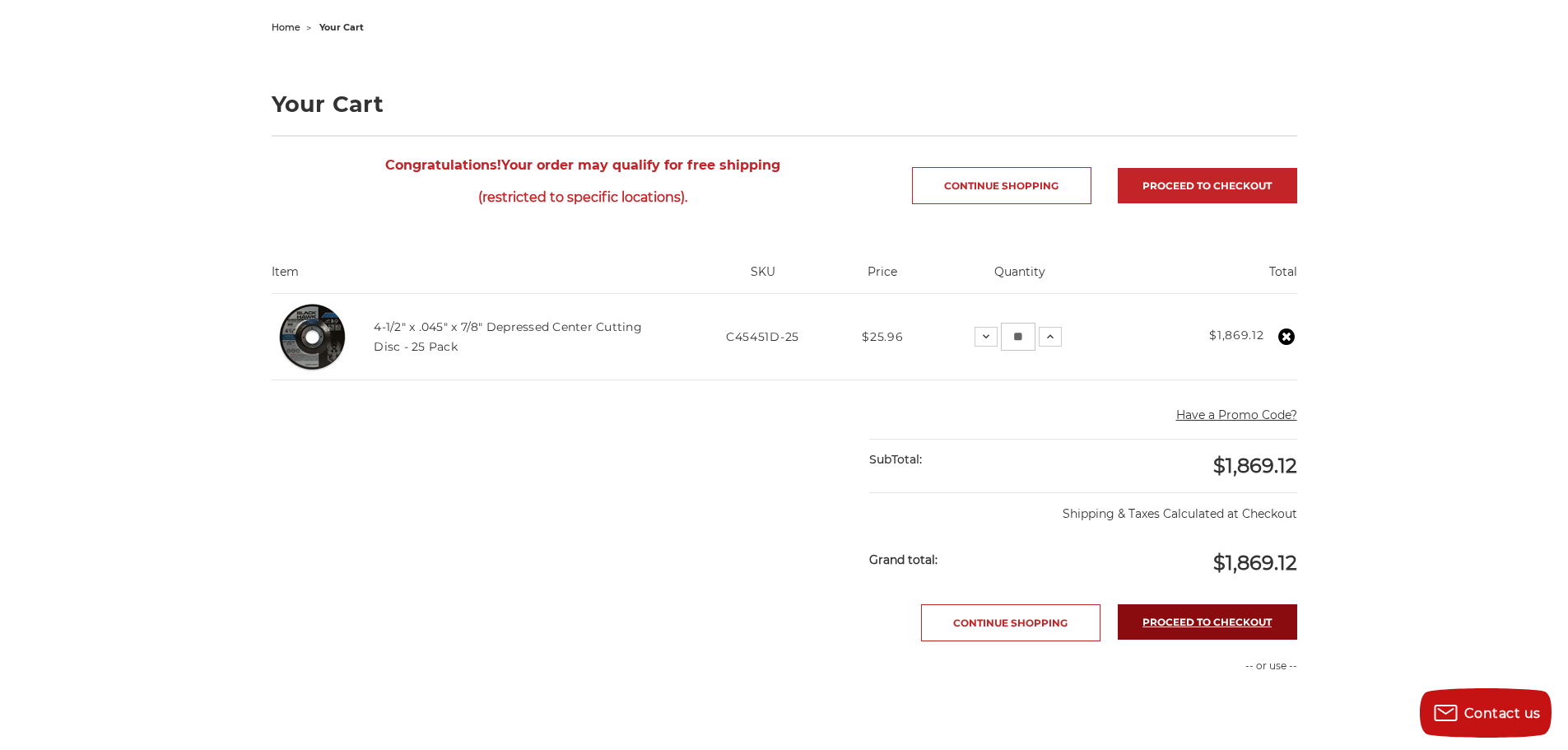
click at [1189, 631] on link "Proceed to checkout" at bounding box center [1207, 622] width 180 height 35
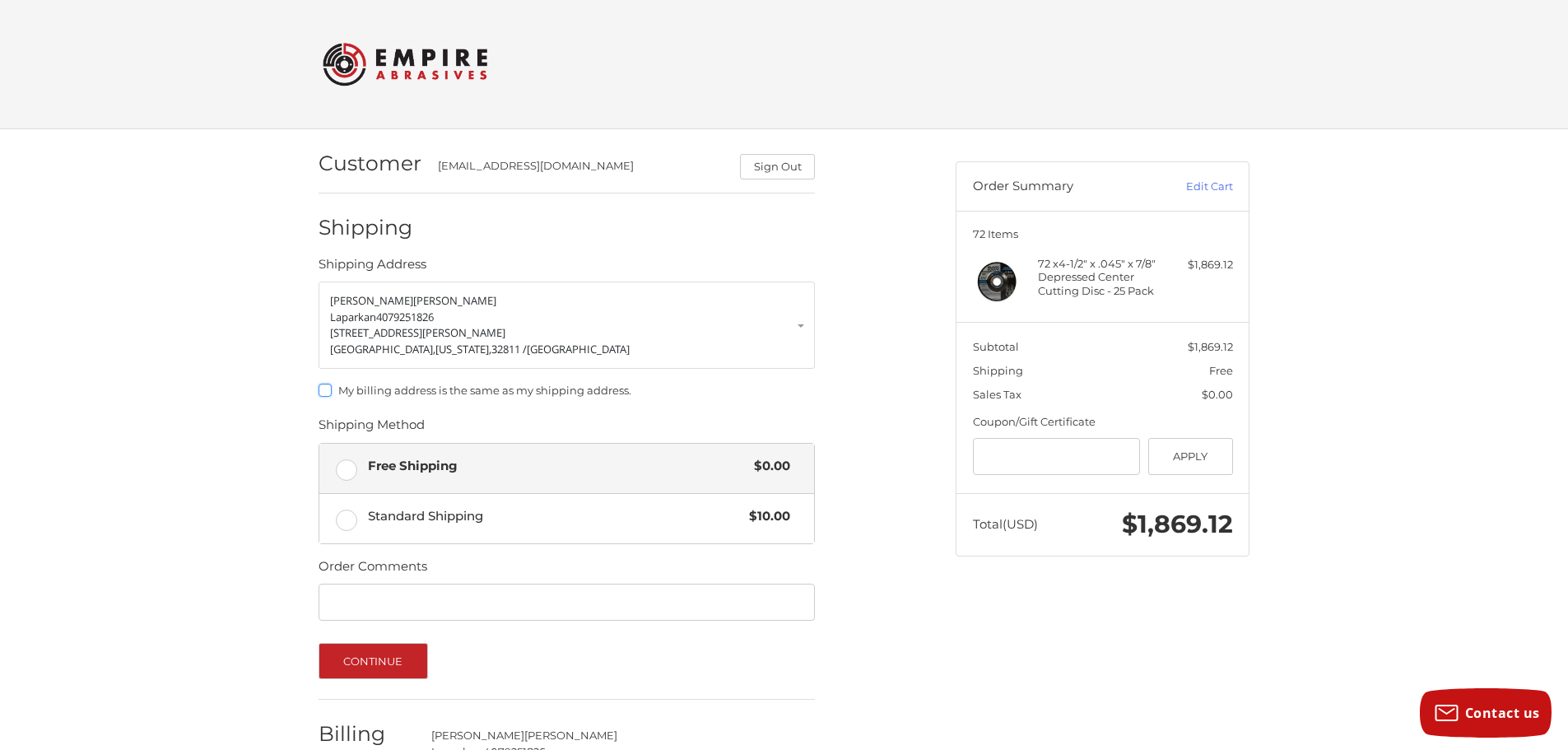
scroll to position [134, 0]
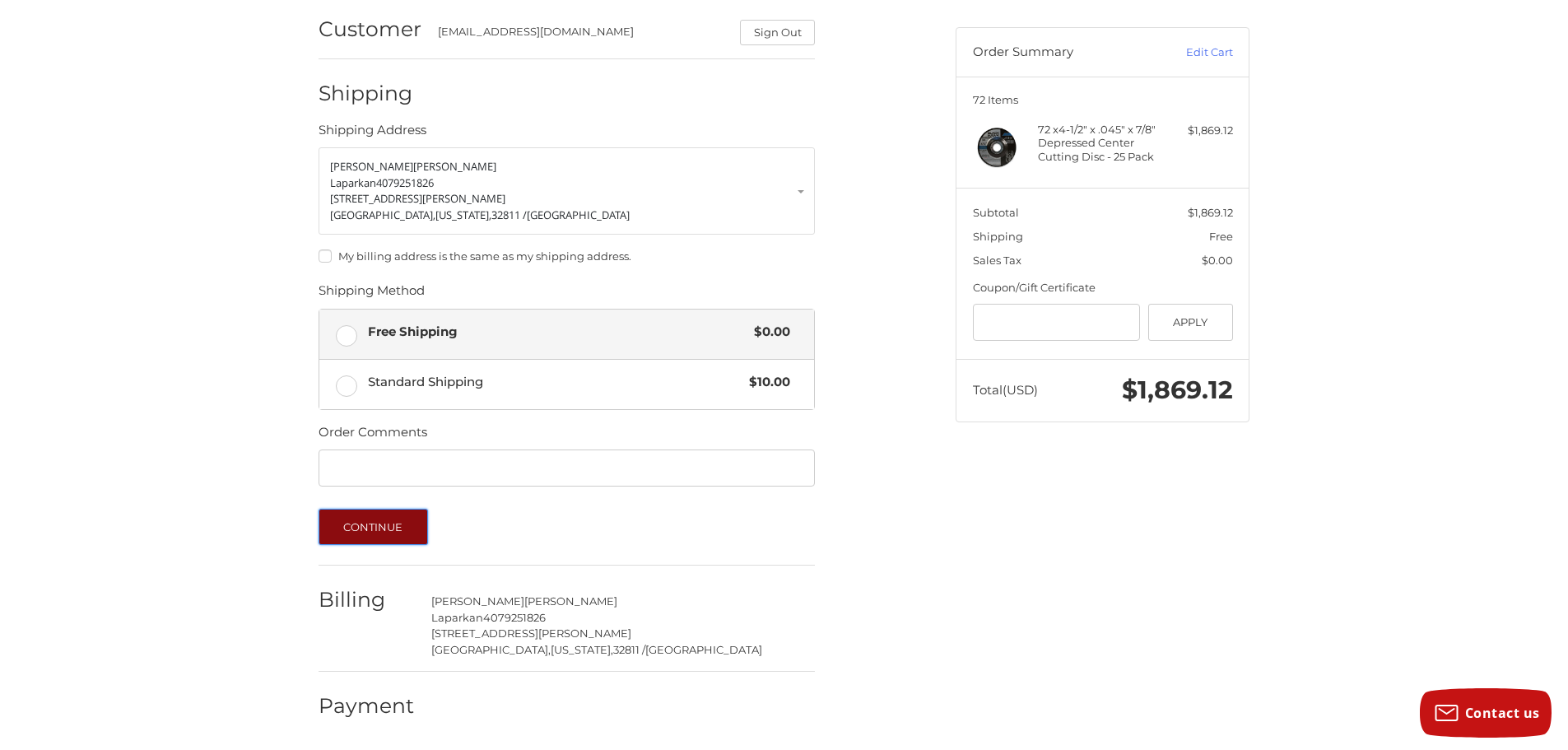
click at [387, 533] on button "Continue" at bounding box center [373, 527] width 109 height 36
click at [381, 518] on button "Continue" at bounding box center [373, 527] width 109 height 36
click at [352, 536] on button "Continue" at bounding box center [373, 527] width 109 height 36
click at [462, 323] on span "Free Shipping" at bounding box center [557, 332] width 379 height 19
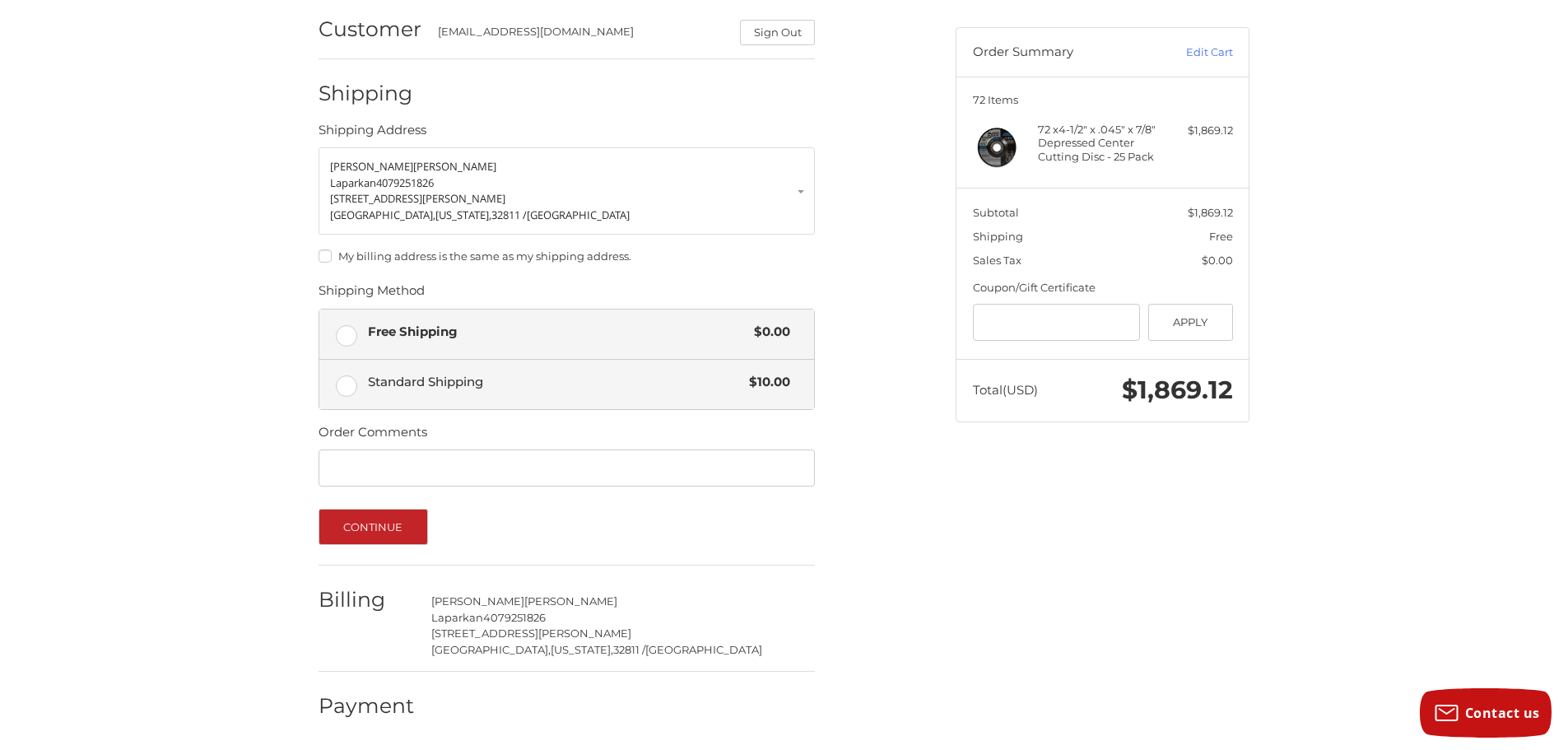
click at [470, 383] on span "Standard Shipping" at bounding box center [554, 382] width 374 height 19
click at [457, 331] on span "Free Shipping" at bounding box center [557, 332] width 379 height 19
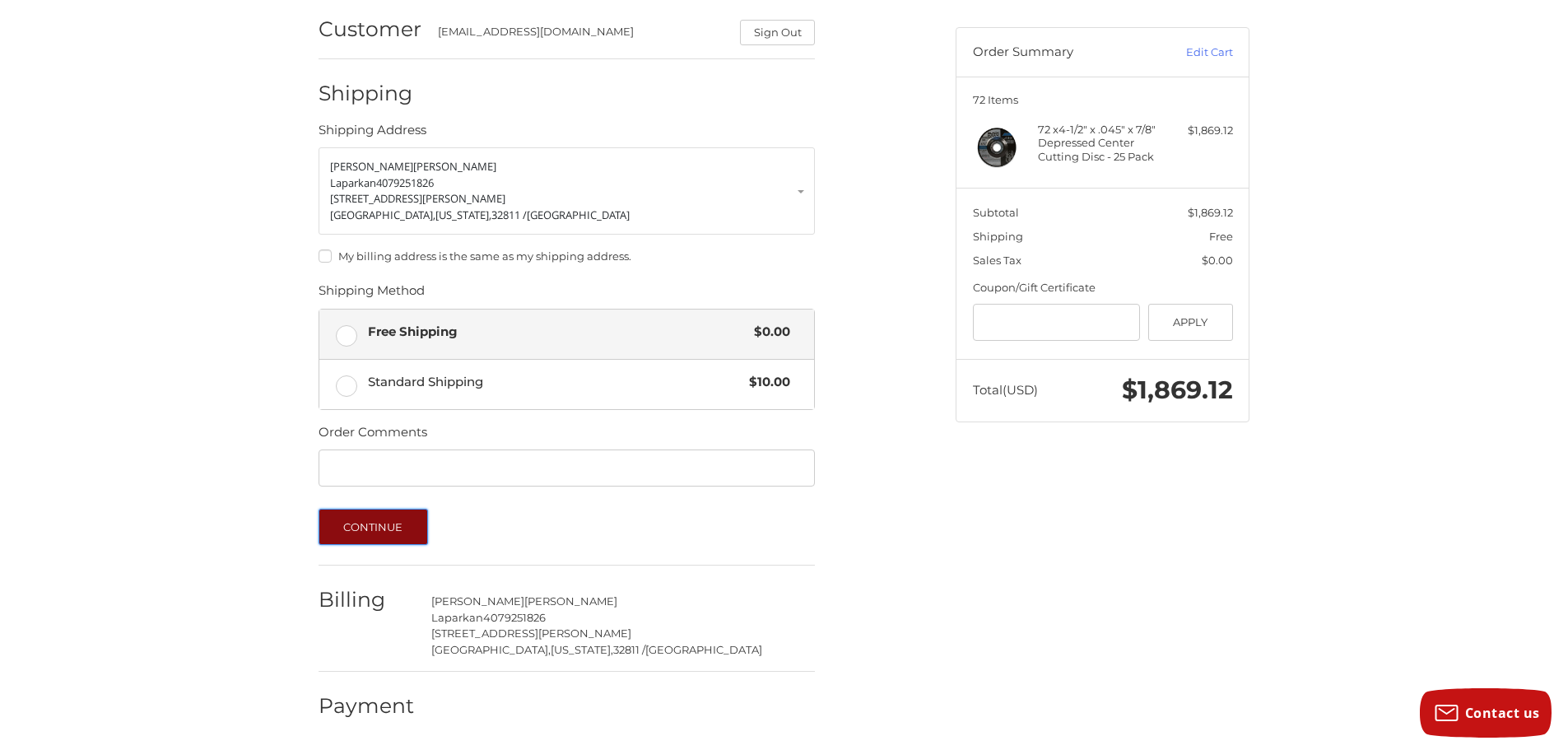
click at [357, 521] on button "Continue" at bounding box center [373, 527] width 109 height 36
click at [389, 528] on button "Continue" at bounding box center [373, 527] width 109 height 36
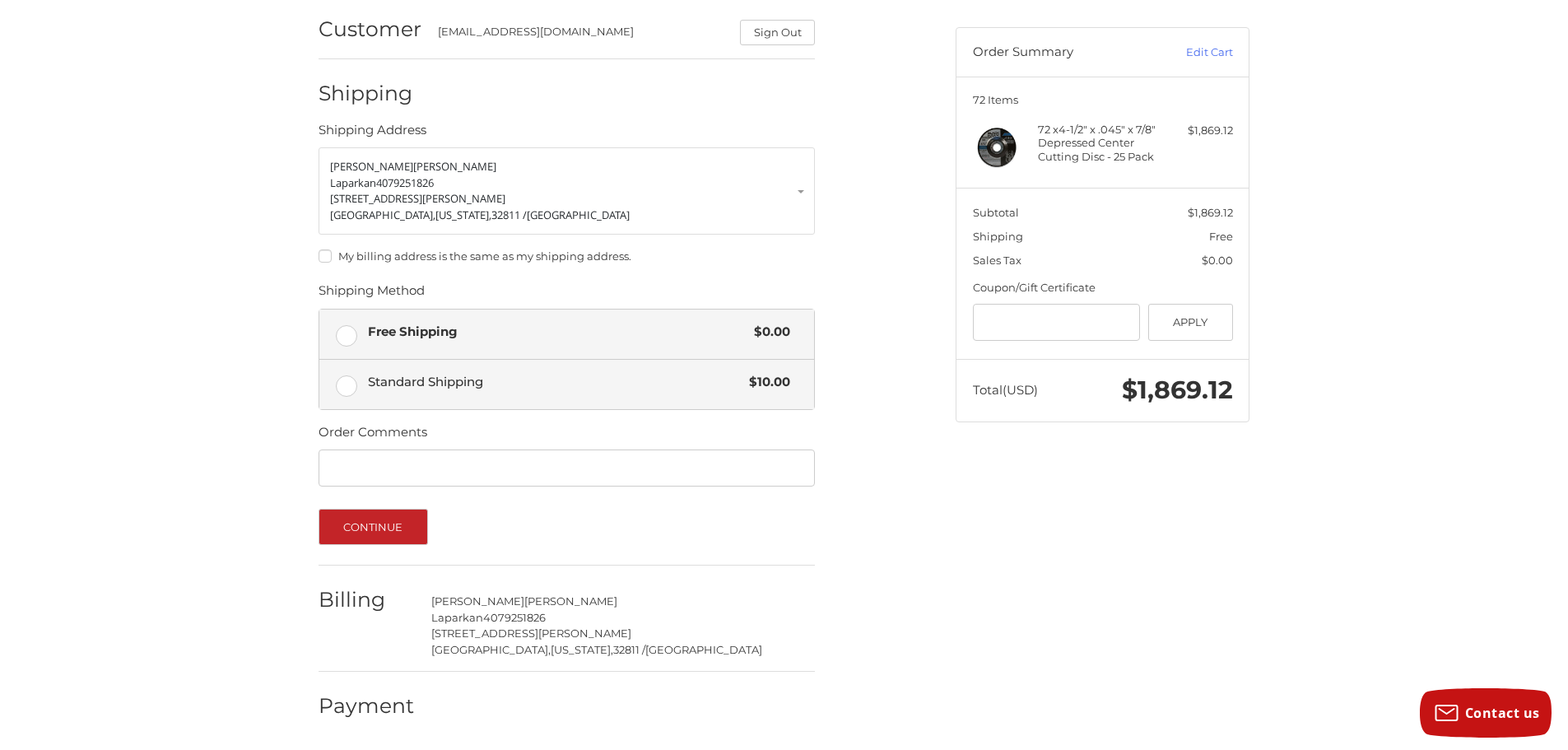
click at [447, 373] on span "Standard Shipping" at bounding box center [554, 382] width 374 height 19
click at [429, 325] on span "Free Shipping" at bounding box center [557, 332] width 379 height 19
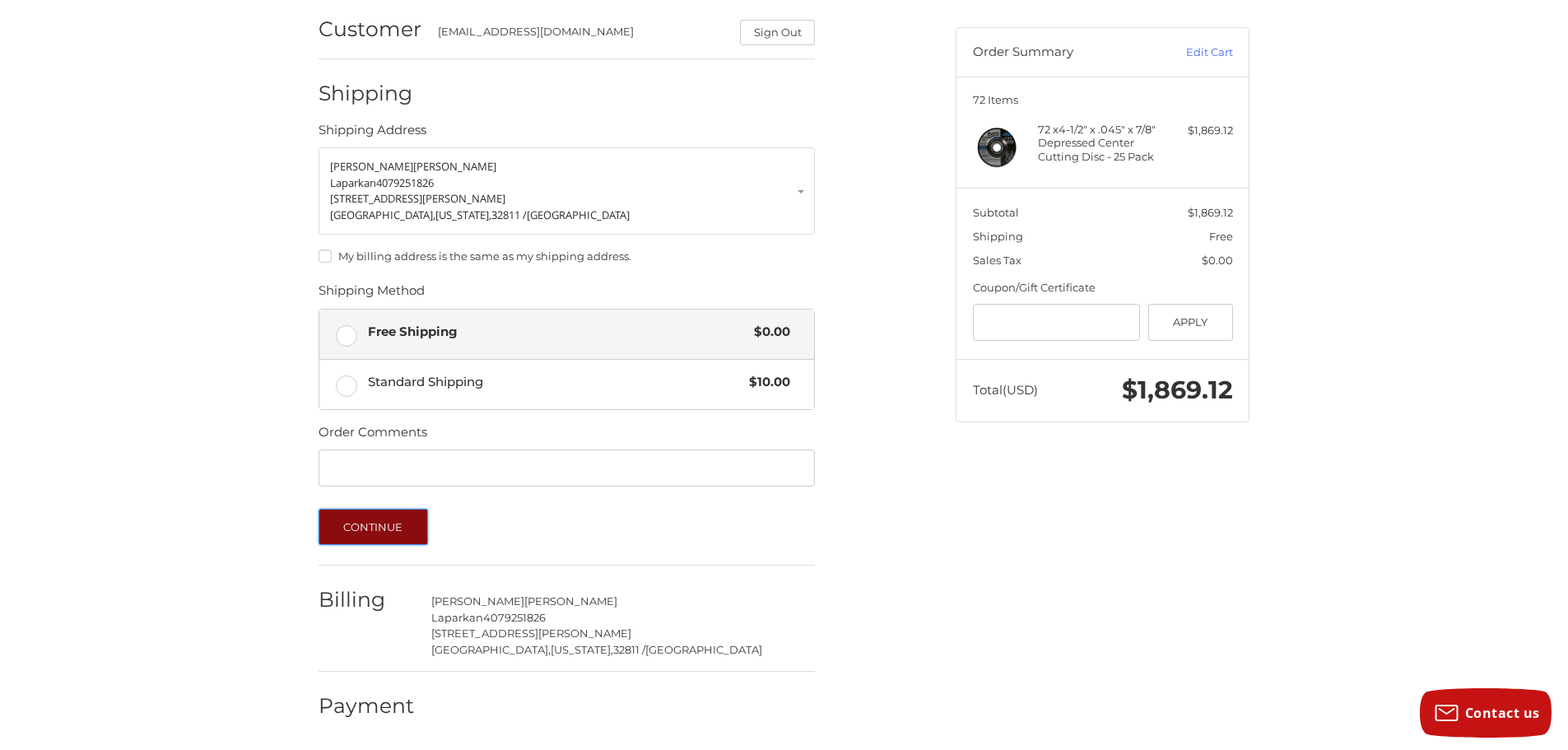
click at [348, 509] on button "Continue" at bounding box center [373, 527] width 109 height 36
click at [357, 525] on button "Continue" at bounding box center [373, 527] width 109 height 36
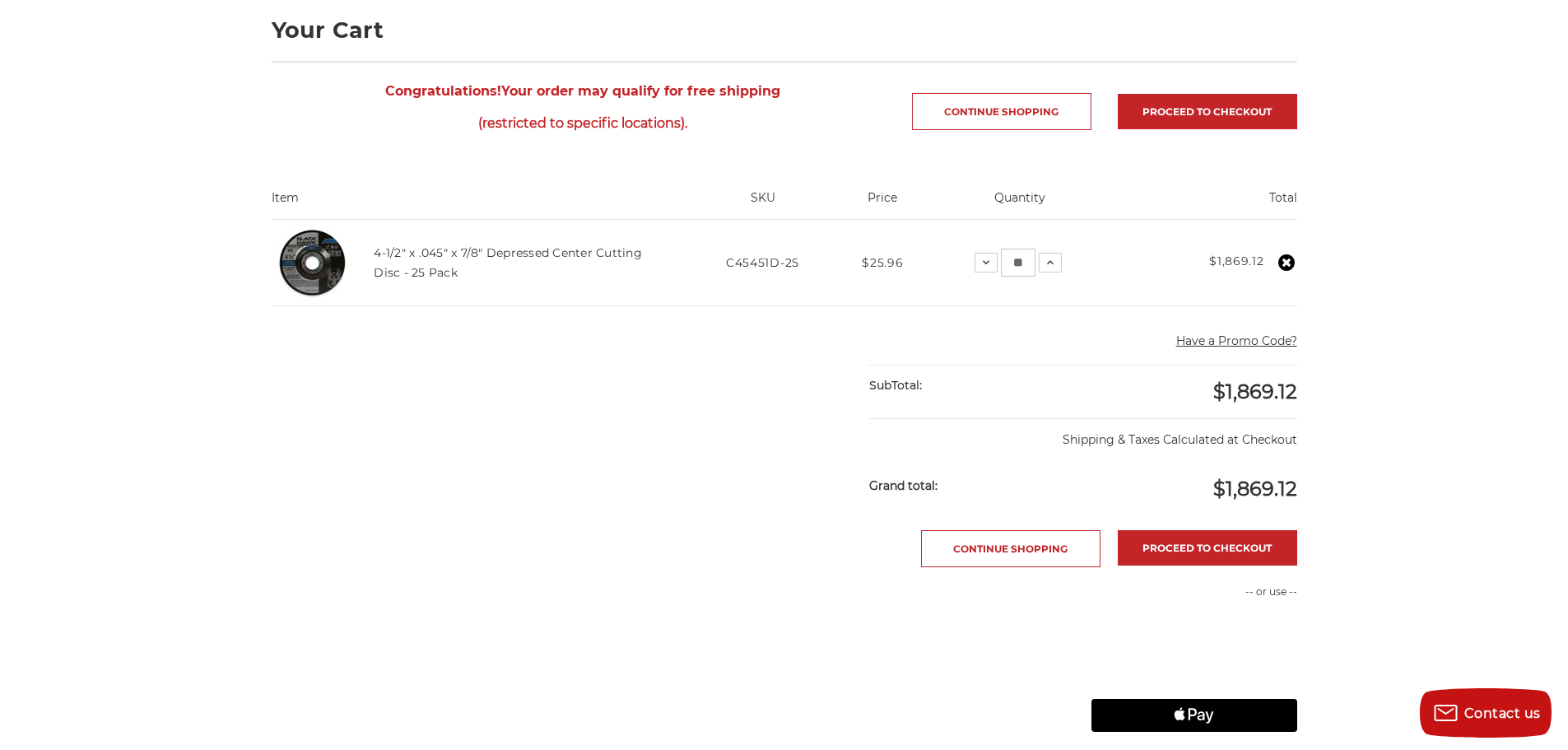
scroll to position [120, 0]
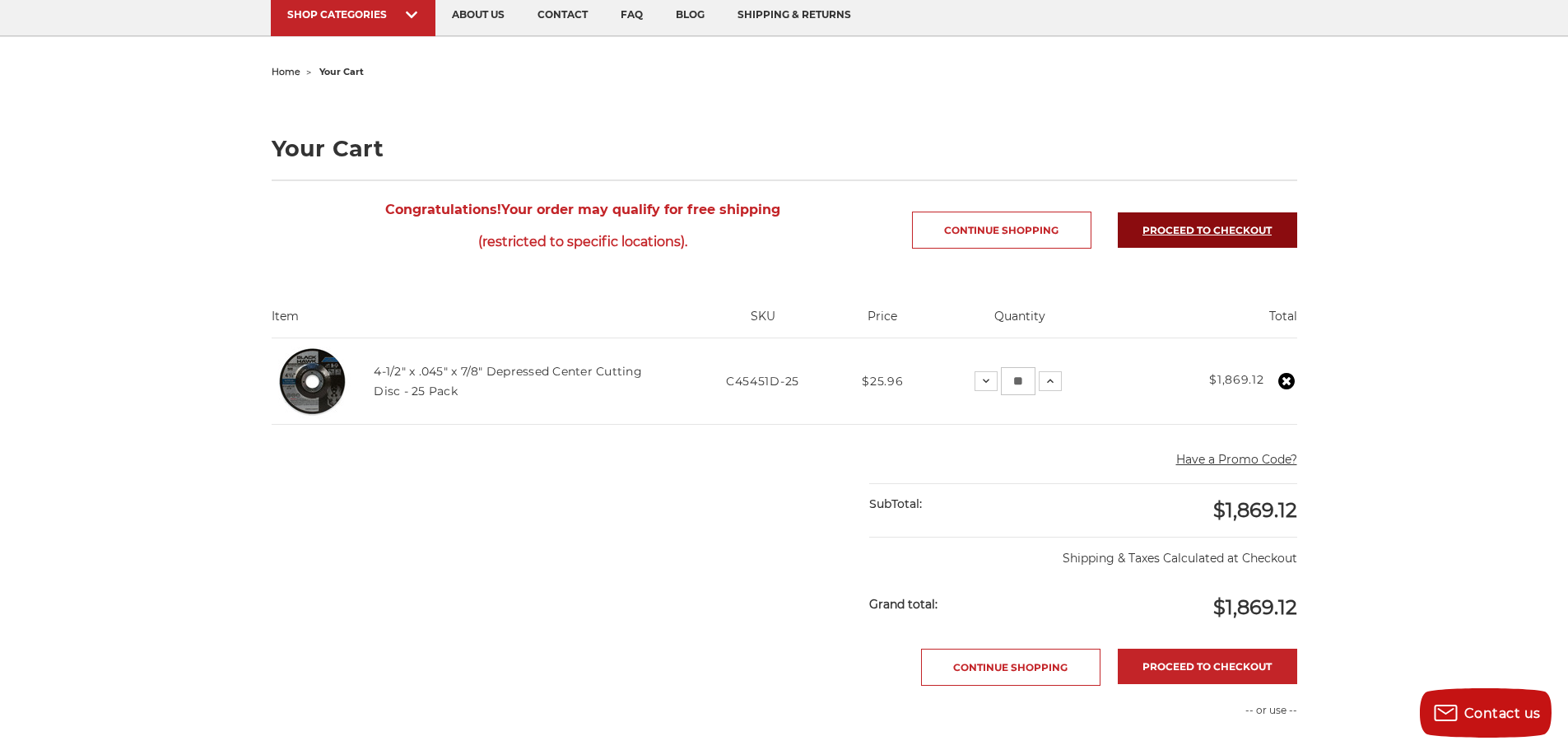
click at [1225, 230] on link "Proceed to checkout" at bounding box center [1207, 230] width 180 height 35
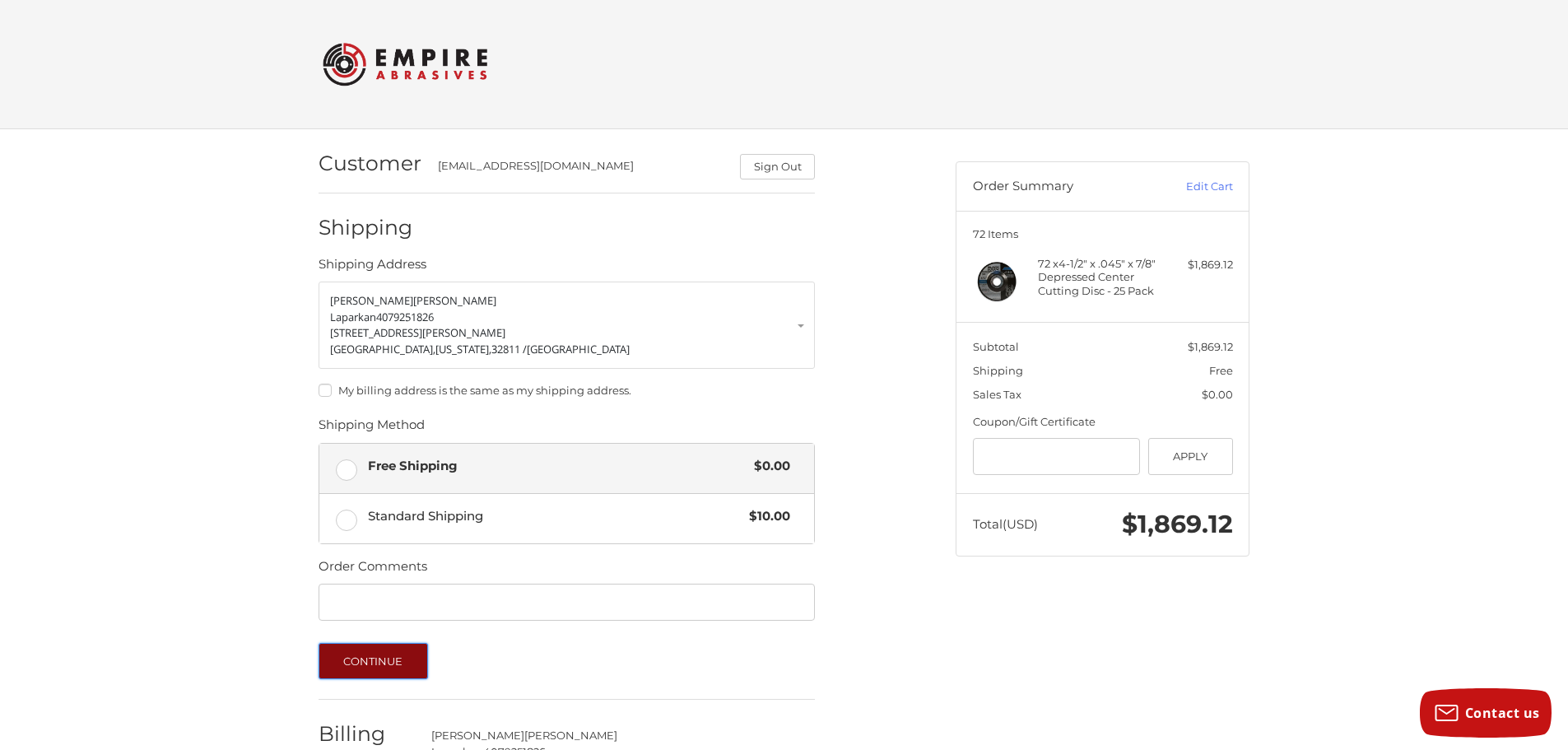
click at [398, 677] on button "Continue" at bounding box center [373, 661] width 109 height 36
click at [352, 660] on button "Continue" at bounding box center [373, 661] width 109 height 36
click at [355, 656] on button "Continue" at bounding box center [373, 661] width 109 height 36
click at [265, 580] on div "Customer singhsarah89@yahoo.com Sign Out Shipping Shipping Address Sarah Singh …" at bounding box center [784, 506] width 1568 height 755
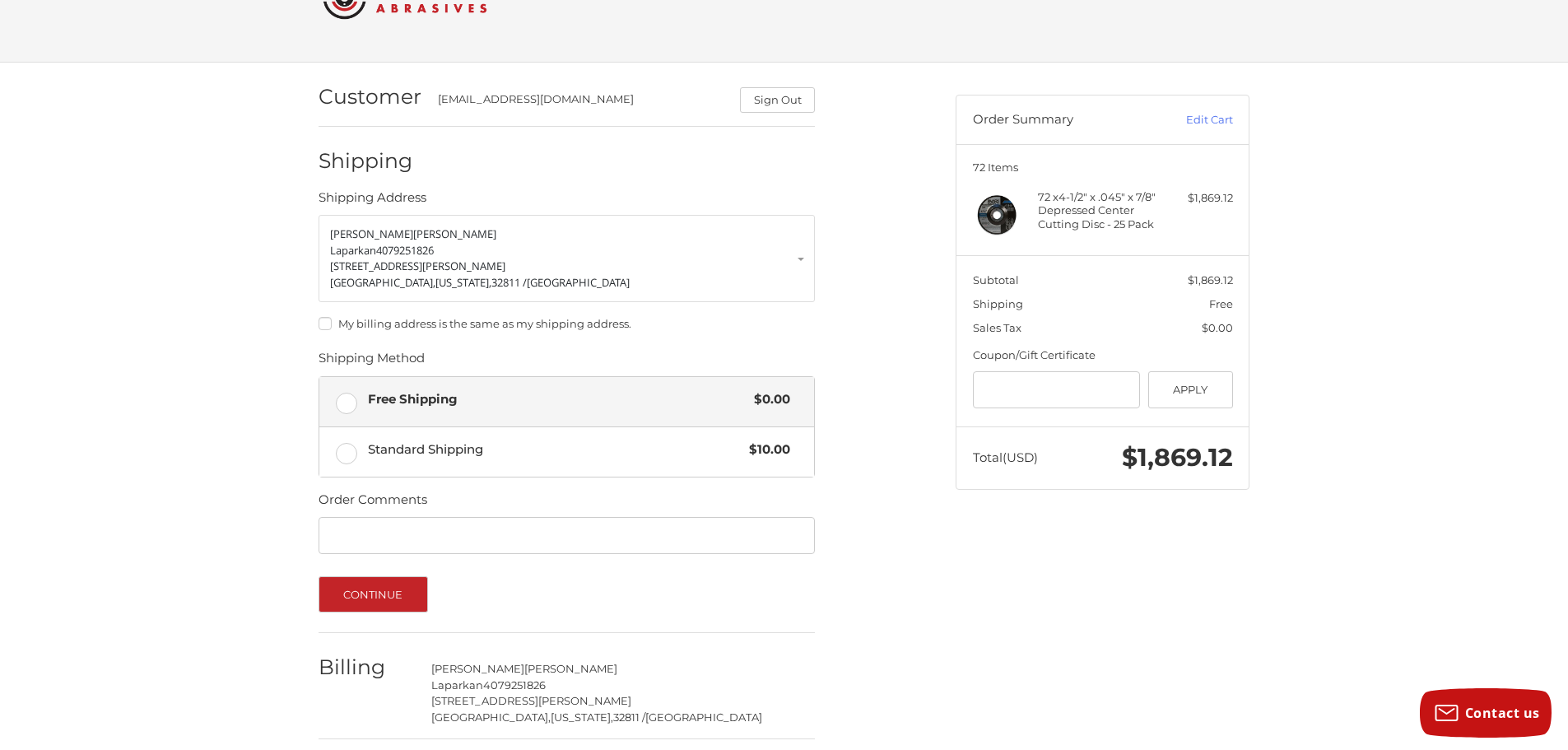
scroll to position [66, 0]
click at [405, 586] on button "Continue" at bounding box center [373, 595] width 109 height 36
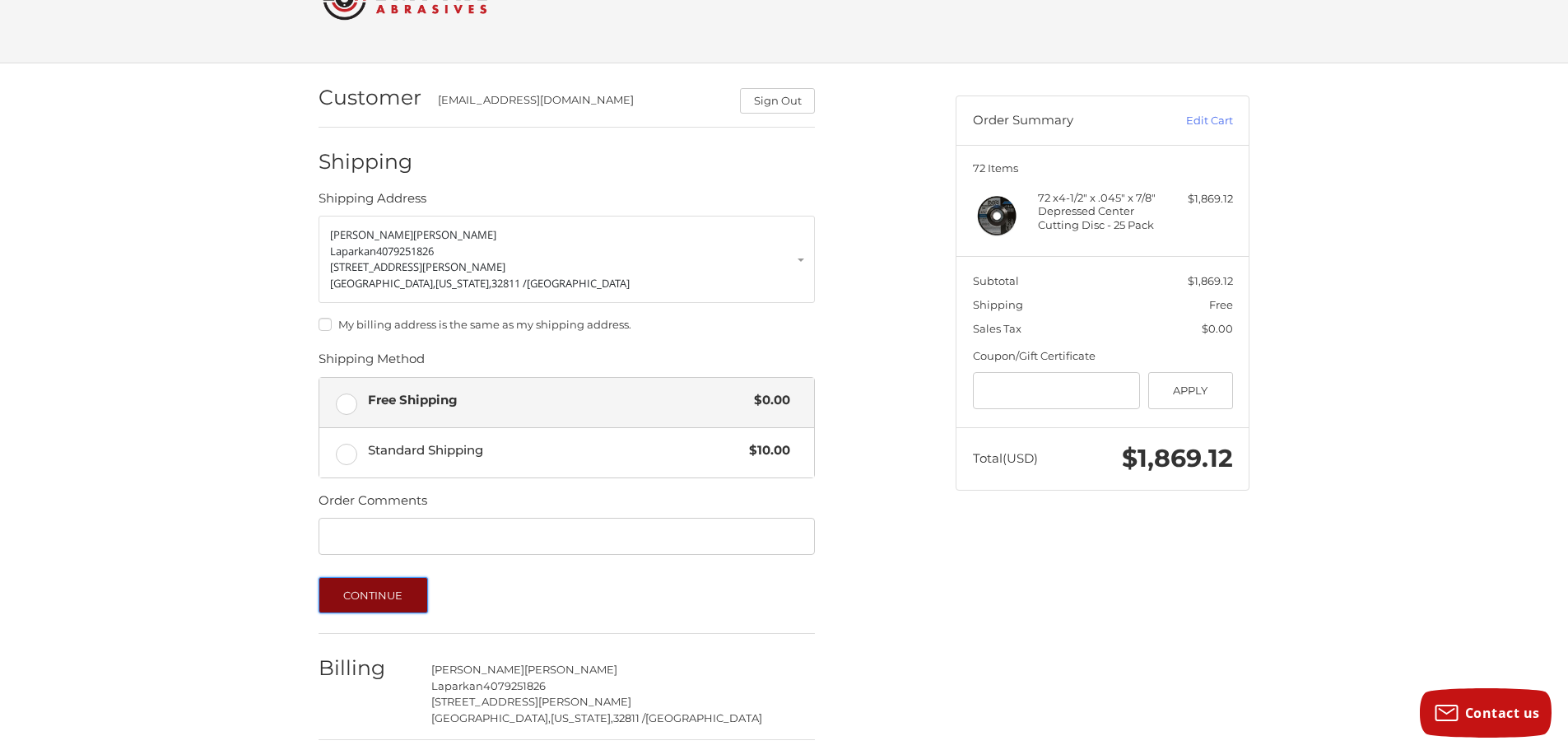
click at [405, 586] on button "Continue" at bounding box center [373, 595] width 109 height 36
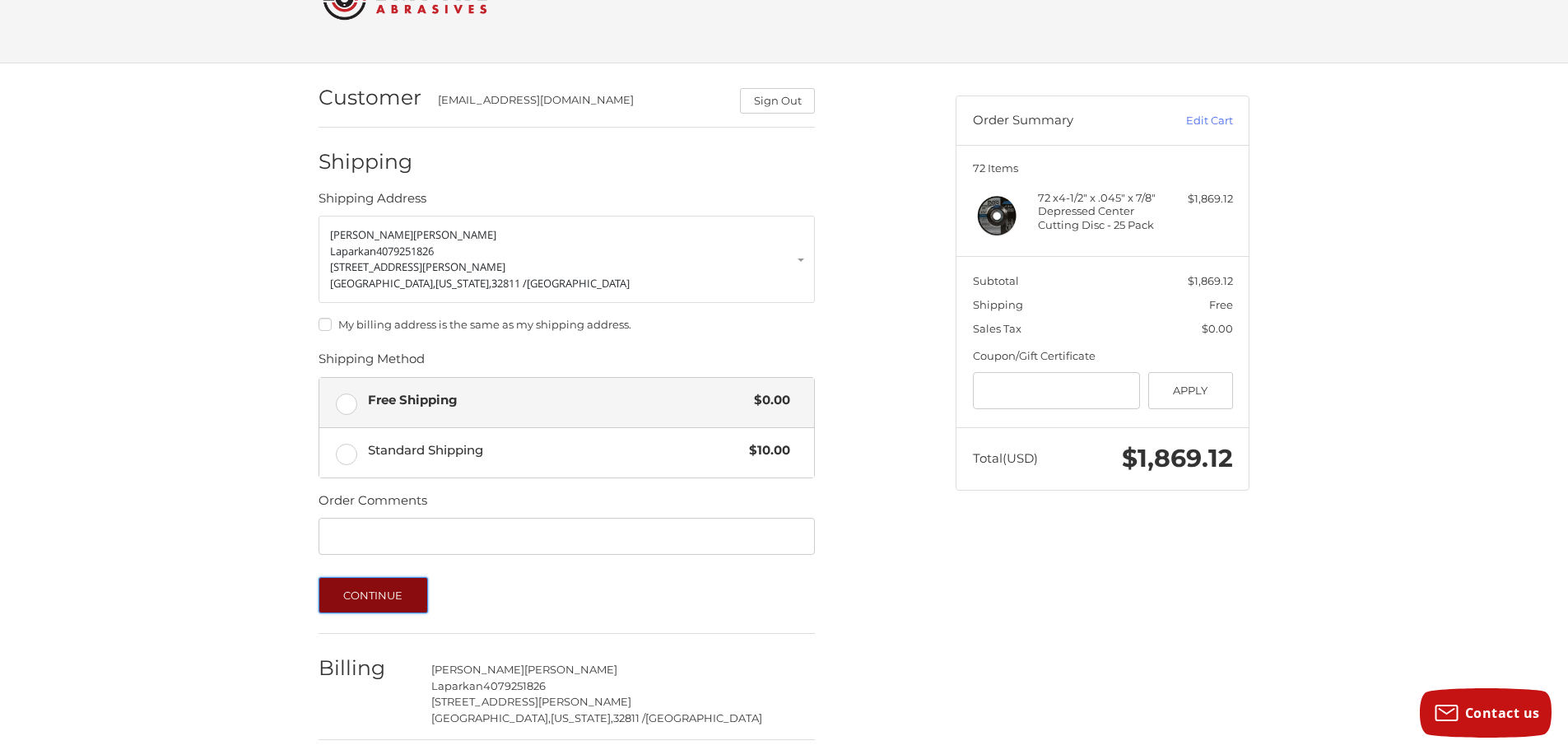
click at [405, 586] on button "Continue" at bounding box center [373, 595] width 109 height 36
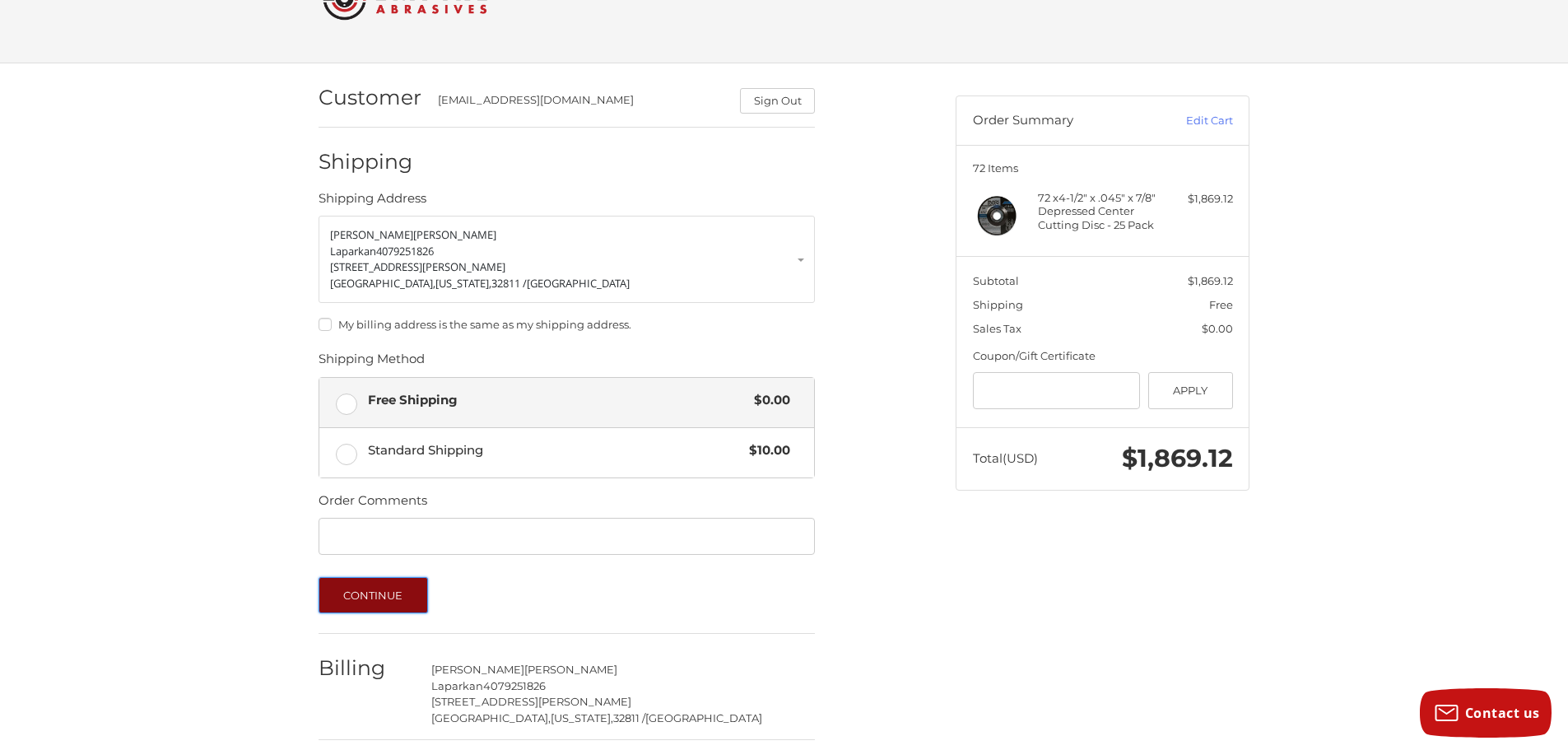
scroll to position [0, 0]
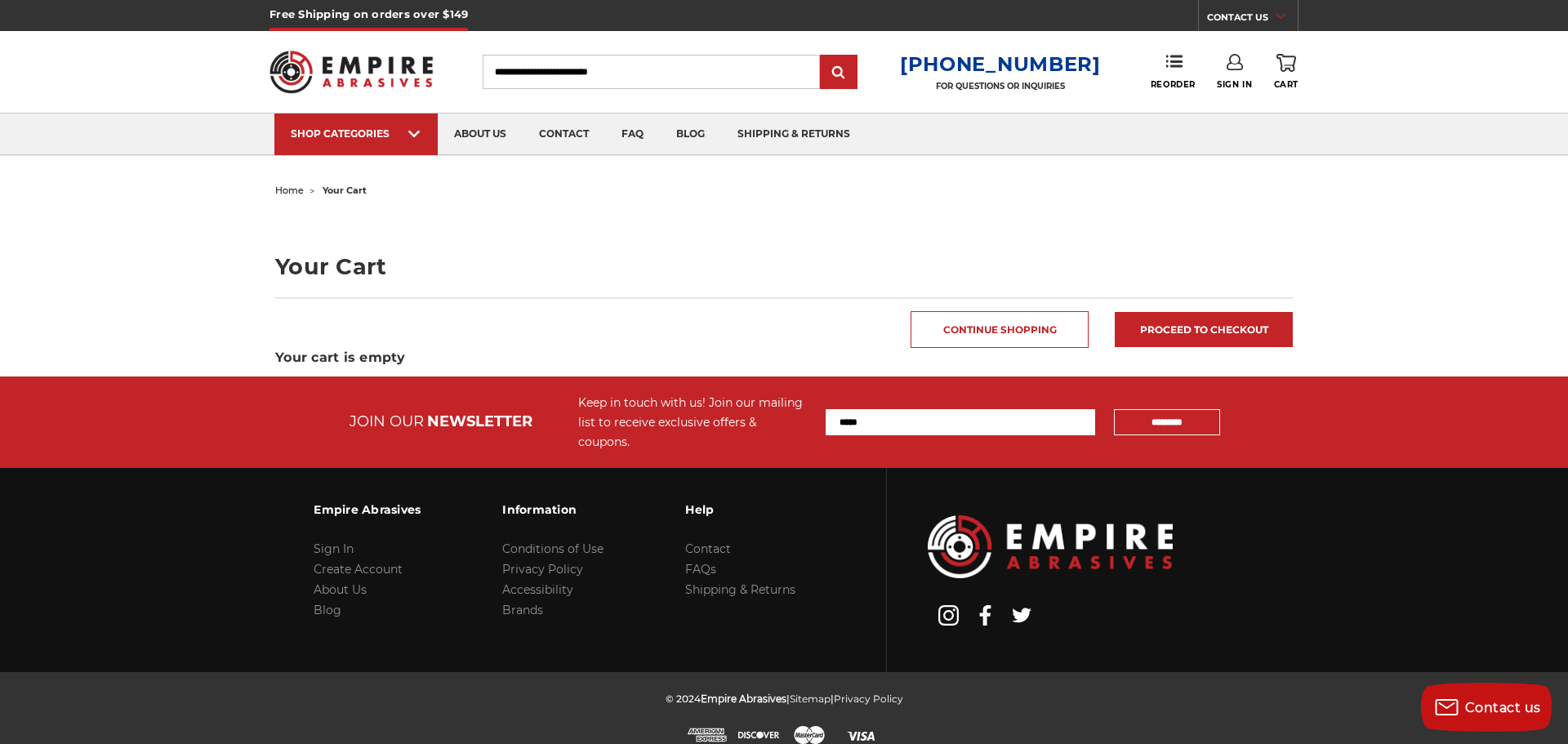
click at [1248, 77] on link "Sign In" at bounding box center [1235, 72] width 35 height 36
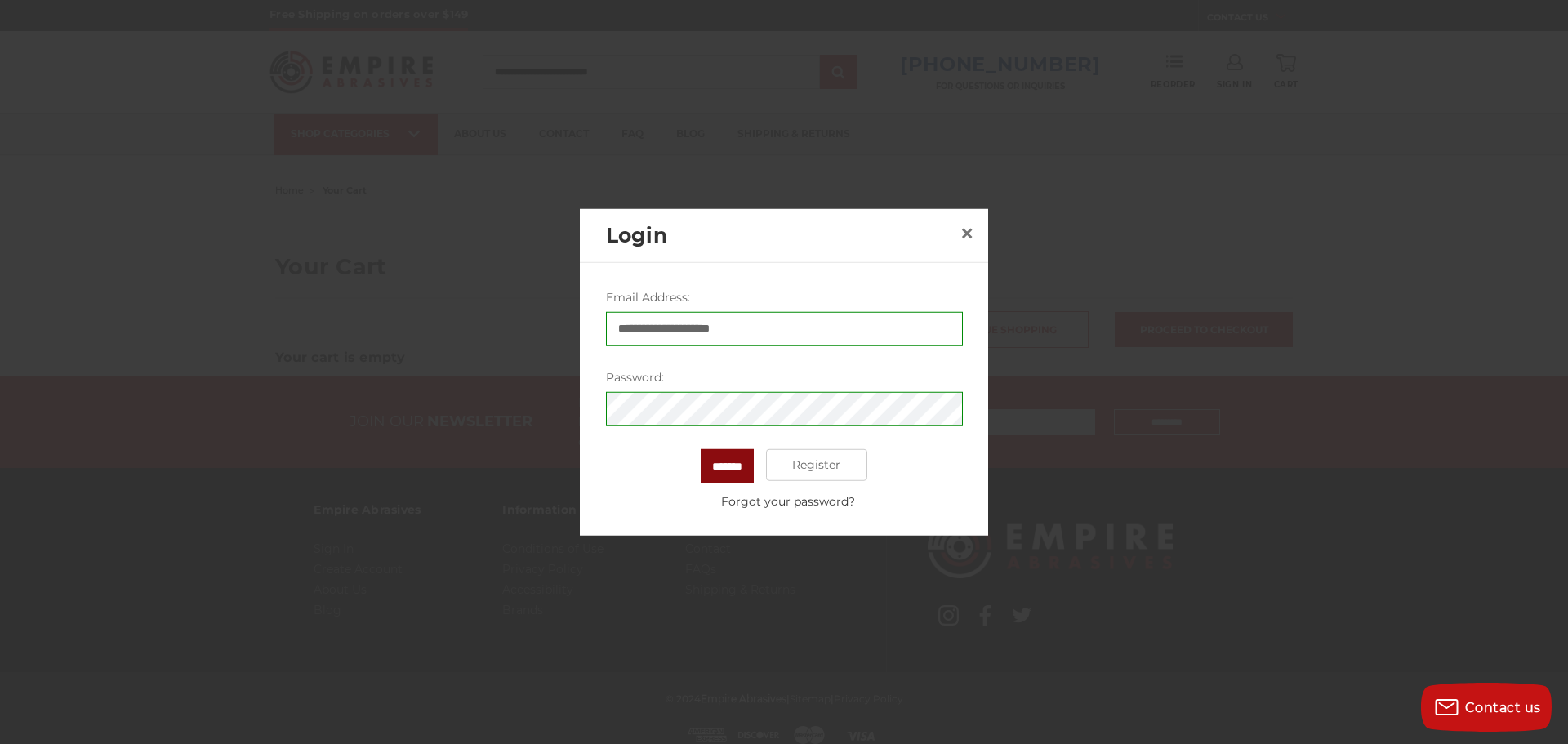
click at [742, 465] on input "*******" at bounding box center [727, 465] width 53 height 34
